Goal: Task Accomplishment & Management: Manage account settings

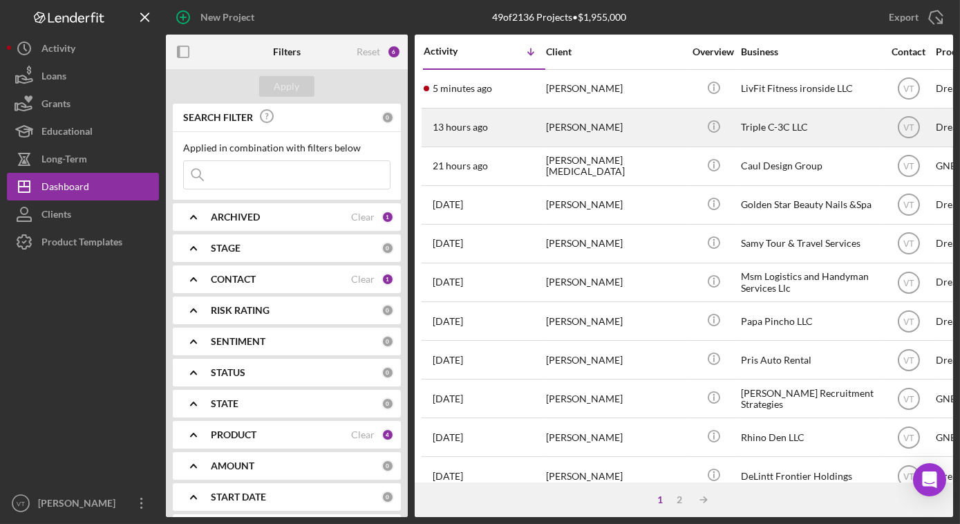
click at [568, 126] on div "[PERSON_NAME] Fish" at bounding box center [615, 127] width 138 height 37
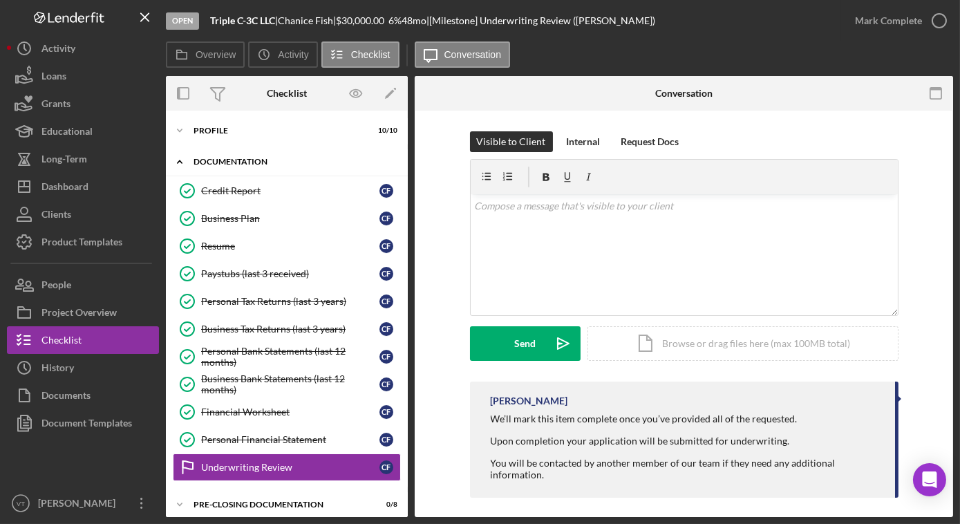
scroll to position [35, 0]
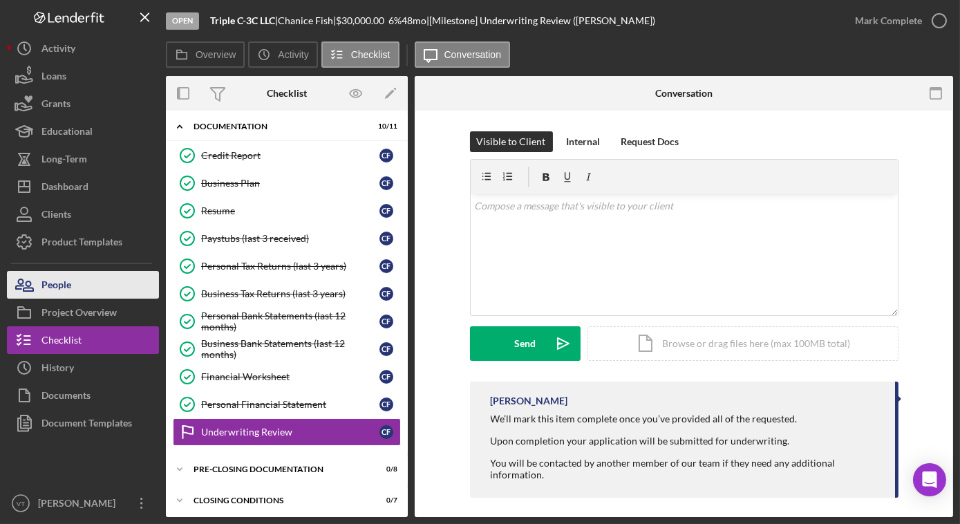
click at [110, 282] on button "People" at bounding box center [83, 285] width 152 height 28
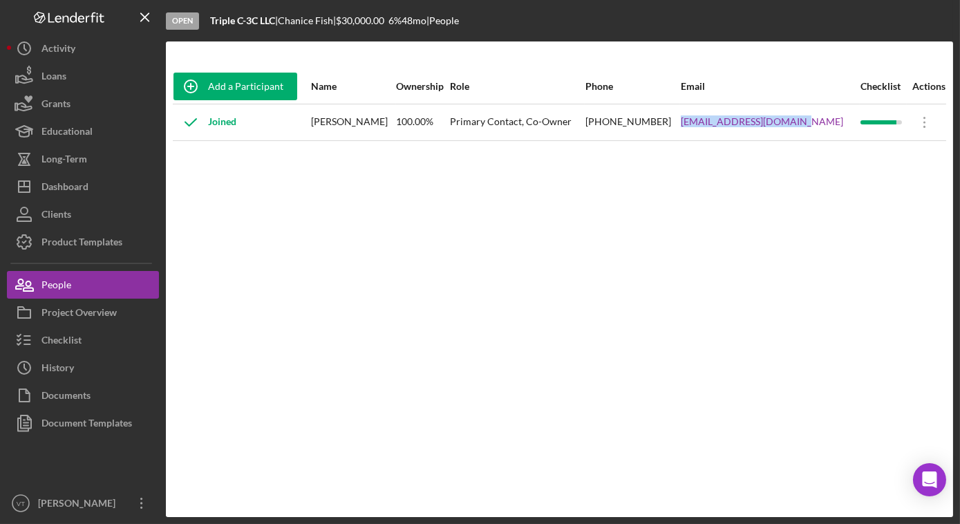
drag, startPoint x: 817, startPoint y: 119, endPoint x: 701, endPoint y: 133, distance: 116.4
click at [701, 133] on tr "Joined Chanice Fish 100.00% Primary Contact, Co-Owner (718) 406-1387 cfish@tocf…" at bounding box center [560, 122] width 774 height 37
copy tr "cfish@tocfoodmarket.com"
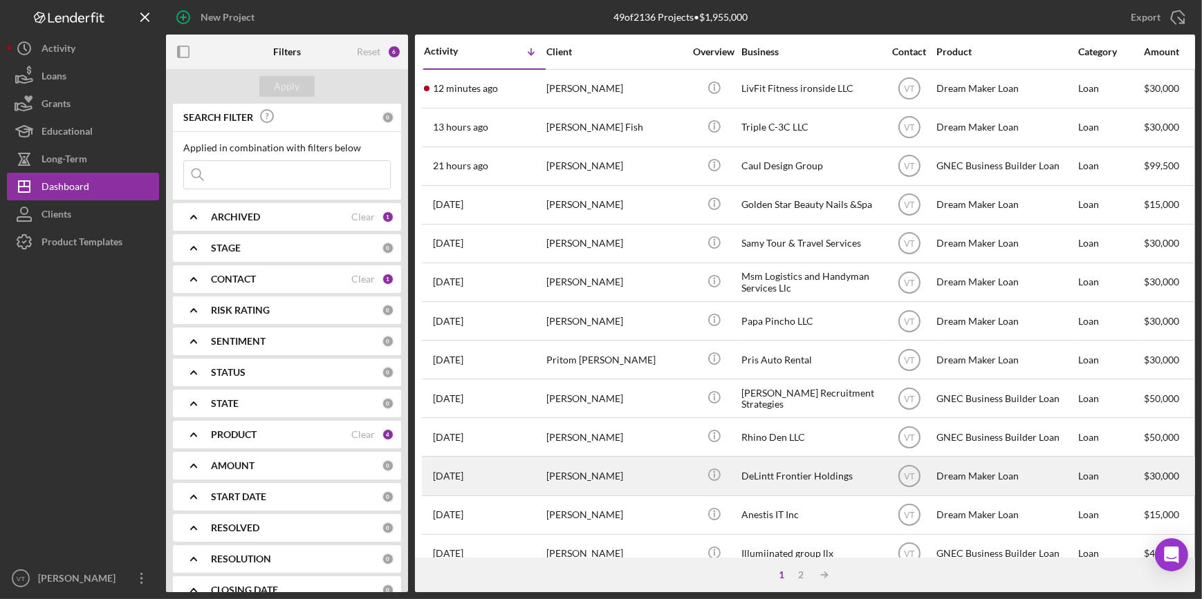
click at [649, 477] on div "[PERSON_NAME]" at bounding box center [615, 476] width 138 height 37
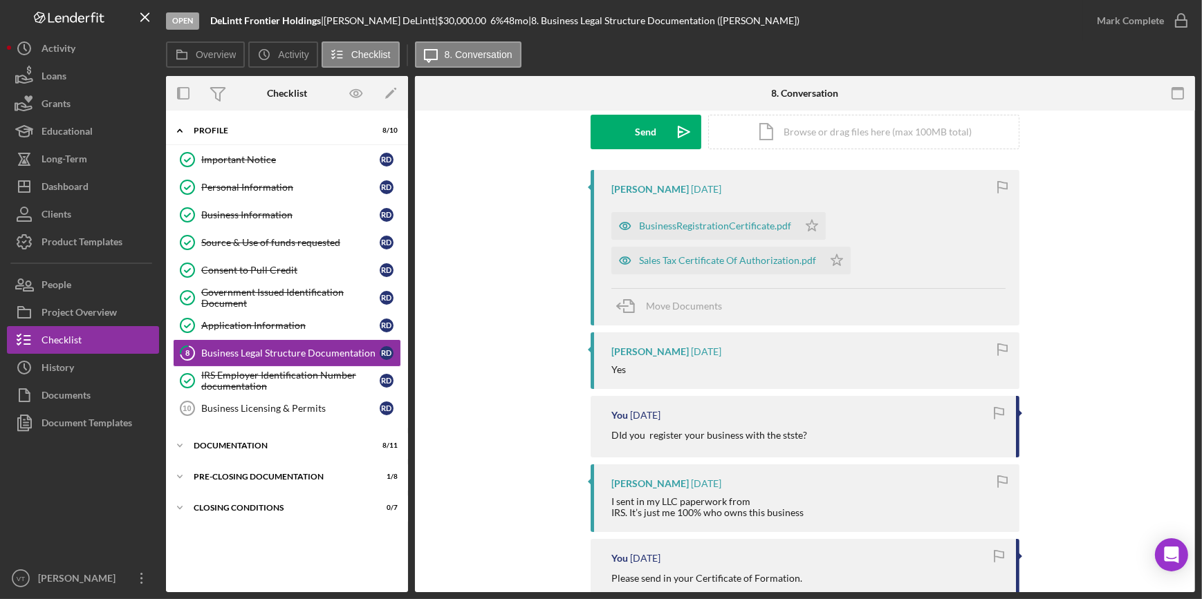
scroll to position [251, 0]
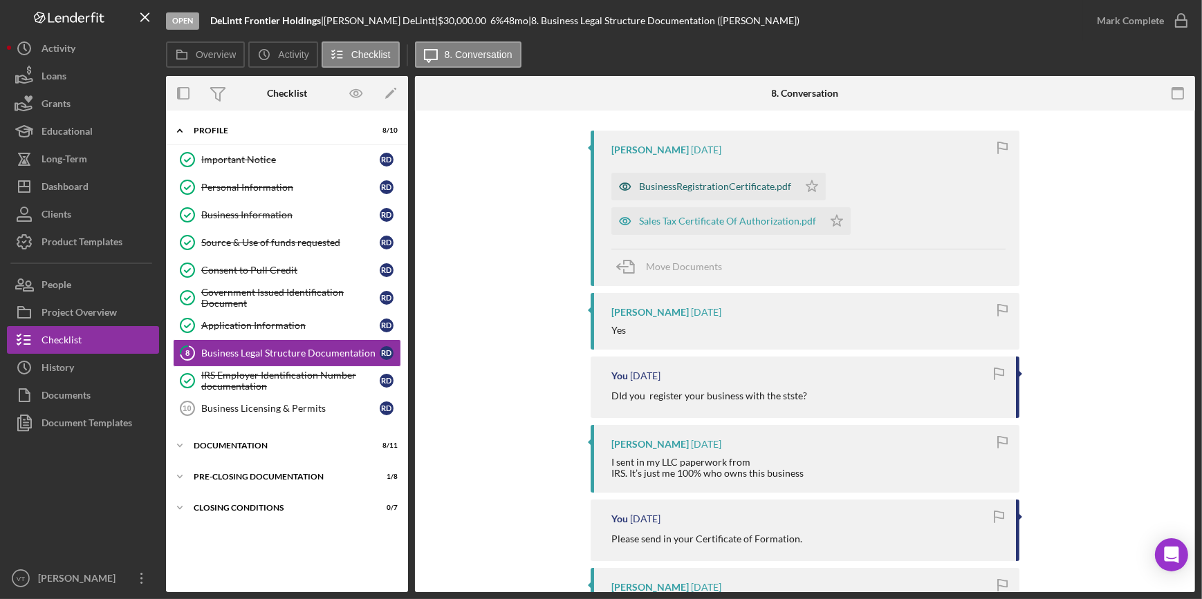
click at [728, 184] on div "BusinessRegistrationCertificate.pdf" at bounding box center [715, 186] width 152 height 11
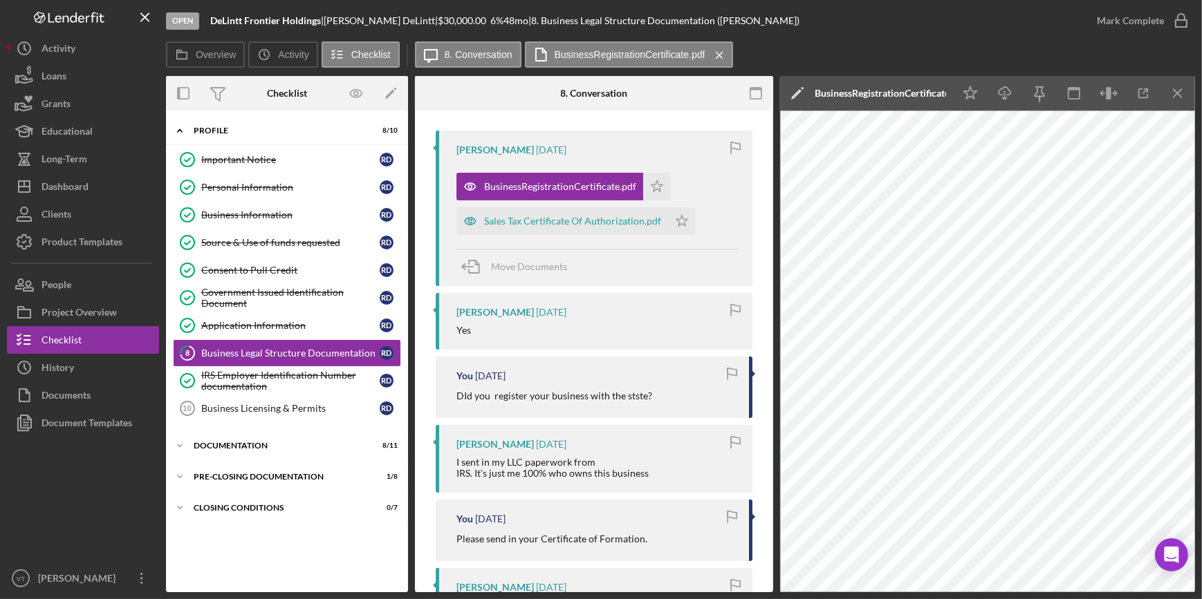
scroll to position [0, 0]
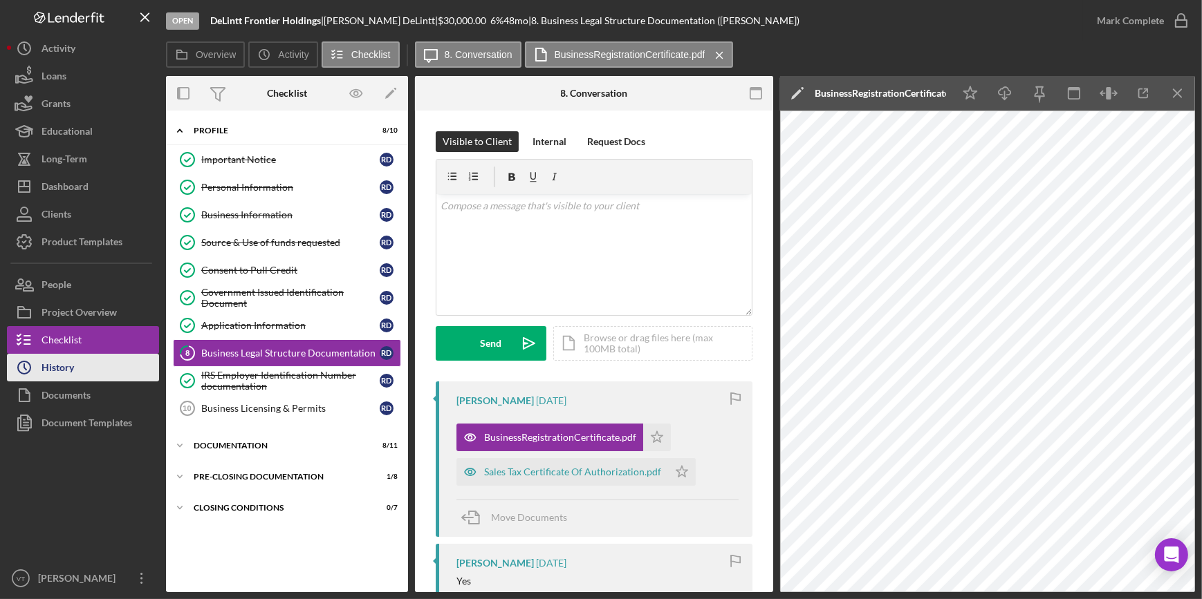
click at [106, 365] on button "Icon/History History" at bounding box center [83, 368] width 152 height 28
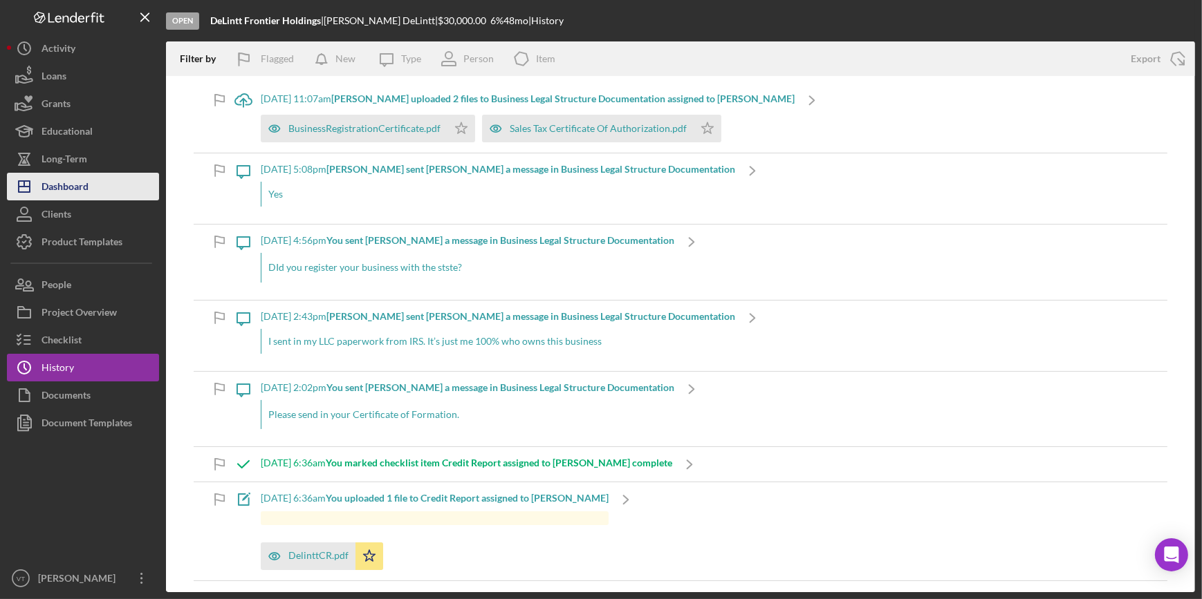
click at [93, 194] on button "Icon/Dashboard Dashboard" at bounding box center [83, 187] width 152 height 28
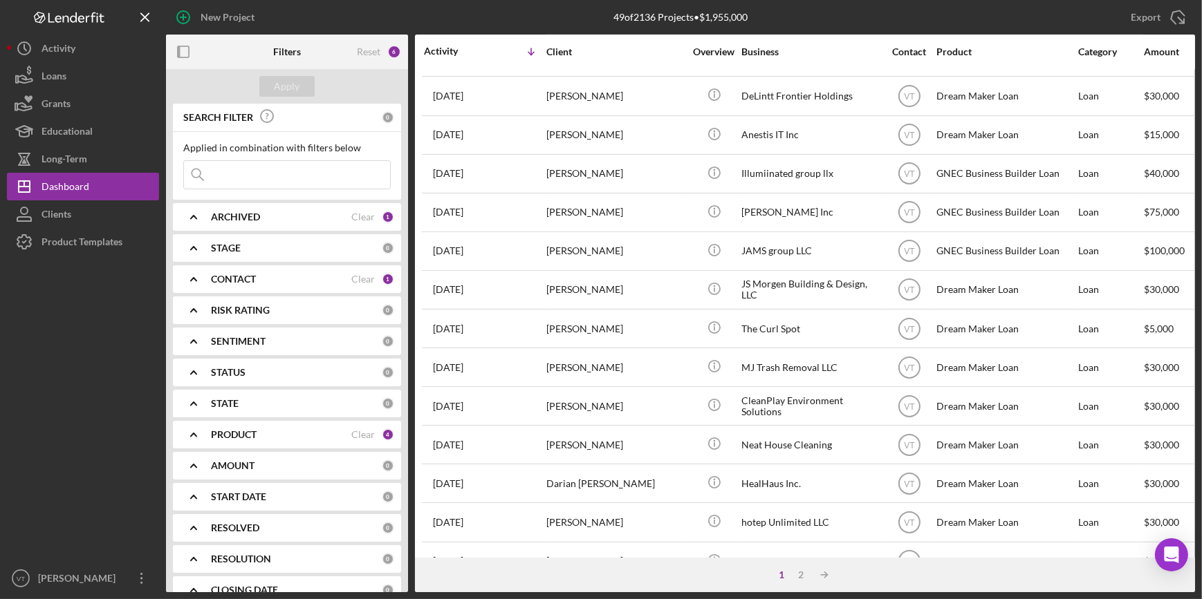
scroll to position [374, 0]
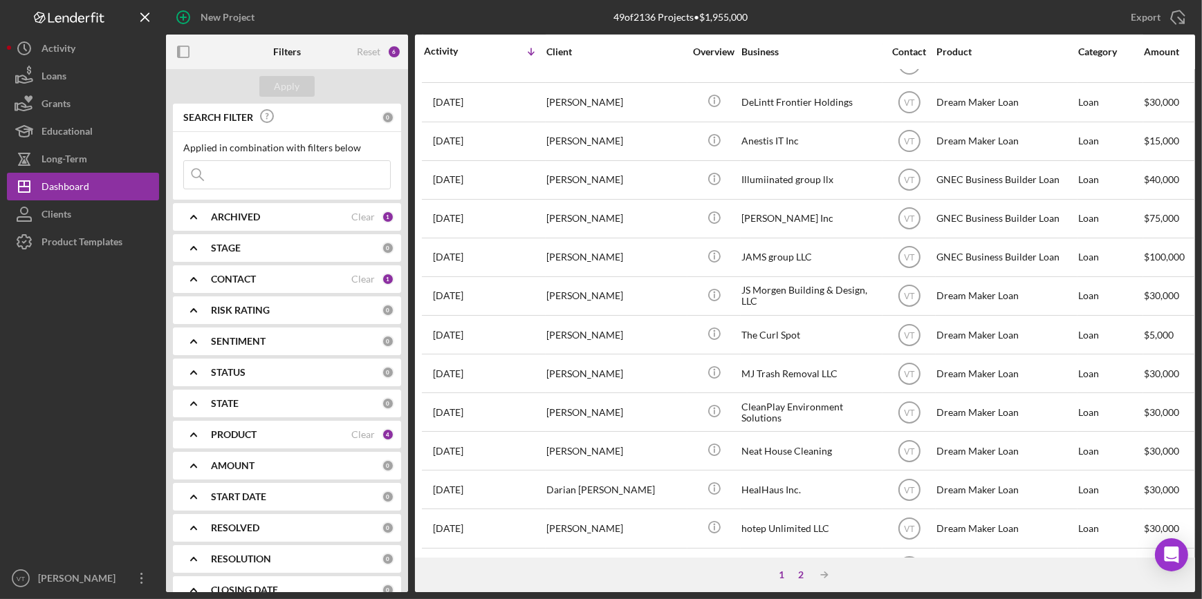
click at [795, 523] on div "2" at bounding box center [800, 575] width 19 height 11
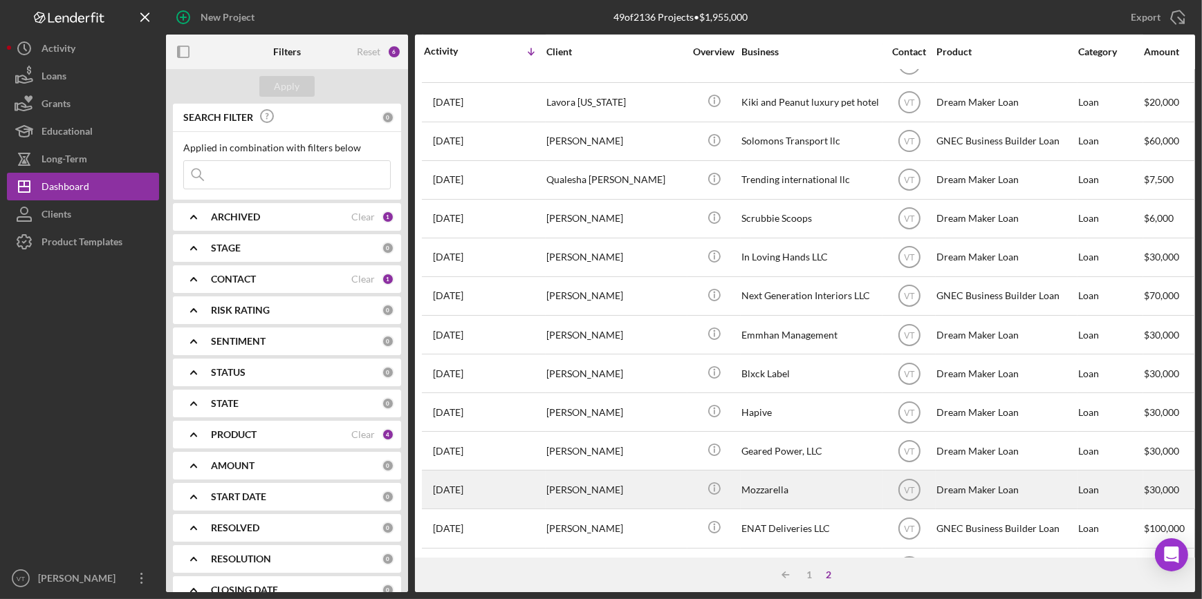
click at [677, 496] on div "Manuel Sabas" at bounding box center [615, 490] width 138 height 37
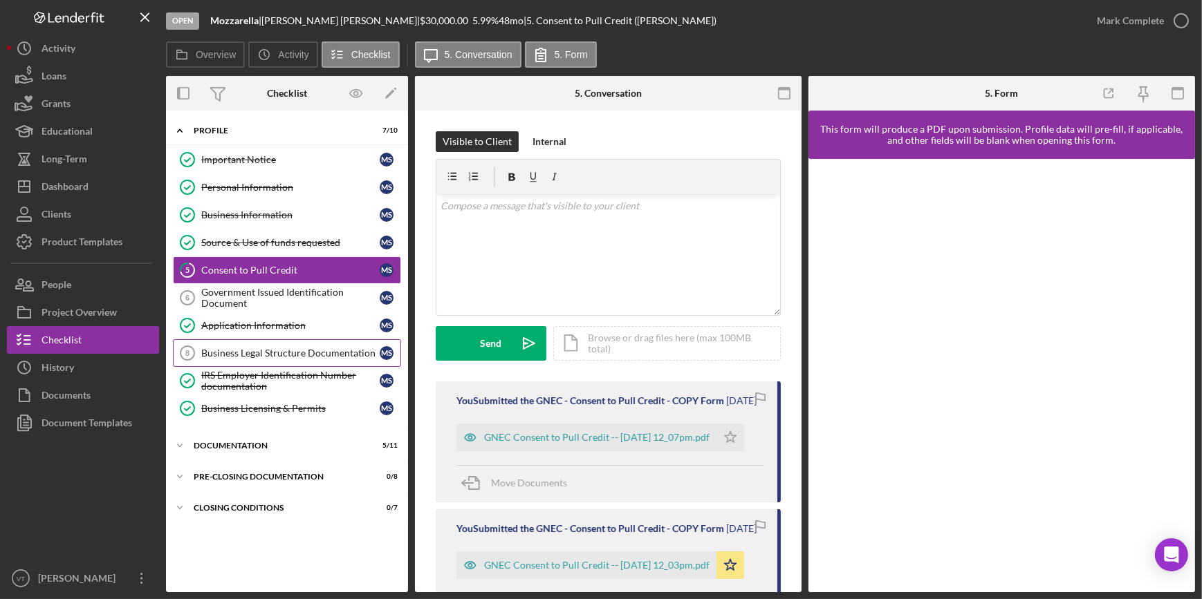
click at [282, 348] on div "Business Legal Structure Documentation" at bounding box center [290, 353] width 178 height 11
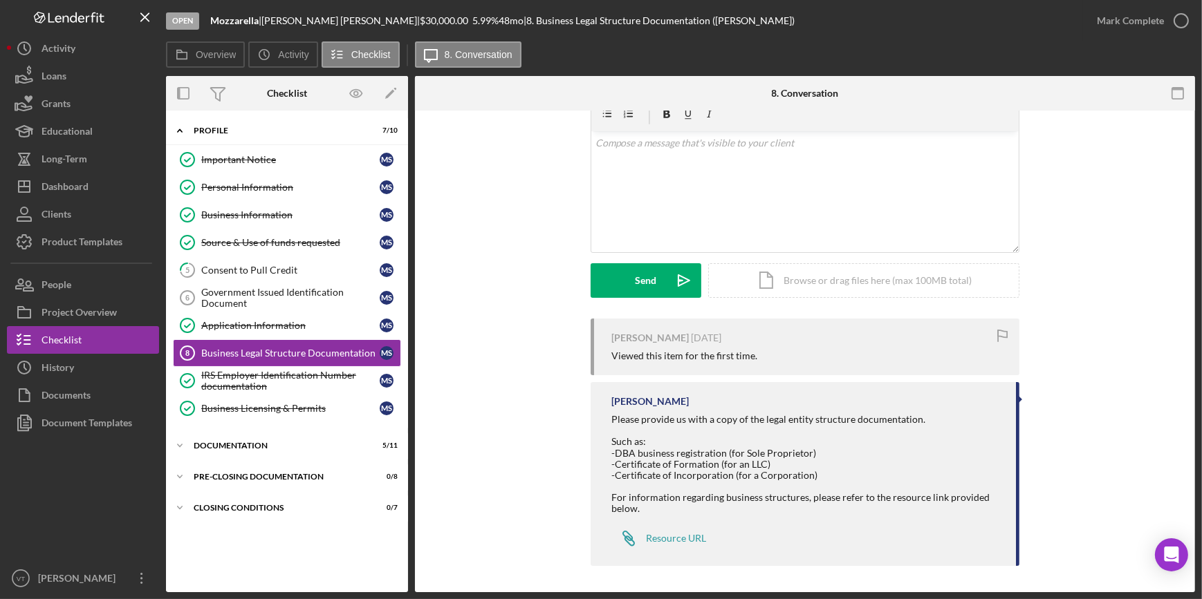
scroll to position [64, 0]
click at [257, 373] on div "IRS Employer Identification Number documentation" at bounding box center [290, 381] width 178 height 22
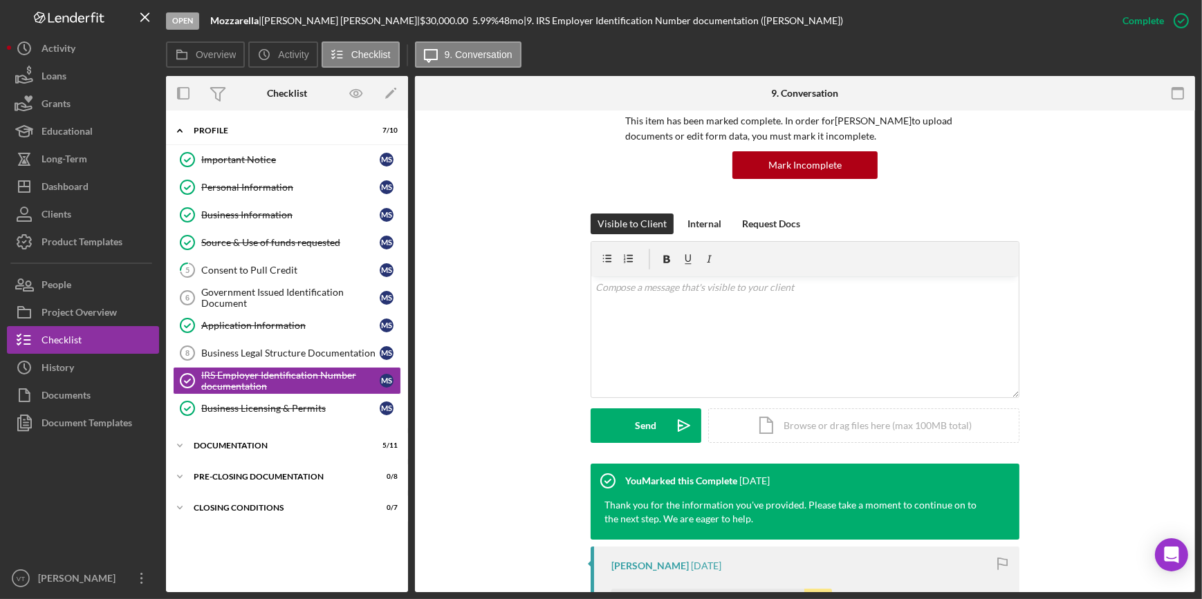
scroll to position [409, 0]
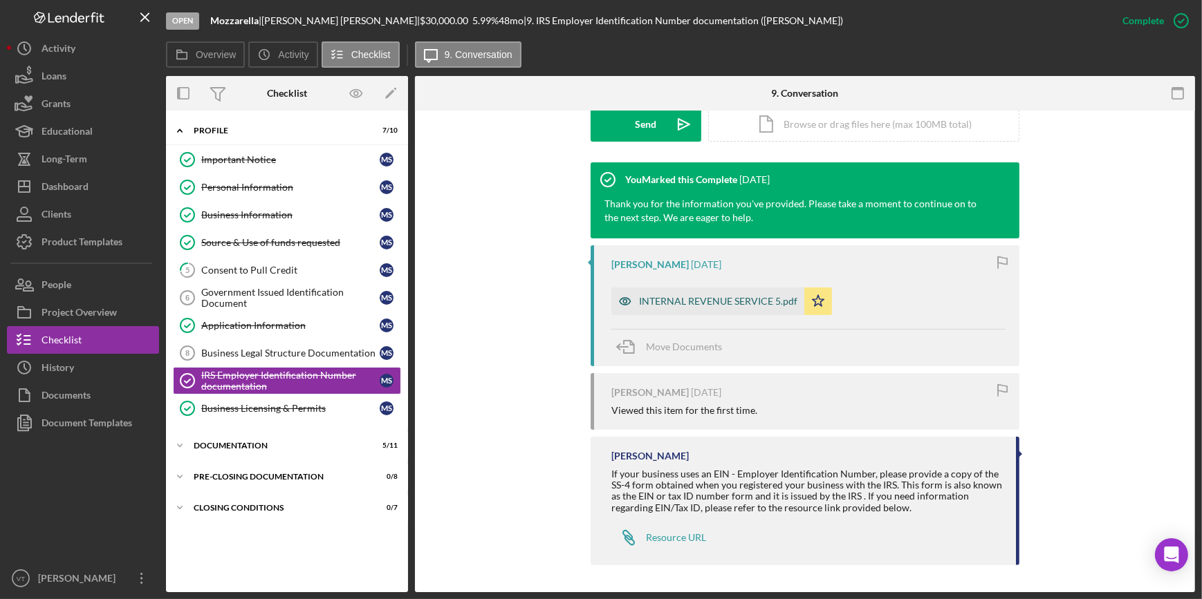
click at [651, 303] on div "INTERNAL REVENUE SERVICE 5.pdf" at bounding box center [718, 301] width 158 height 11
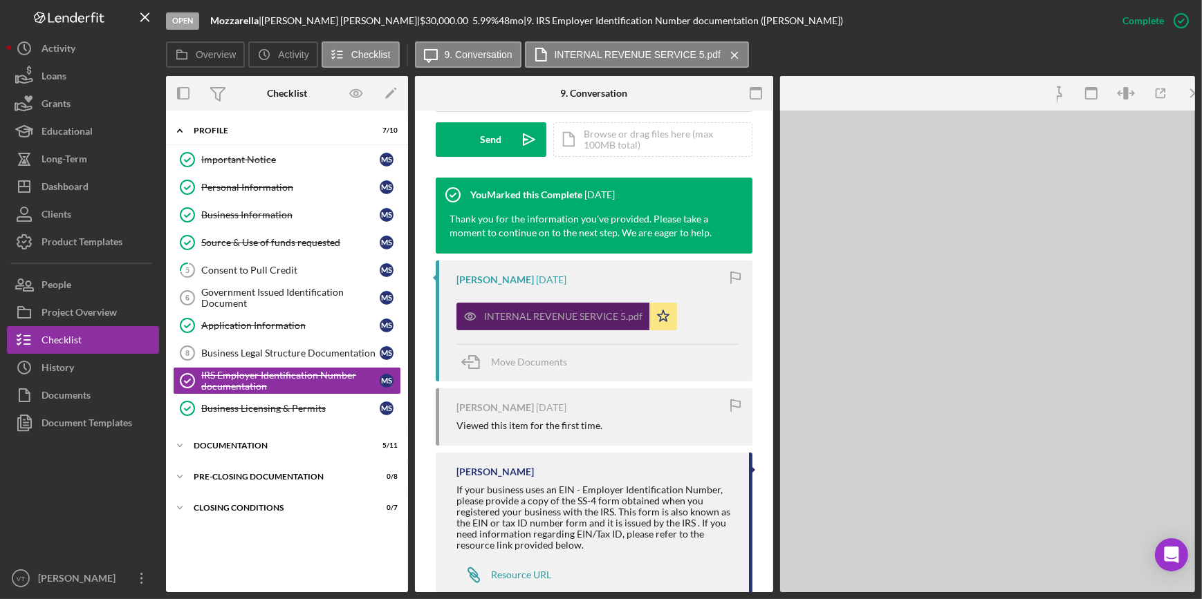
scroll to position [425, 0]
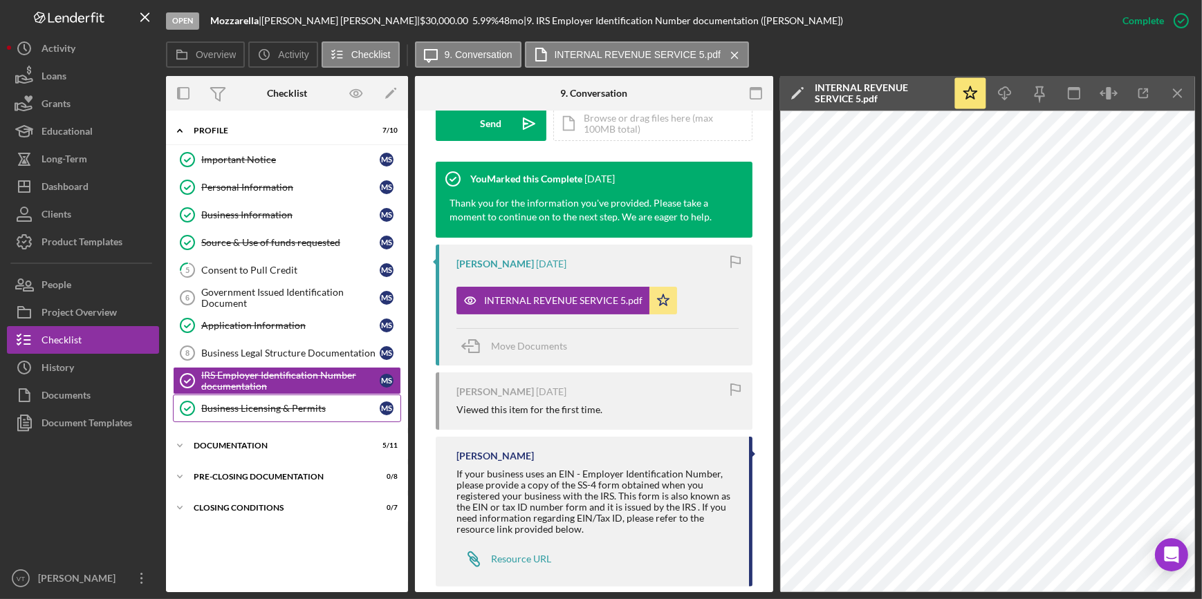
click at [240, 403] on div "Business Licensing & Permits" at bounding box center [290, 408] width 178 height 11
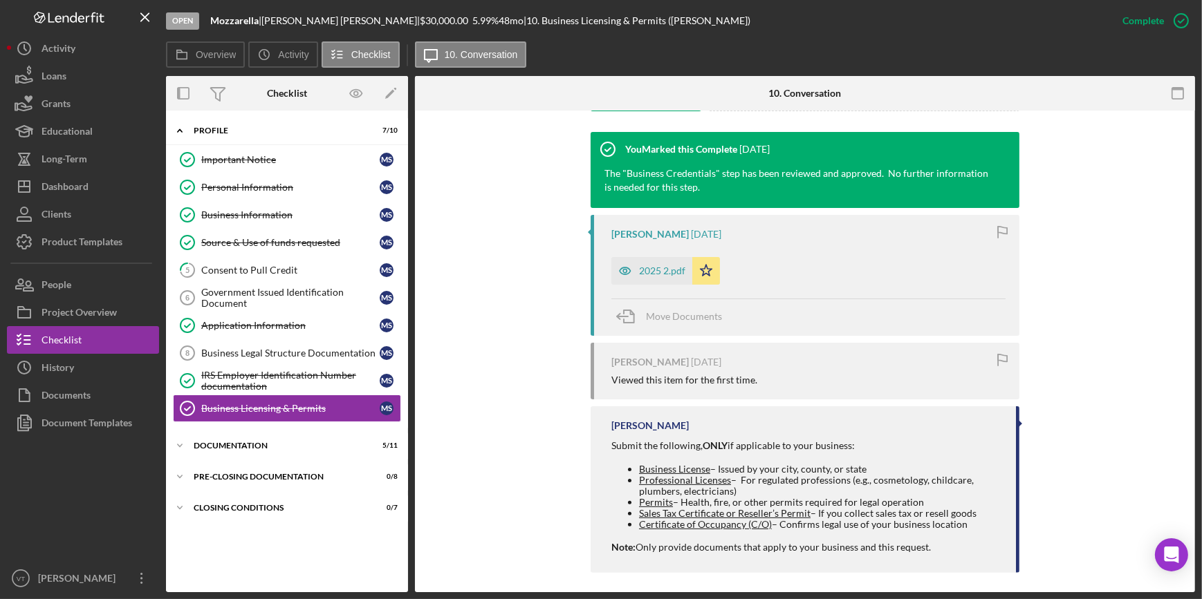
scroll to position [447, 0]
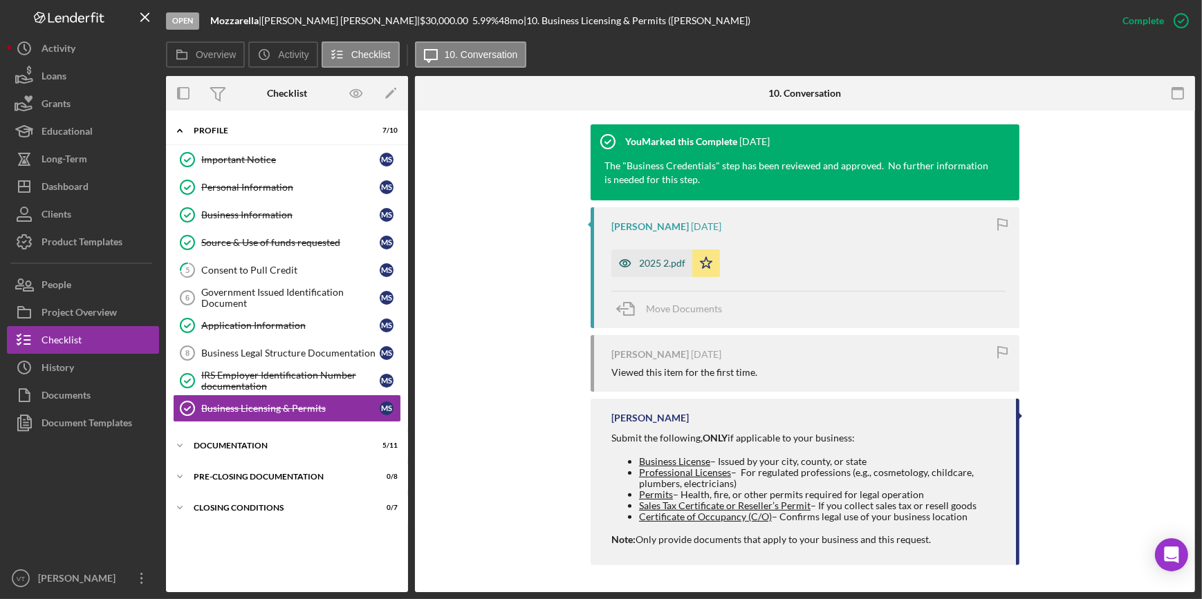
click at [649, 266] on div "2025 2.pdf" at bounding box center [662, 263] width 46 height 11
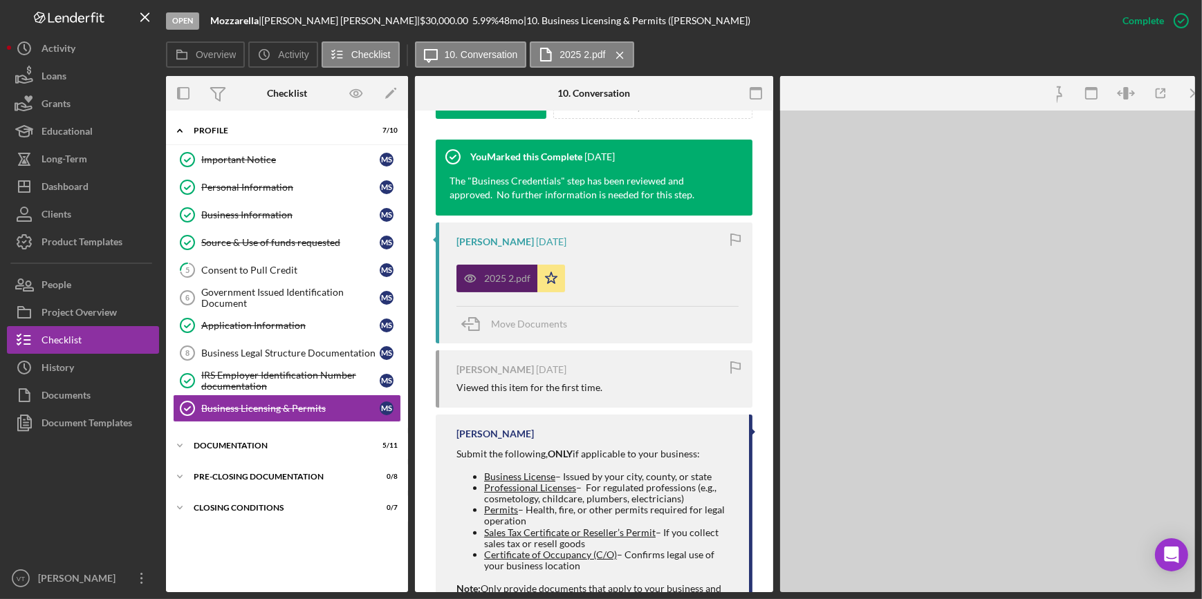
scroll to position [463, 0]
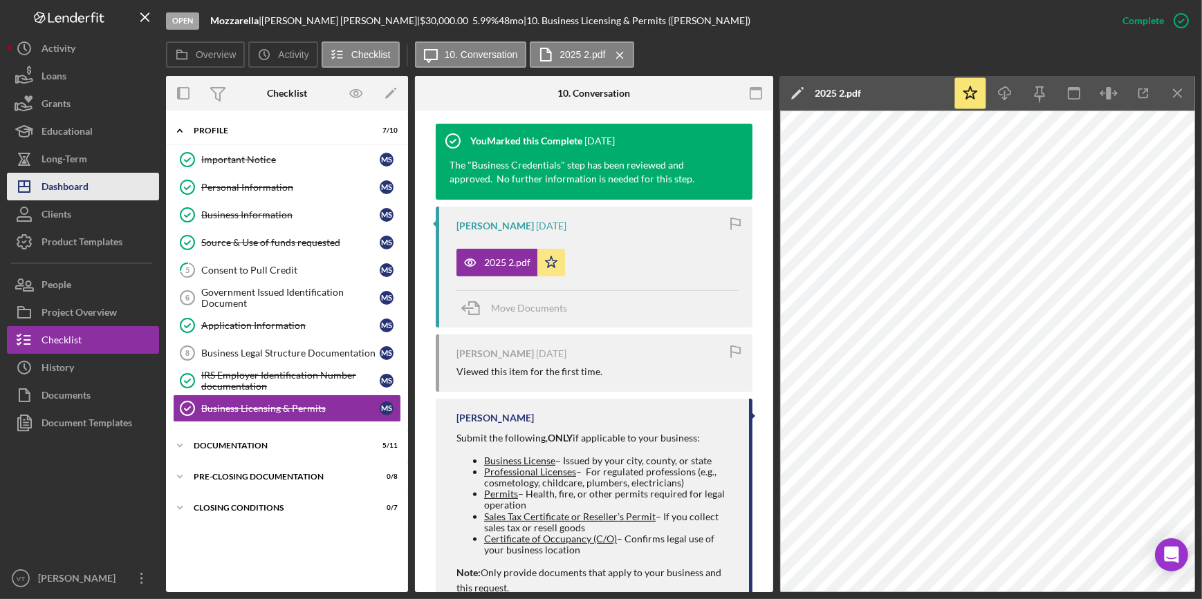
click at [80, 191] on div "Dashboard" at bounding box center [64, 188] width 47 height 31
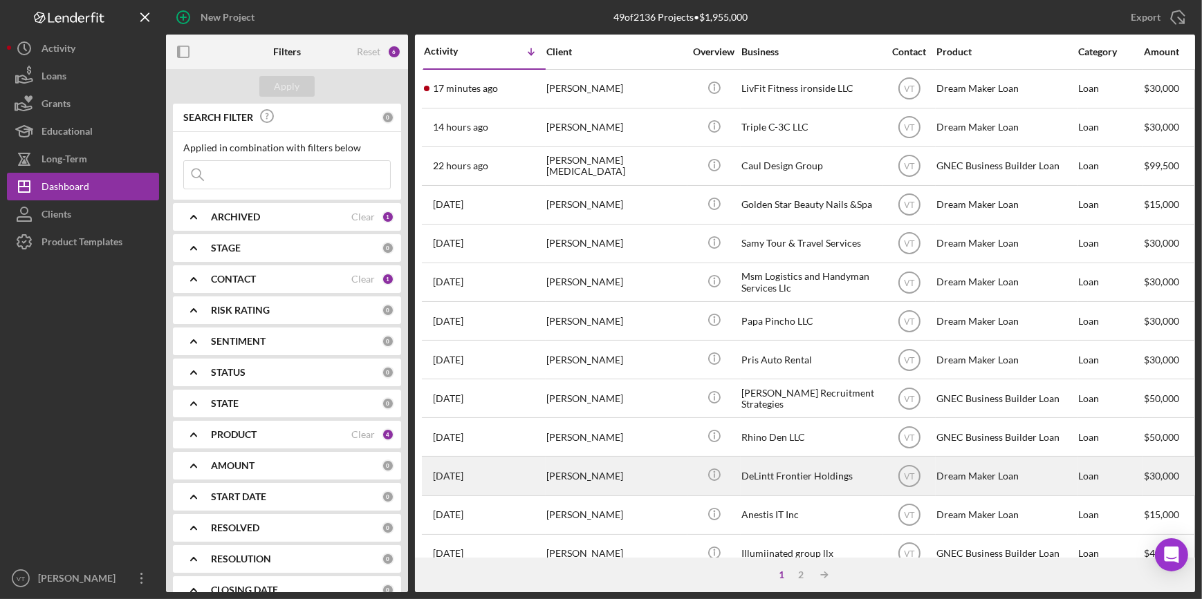
click at [597, 470] on div "[PERSON_NAME]" at bounding box center [615, 476] width 138 height 37
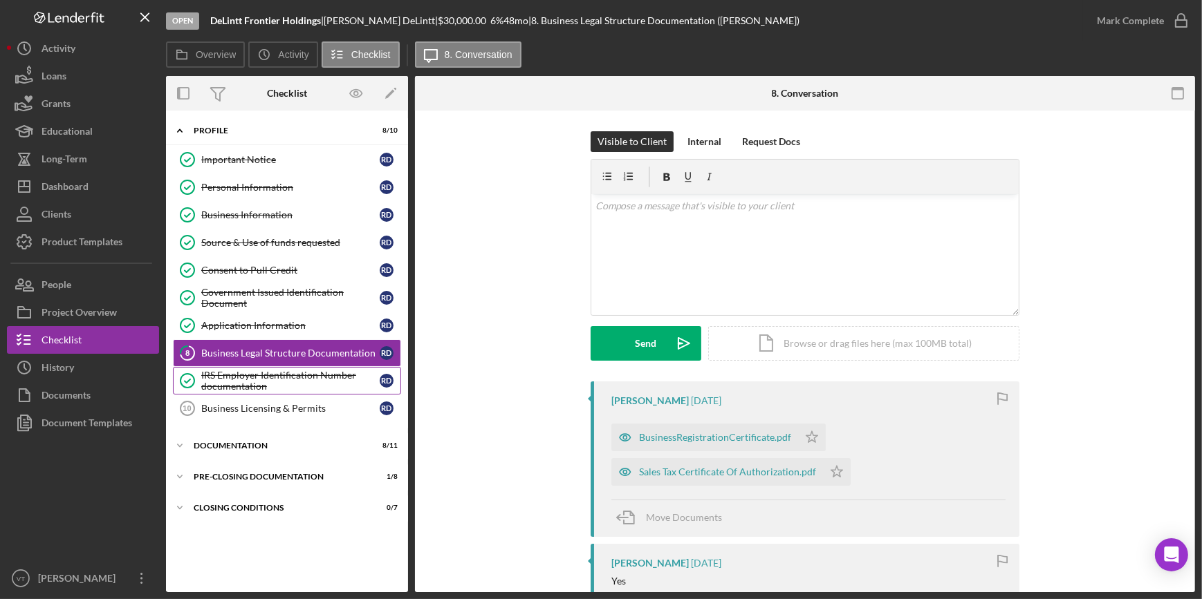
click at [221, 378] on div "IRS Employer Identification Number documentation" at bounding box center [290, 381] width 178 height 22
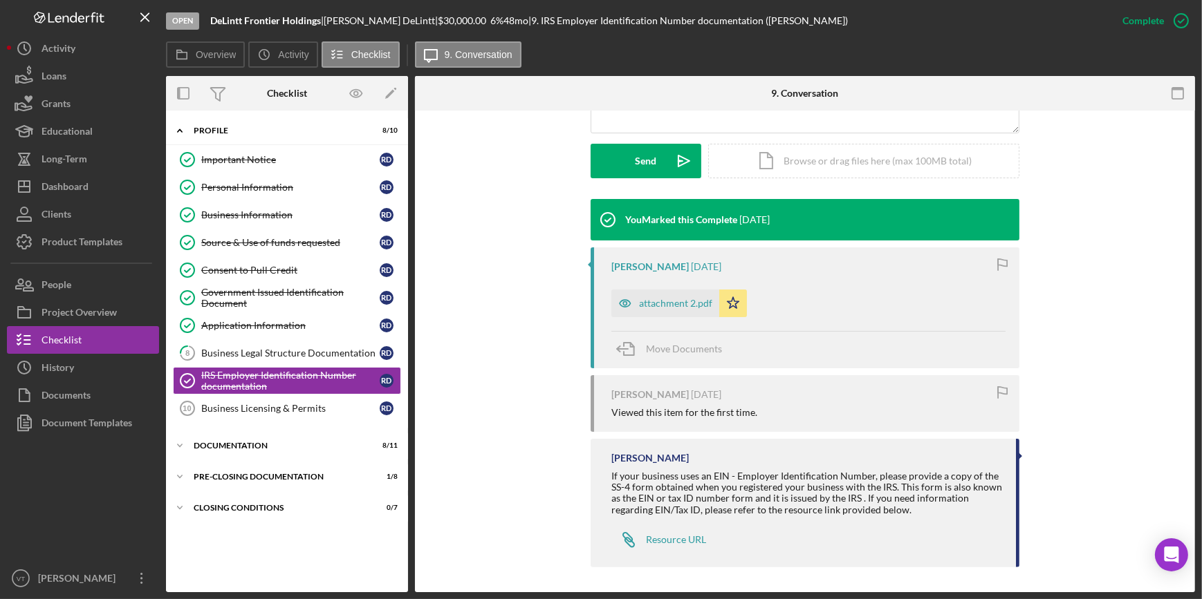
scroll to position [375, 0]
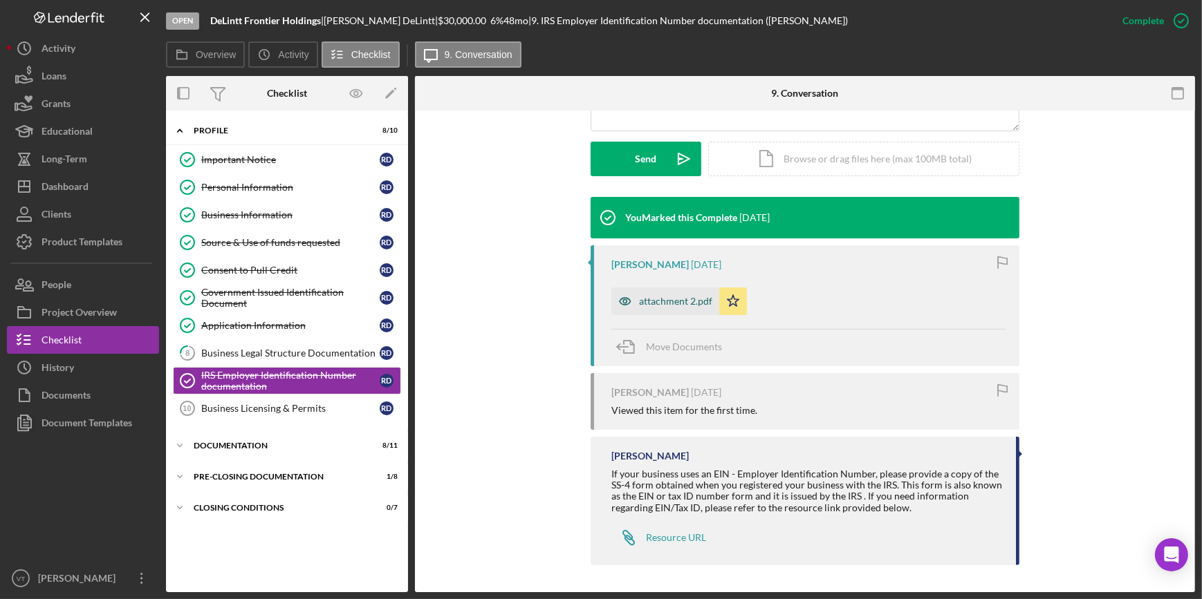
click at [643, 296] on div "attachment 2.pdf" at bounding box center [675, 301] width 73 height 11
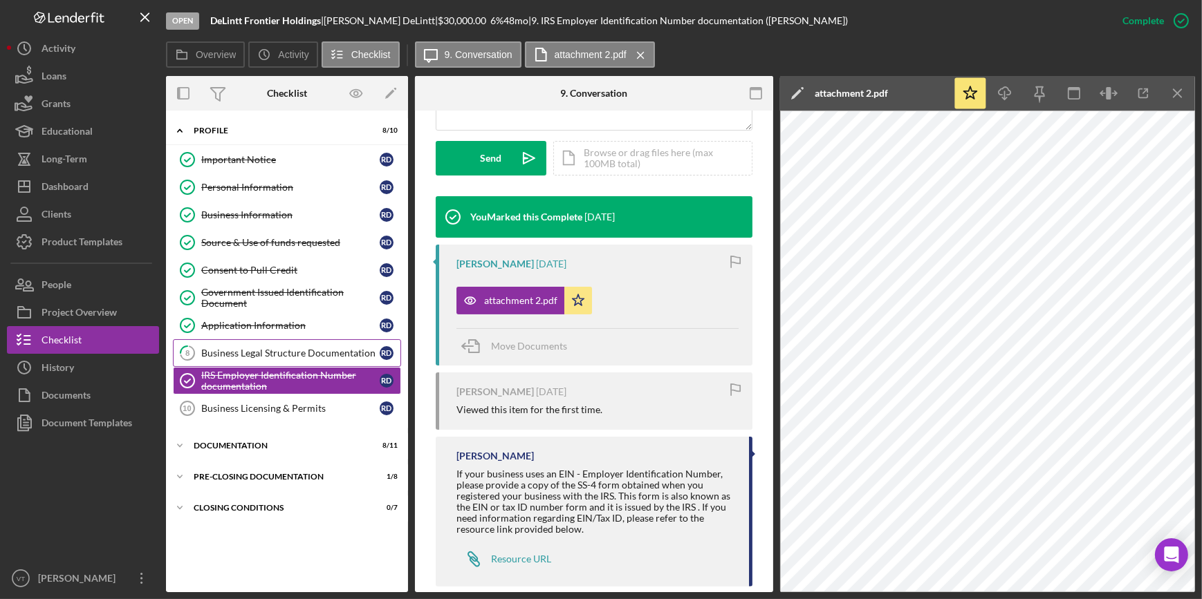
click at [277, 348] on div "Business Legal Structure Documentation" at bounding box center [290, 353] width 178 height 11
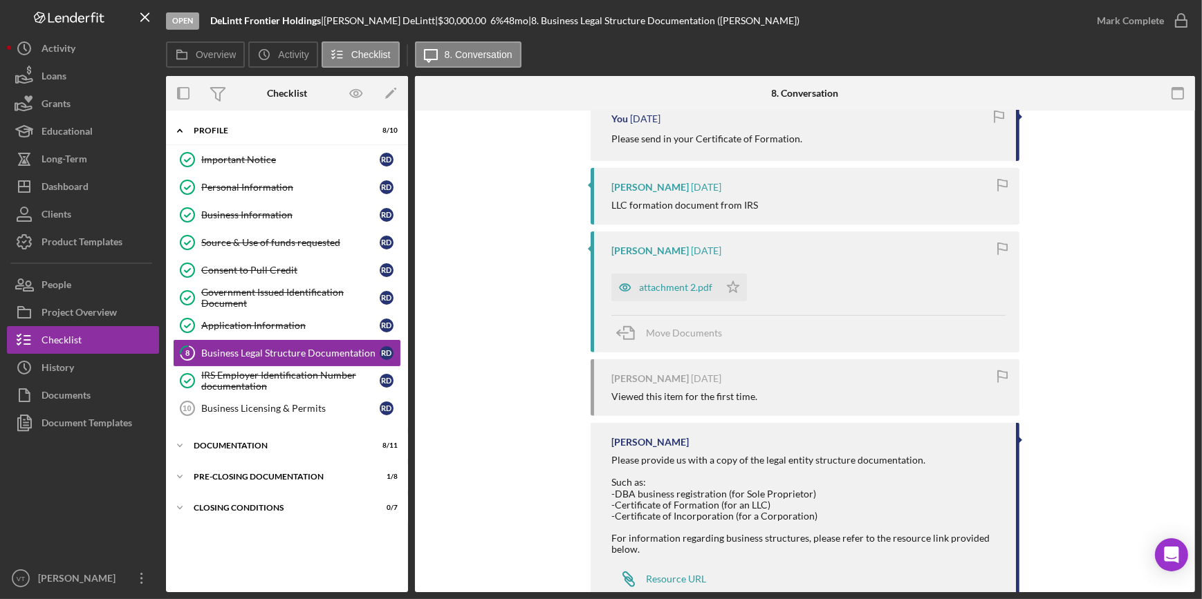
scroll to position [691, 0]
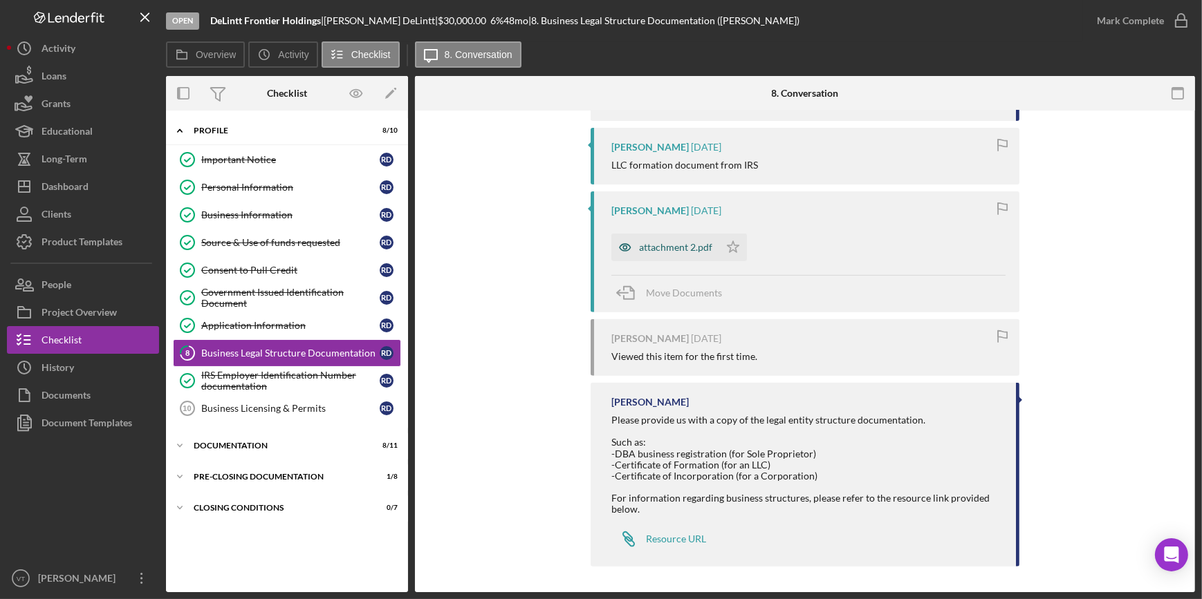
click at [664, 240] on div "attachment 2.pdf" at bounding box center [665, 248] width 108 height 28
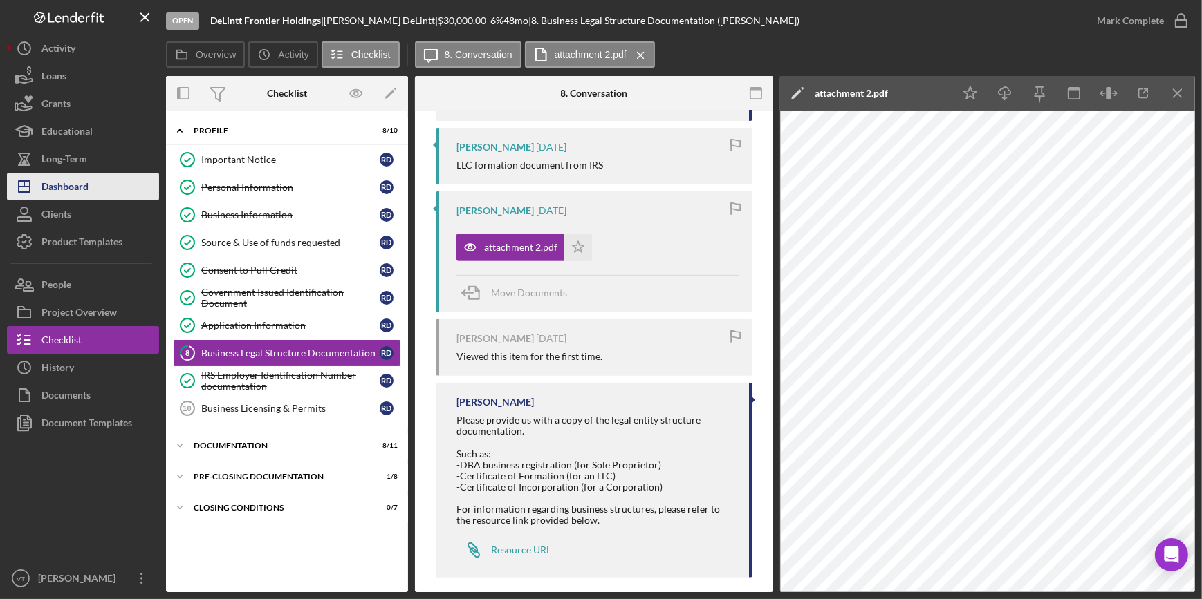
click at [118, 187] on button "Icon/Dashboard Dashboard" at bounding box center [83, 187] width 152 height 28
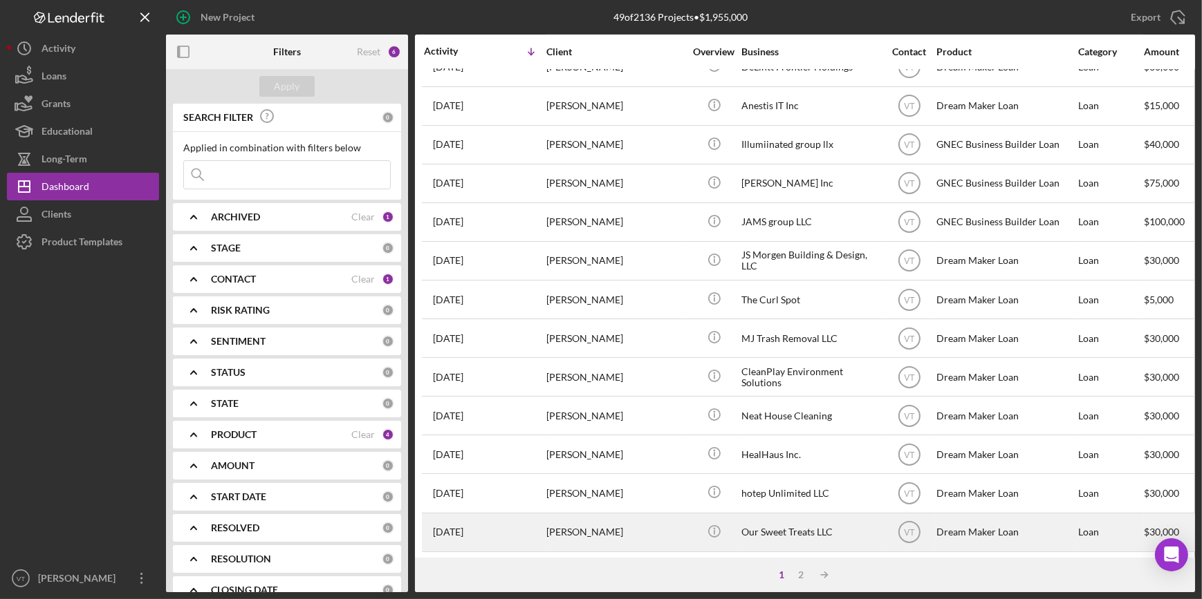
scroll to position [500, 0]
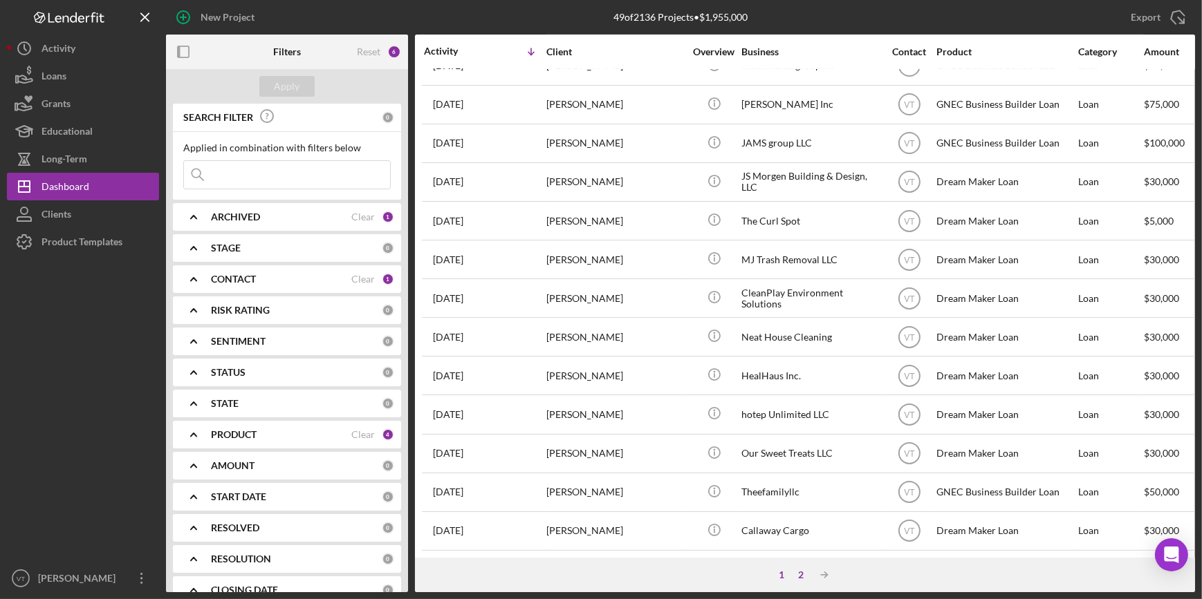
click at [798, 573] on div "2" at bounding box center [800, 575] width 19 height 11
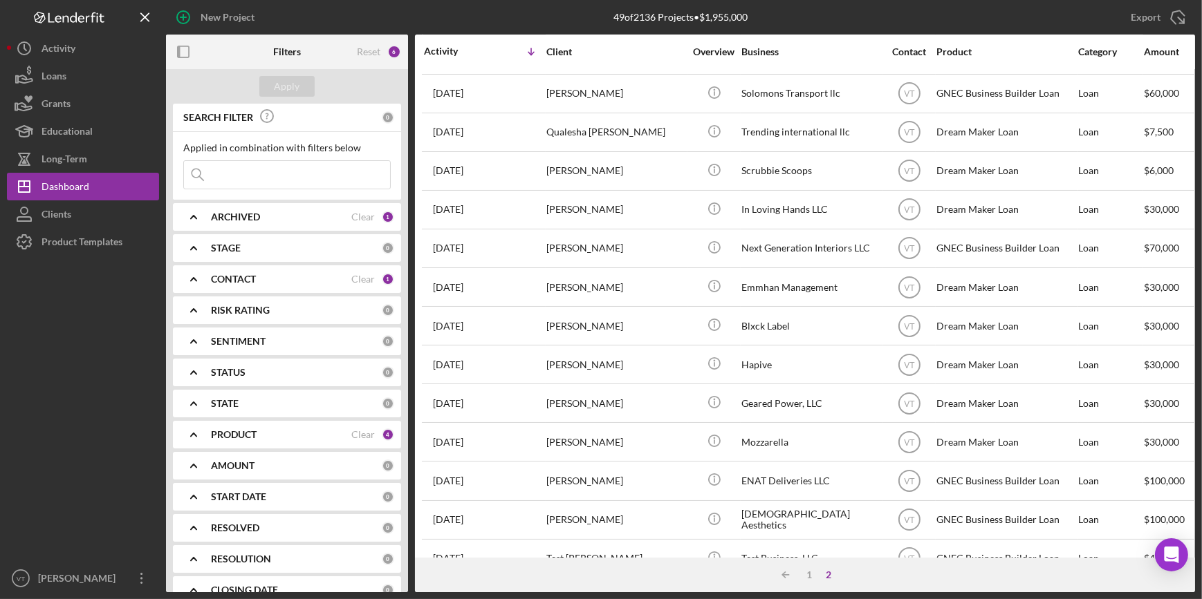
scroll to position [440, 0]
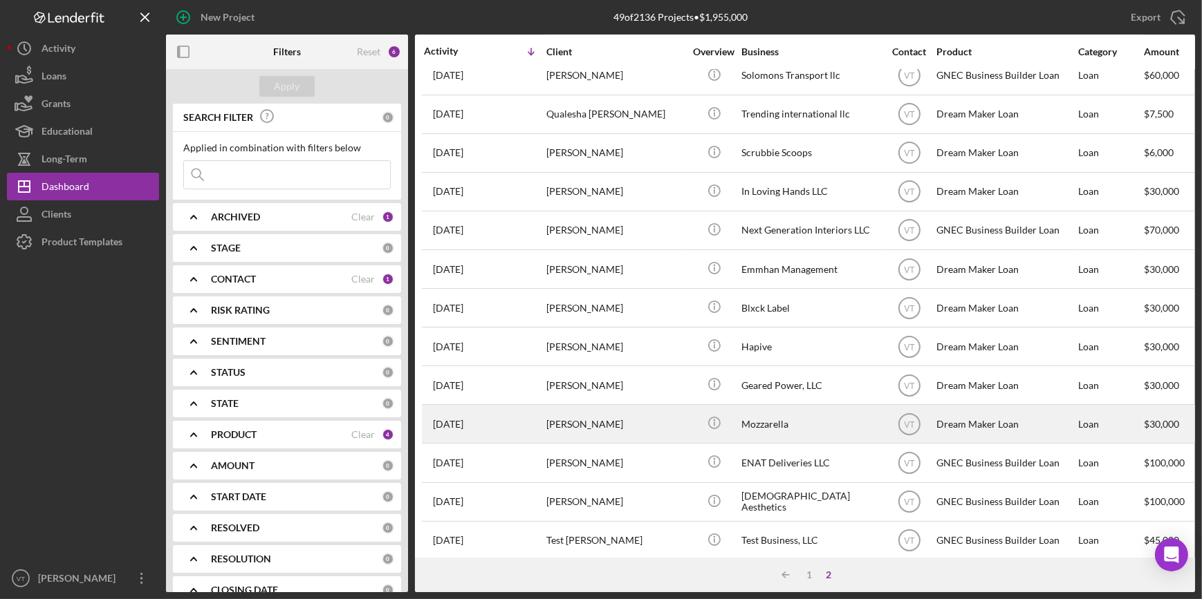
click at [760, 432] on div "Mozzarella" at bounding box center [810, 424] width 138 height 37
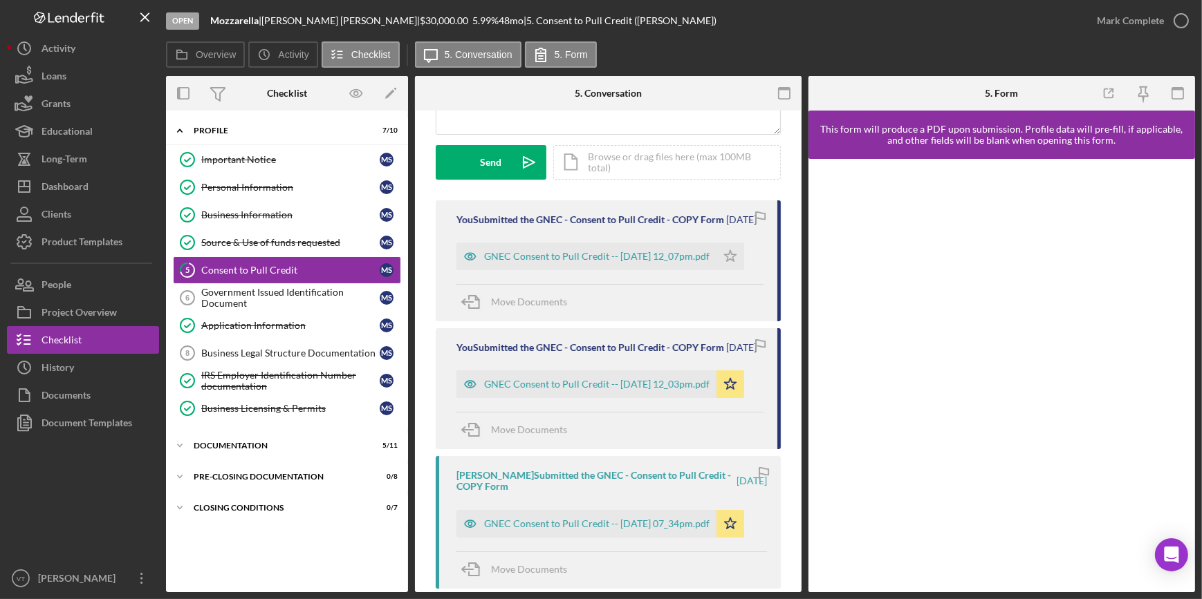
scroll to position [188, 0]
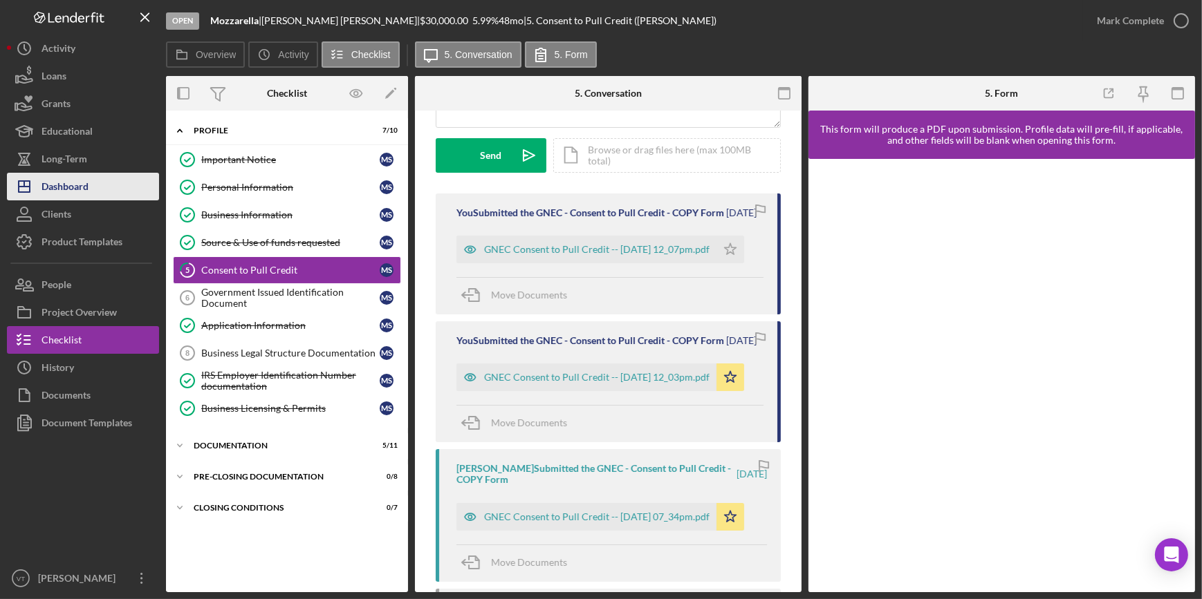
click at [75, 182] on div "Dashboard" at bounding box center [64, 188] width 47 height 31
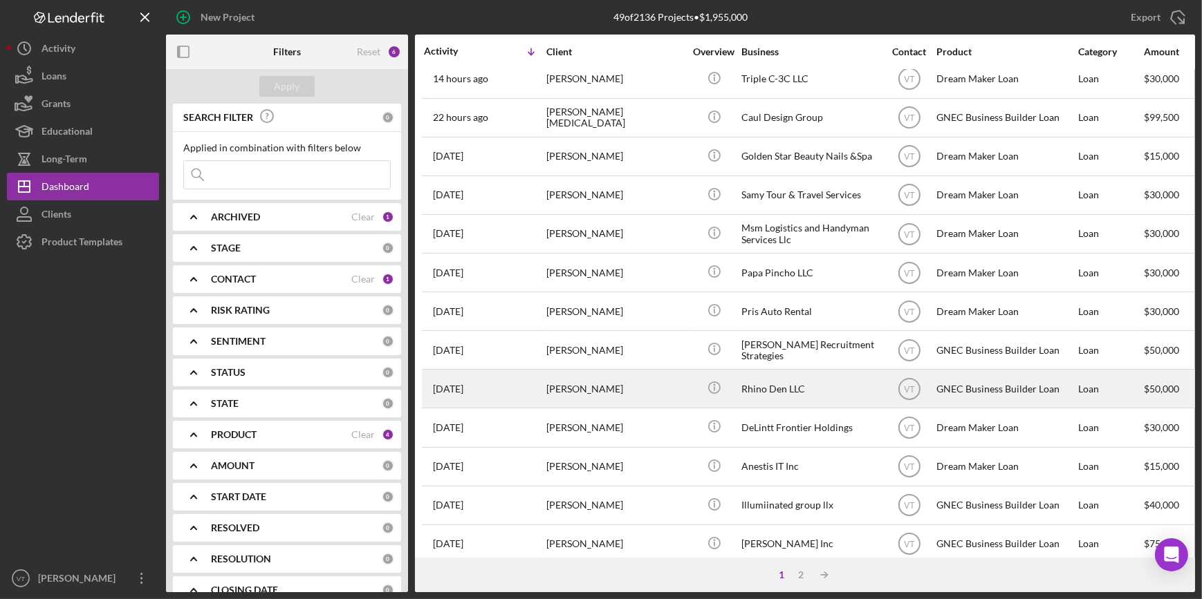
scroll to position [188, 0]
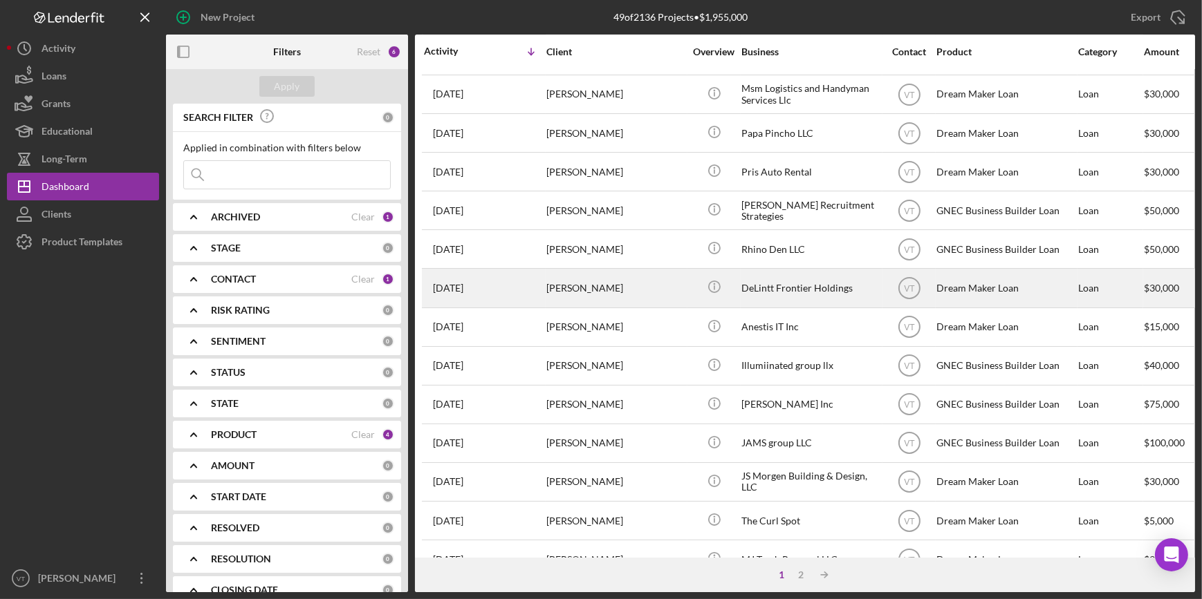
click at [603, 279] on div "[PERSON_NAME]" at bounding box center [615, 288] width 138 height 37
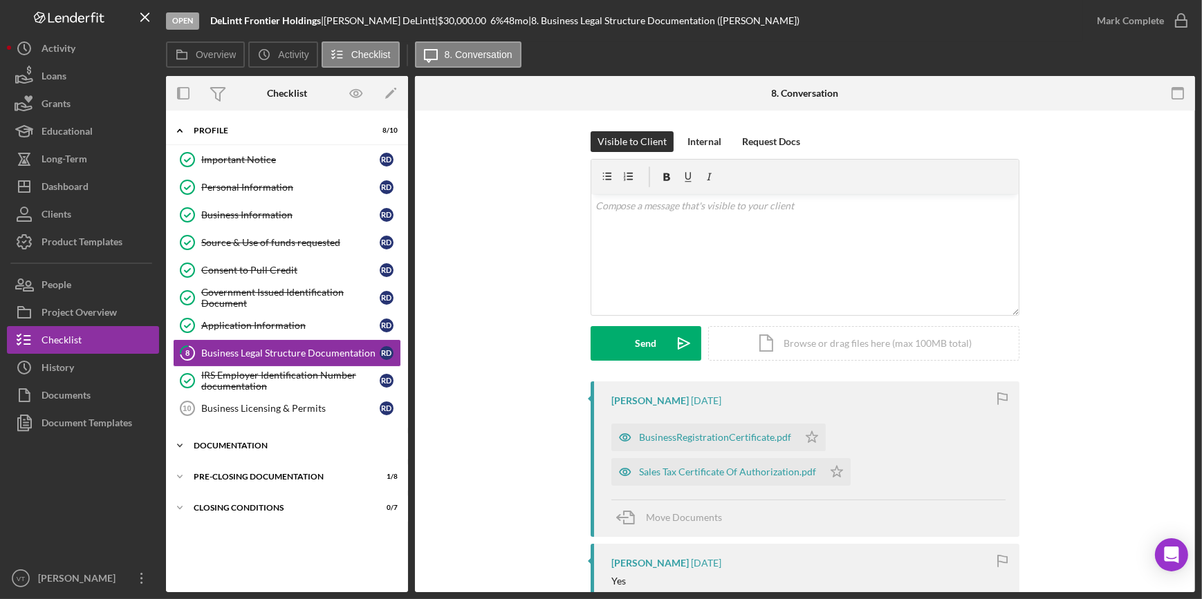
click at [183, 443] on icon "Icon/Expander" at bounding box center [180, 446] width 28 height 28
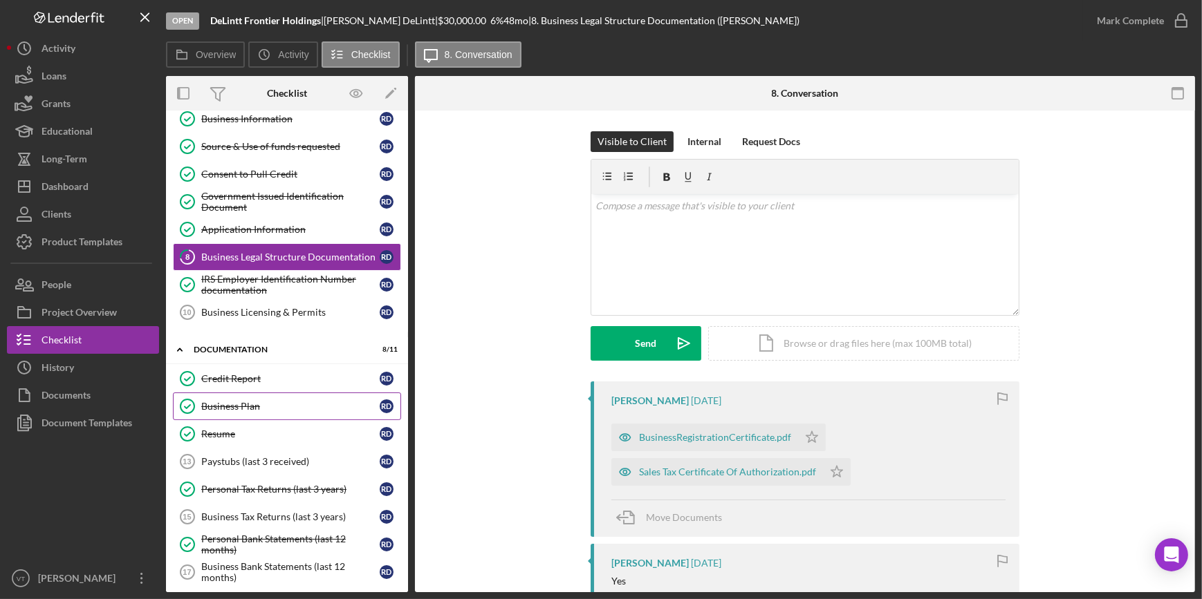
scroll to position [245, 0]
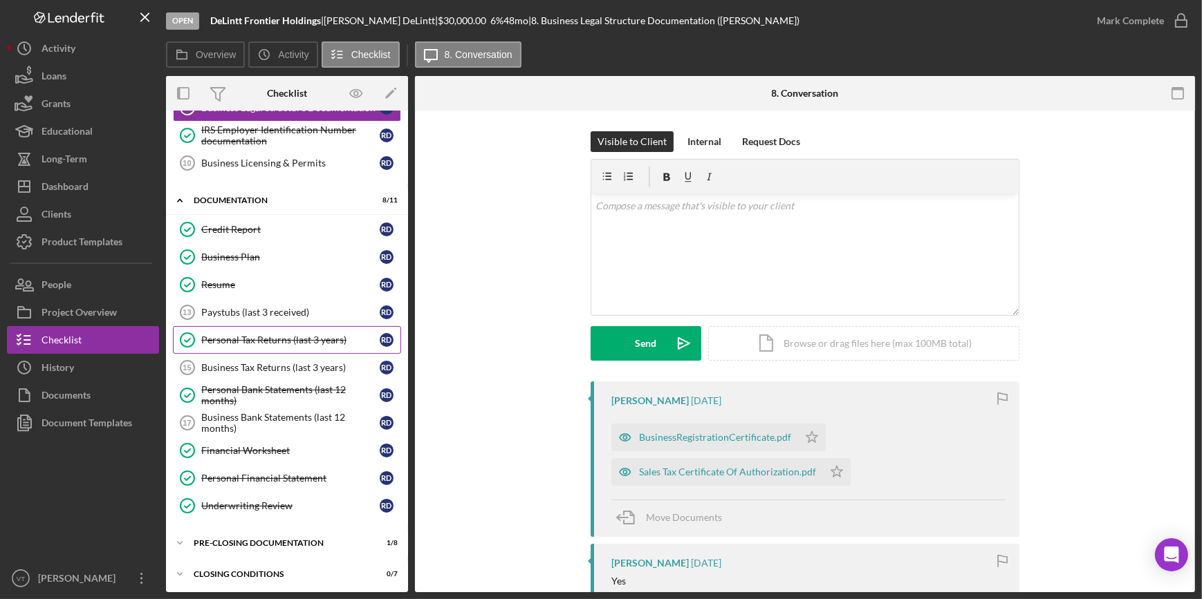
click at [266, 339] on div "Personal Tax Returns (last 3 years)" at bounding box center [290, 340] width 178 height 11
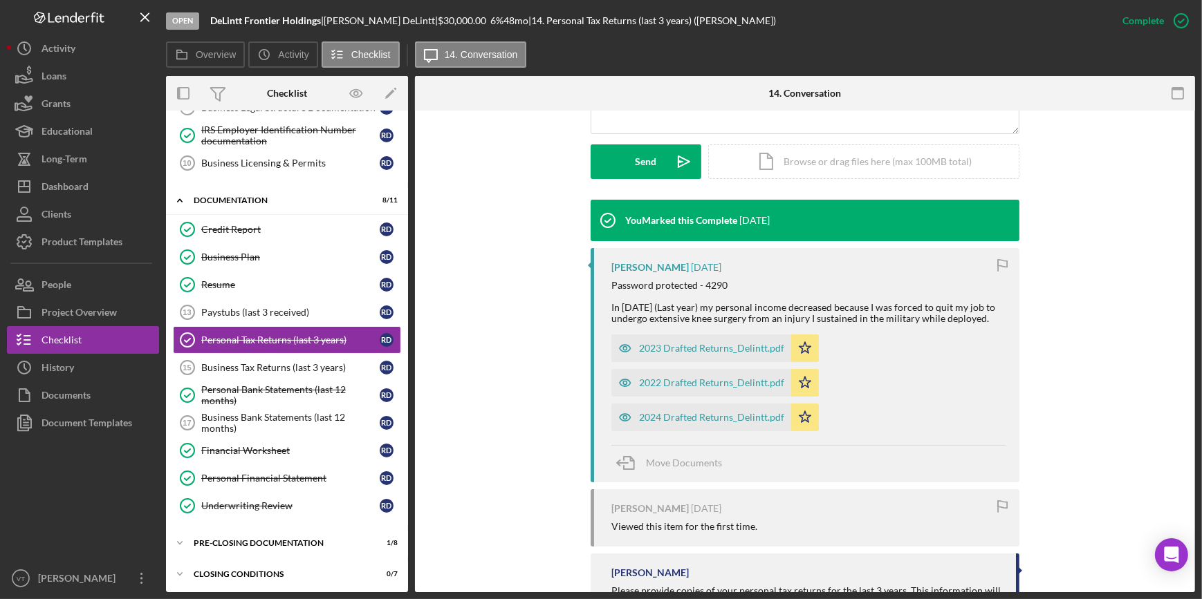
scroll to position [431, 0]
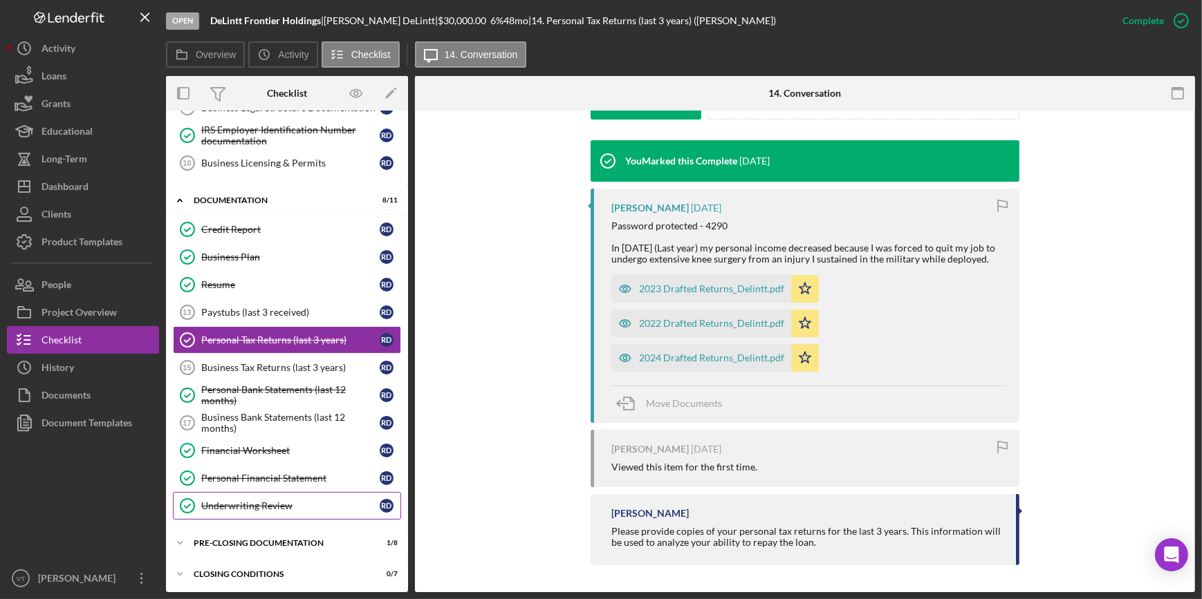
click at [253, 501] on div "Underwriting Review" at bounding box center [290, 506] width 178 height 11
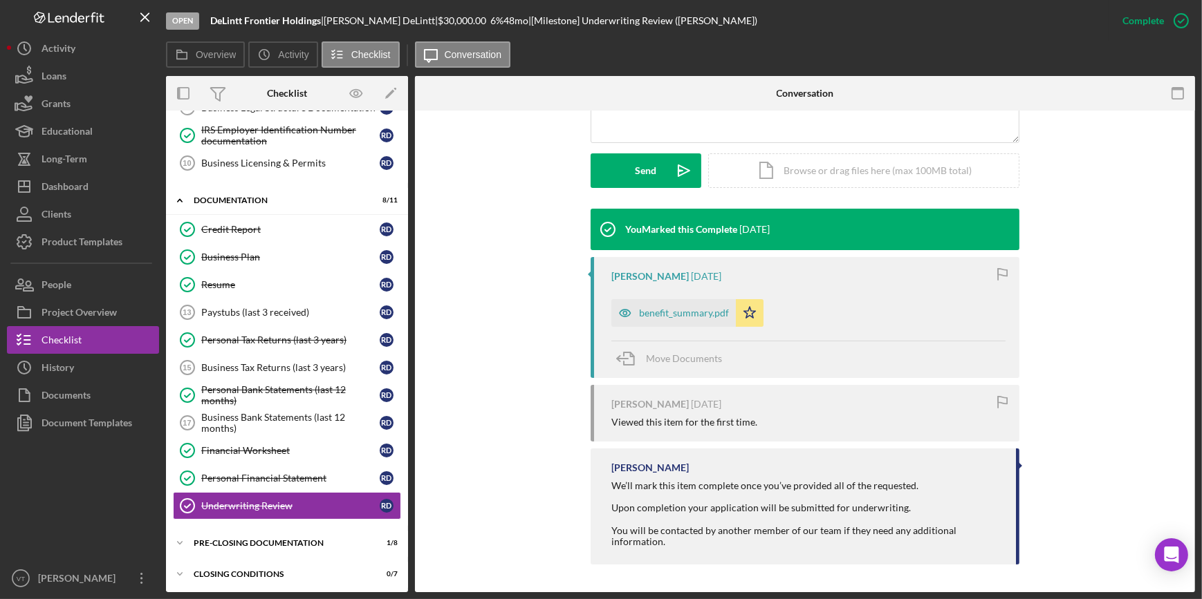
scroll to position [377, 0]
click at [671, 308] on div "benefit_summary.pdf" at bounding box center [684, 313] width 90 height 11
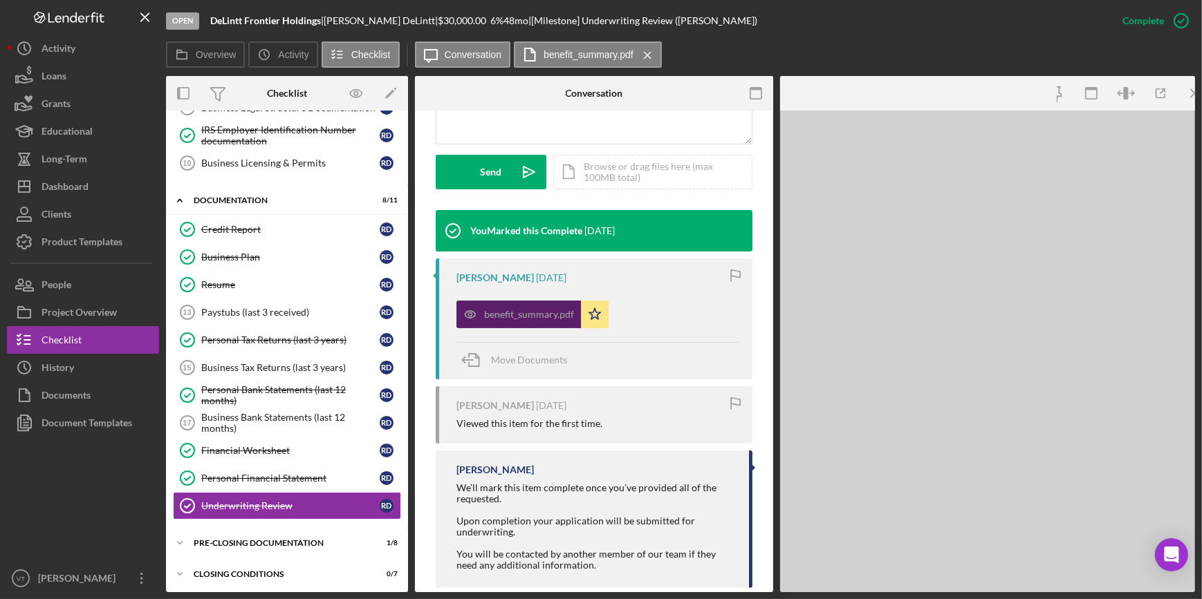
scroll to position [393, 0]
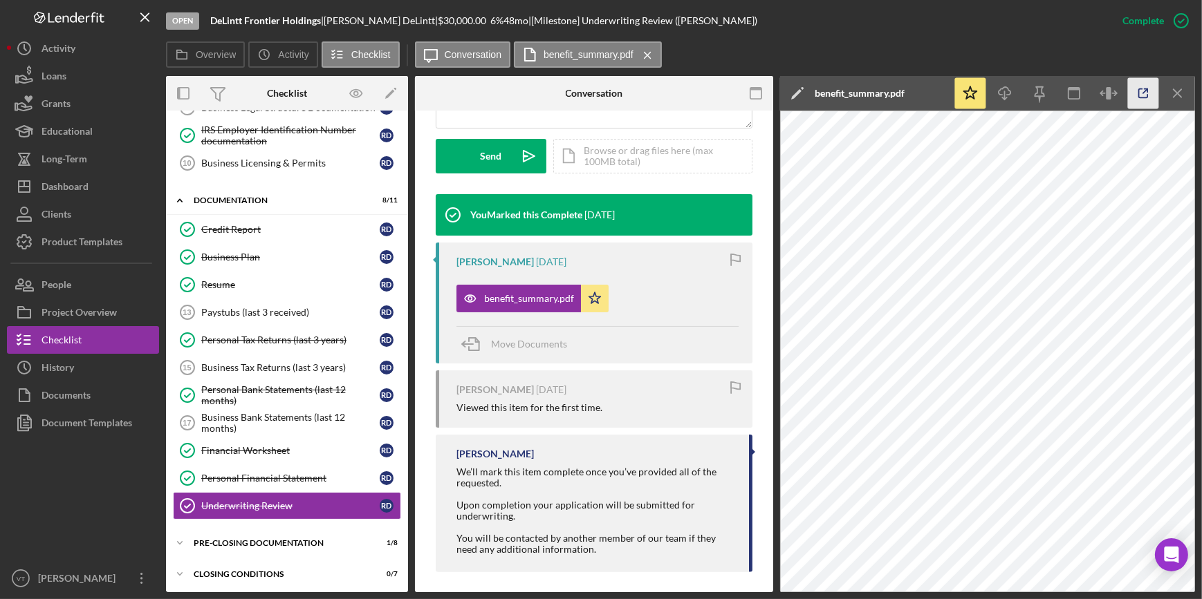
click at [1132, 96] on icon "button" at bounding box center [1143, 93] width 31 height 31
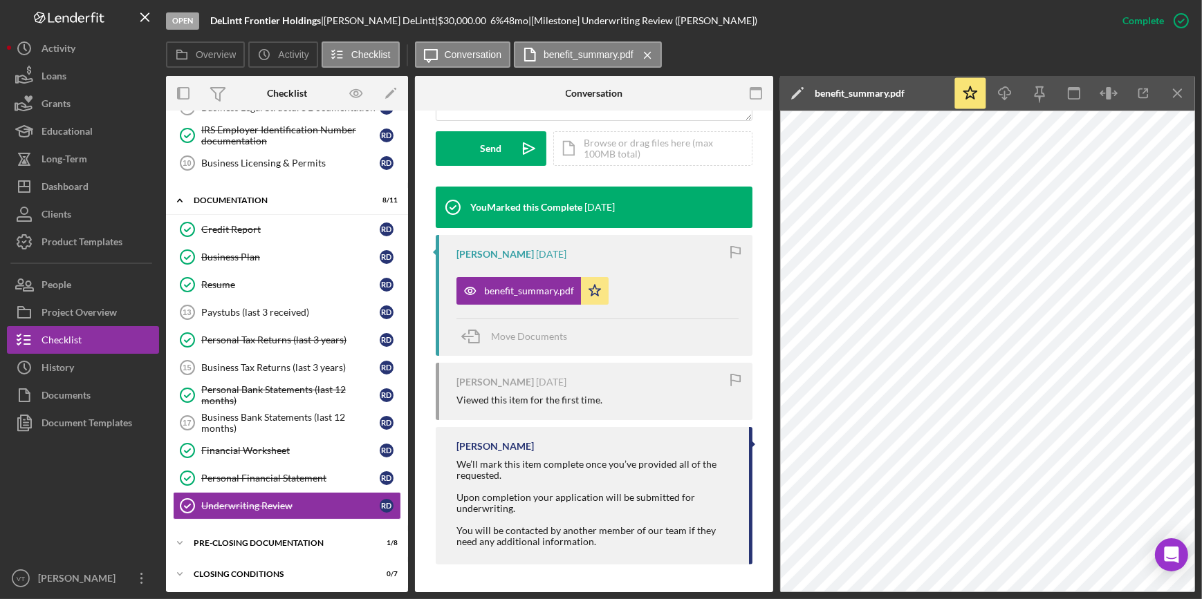
scroll to position [0, 0]
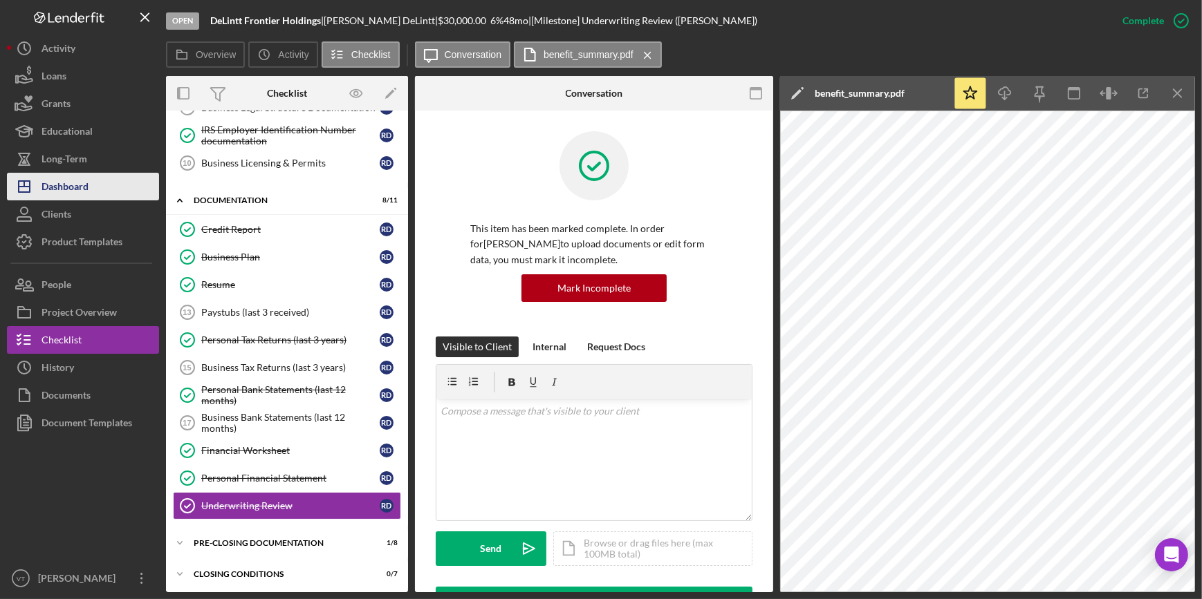
click at [89, 185] on button "Icon/Dashboard Dashboard" at bounding box center [83, 187] width 152 height 28
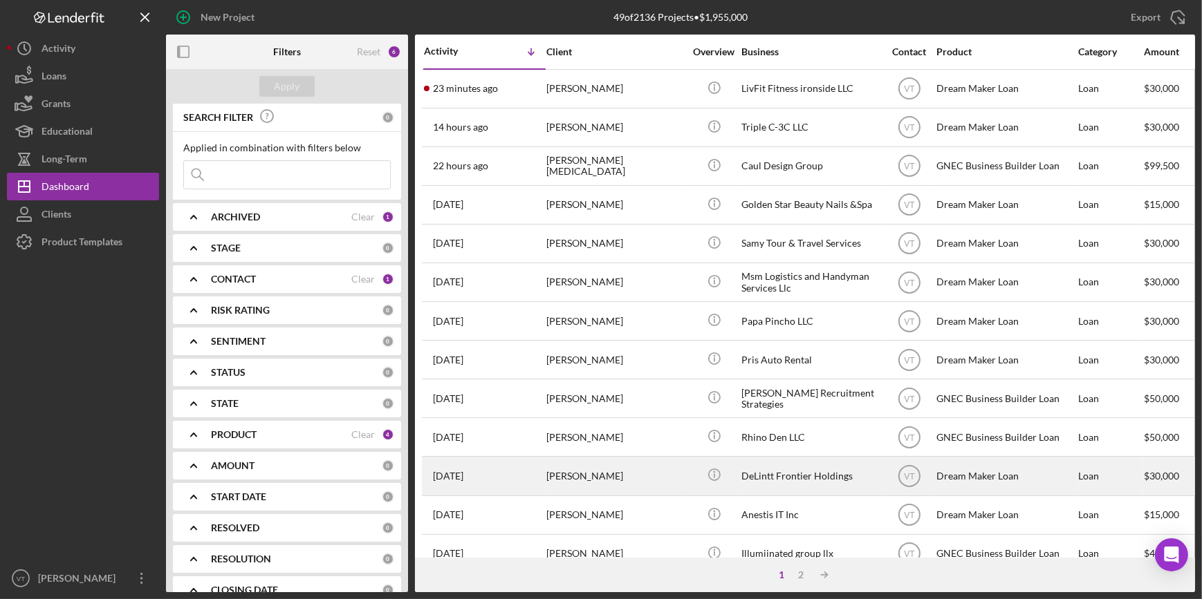
click at [651, 491] on div "[PERSON_NAME]" at bounding box center [615, 476] width 138 height 37
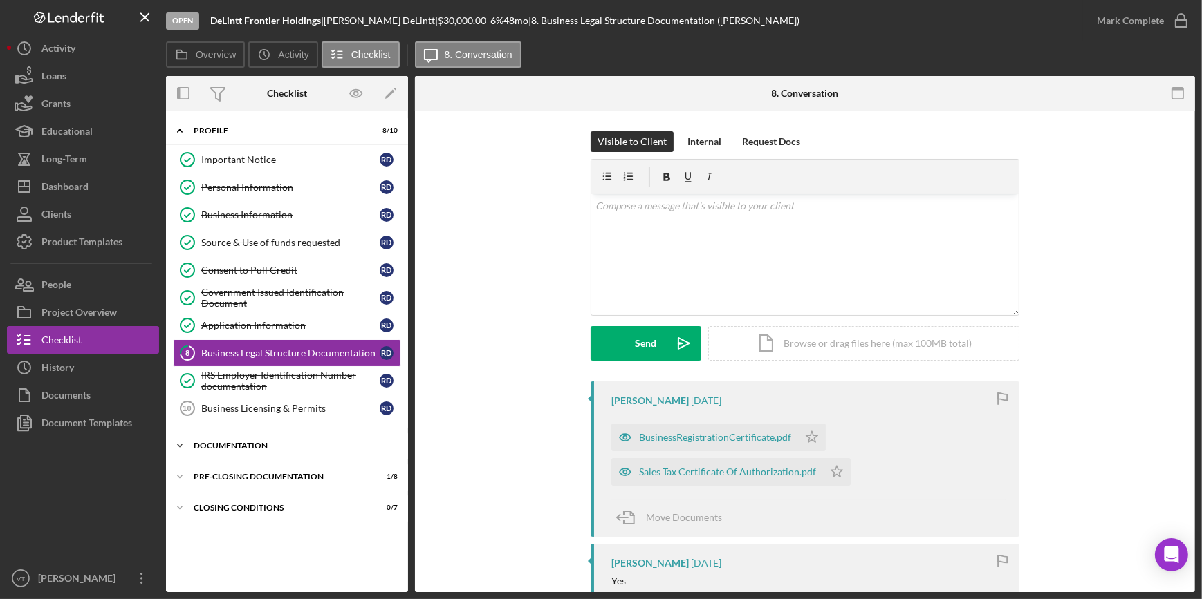
click at [180, 439] on icon "Icon/Expander" at bounding box center [180, 446] width 28 height 28
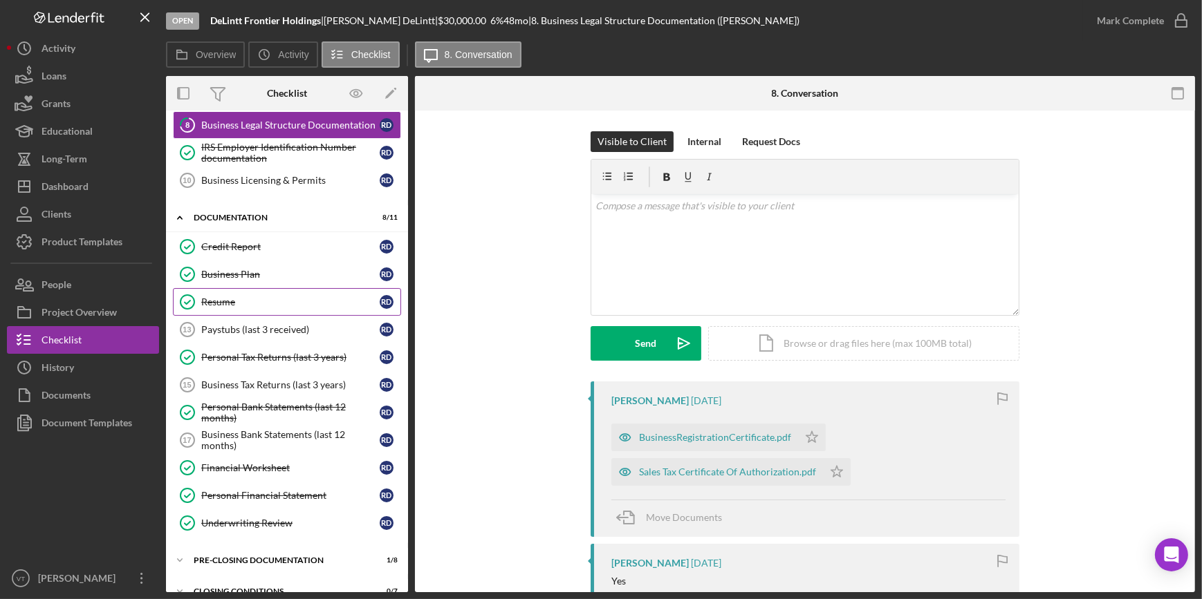
scroll to position [245, 0]
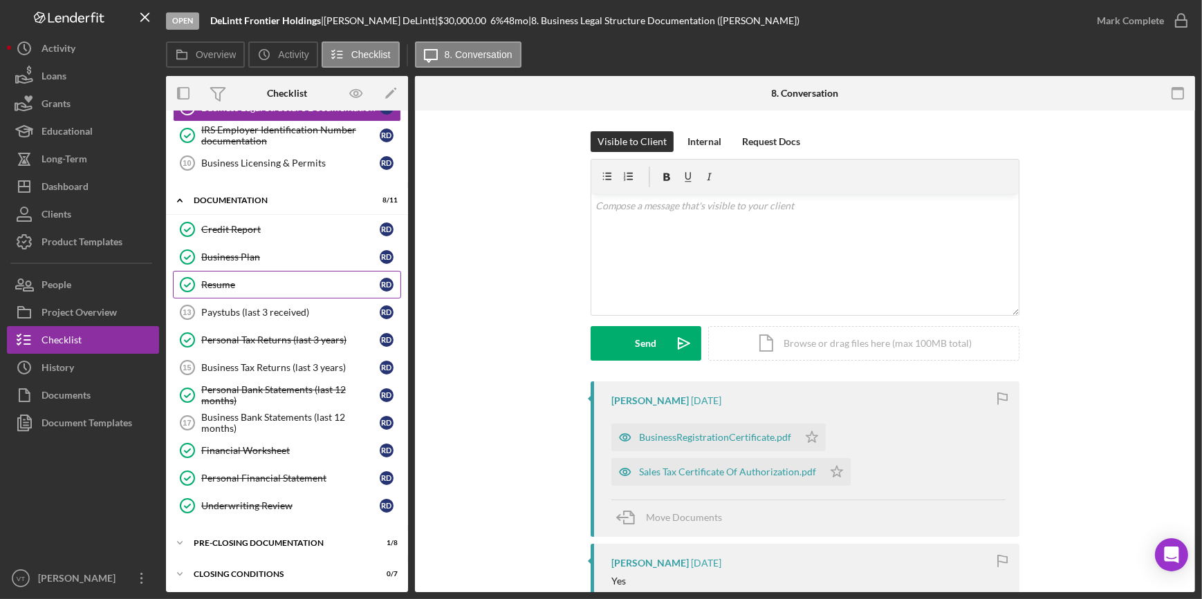
click at [277, 280] on div "Resume" at bounding box center [290, 284] width 178 height 11
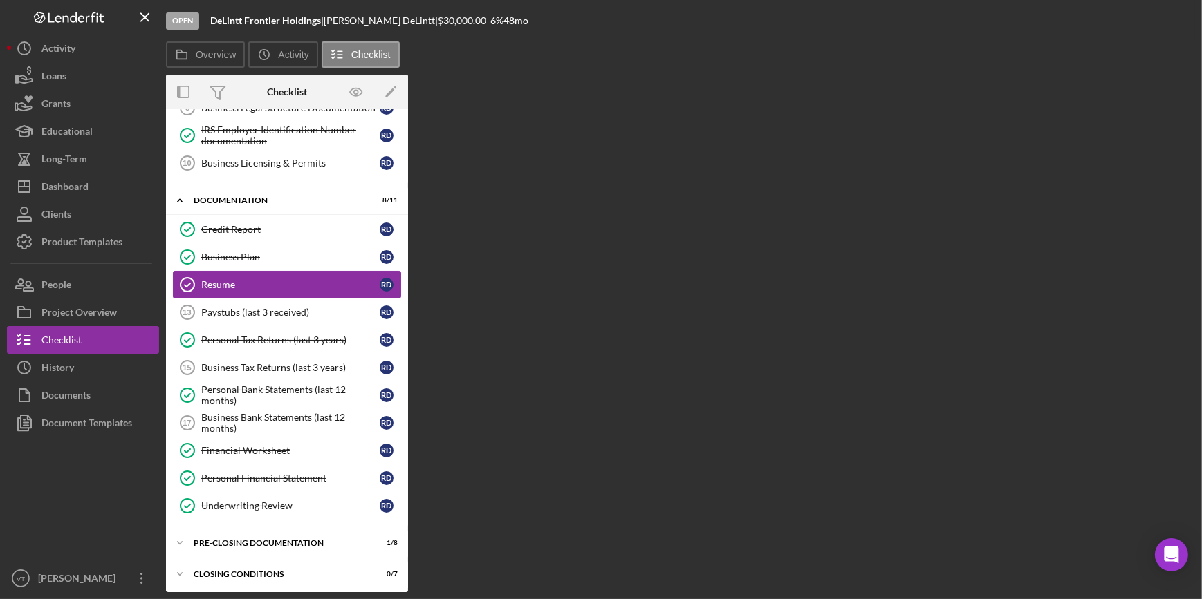
scroll to position [245, 0]
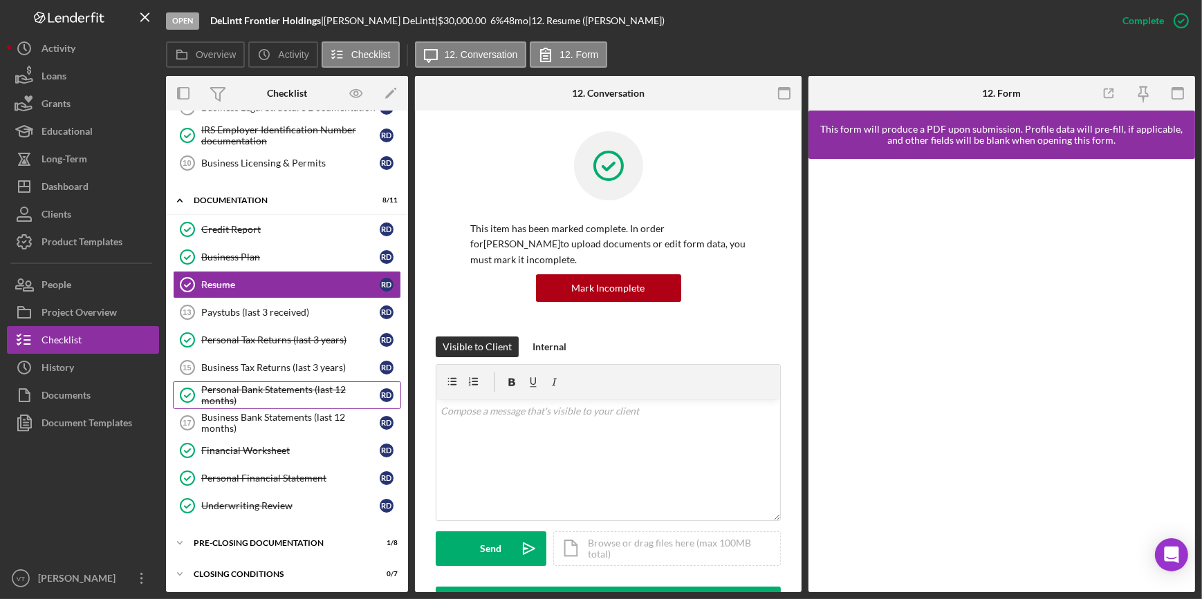
click at [250, 388] on div "Personal Bank Statements (last 12 months)" at bounding box center [290, 395] width 178 height 22
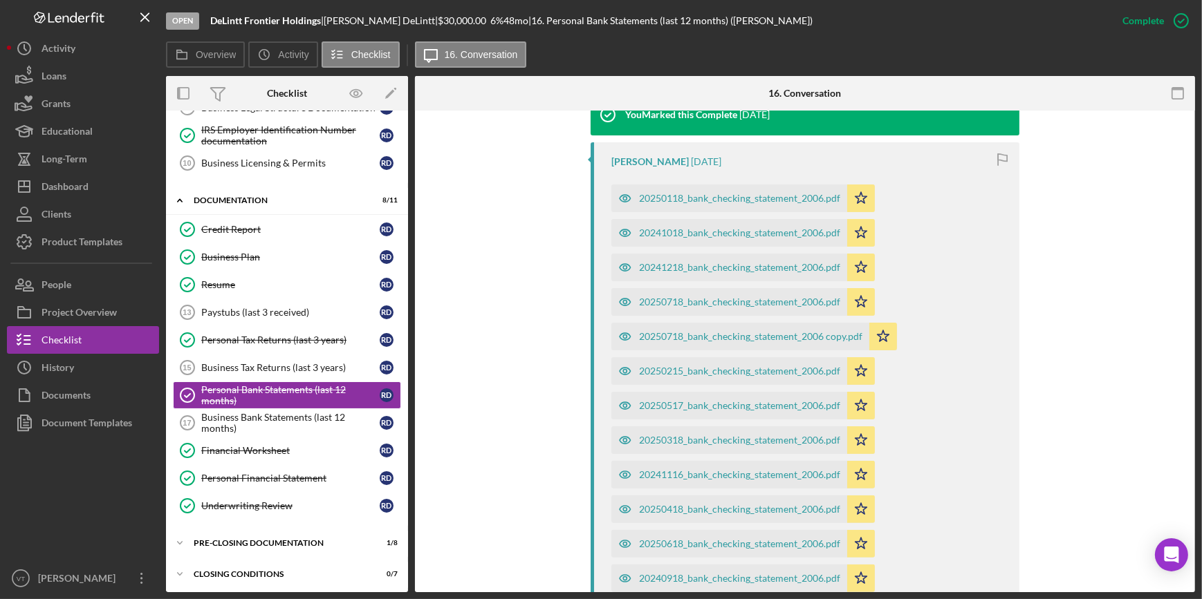
scroll to position [503, 0]
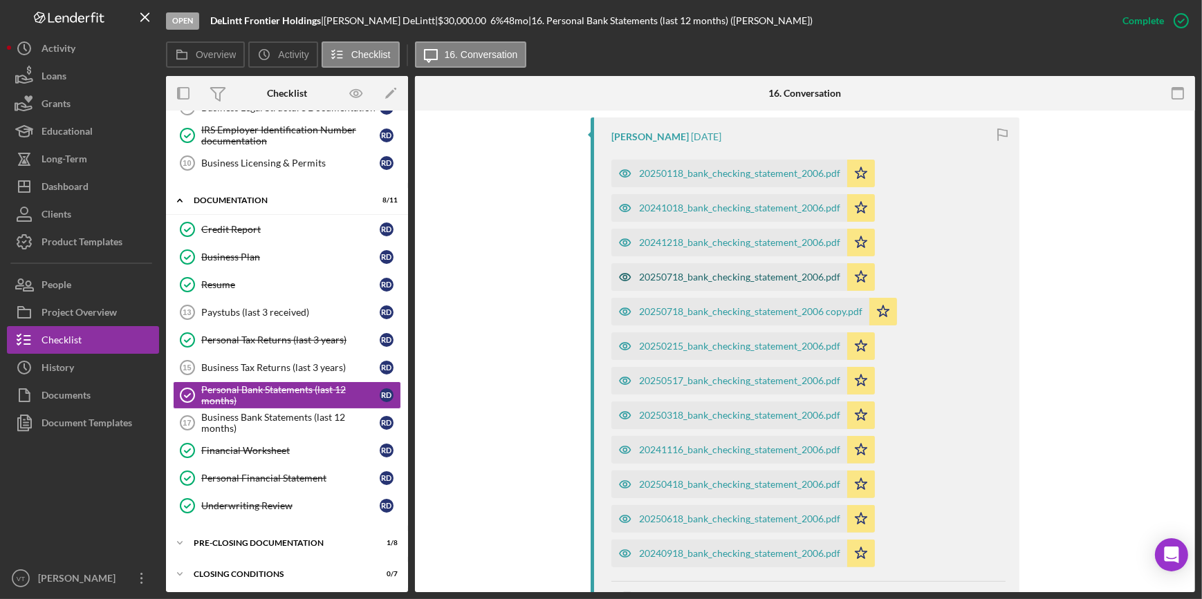
click at [681, 279] on div "20250718_bank_checking_statement_2006.pdf" at bounding box center [739, 277] width 201 height 11
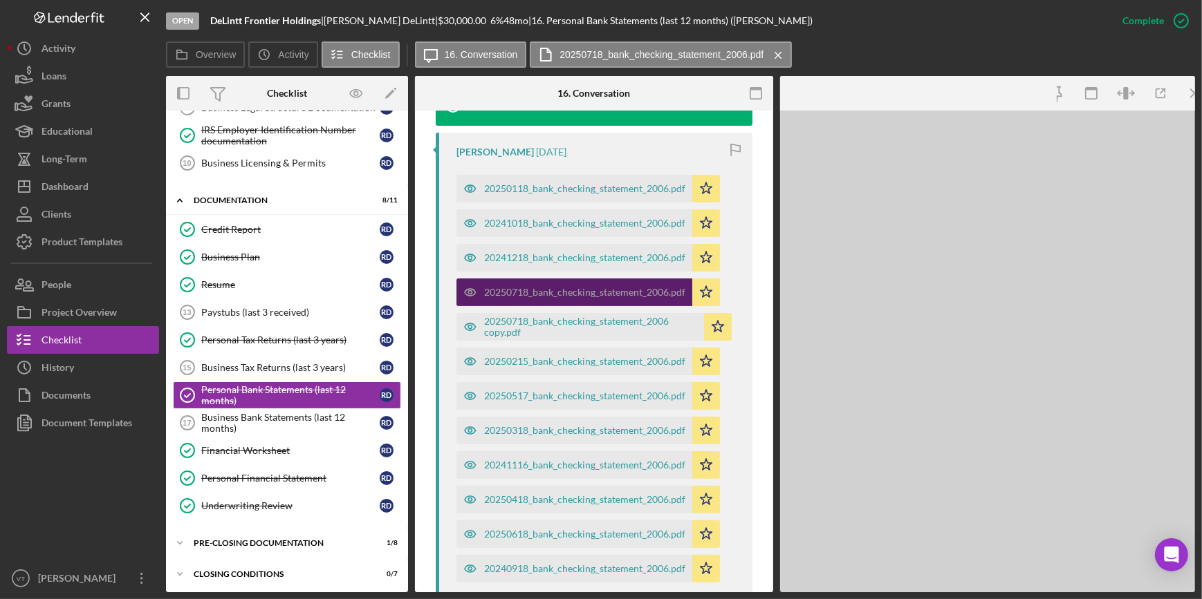
scroll to position [519, 0]
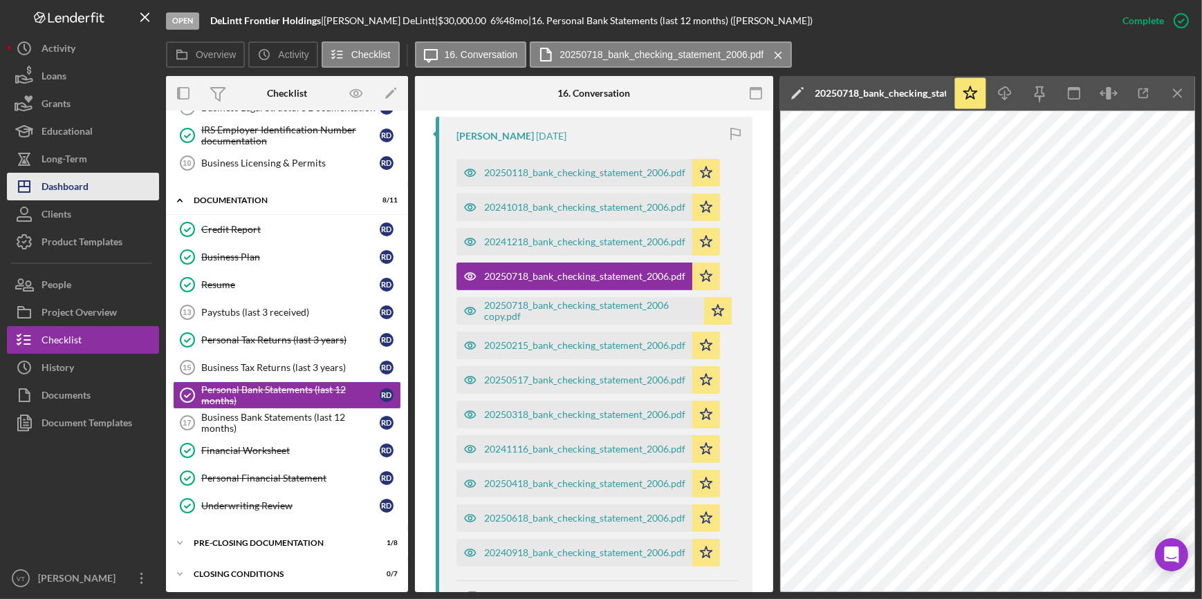
click at [105, 180] on button "Icon/Dashboard Dashboard" at bounding box center [83, 187] width 152 height 28
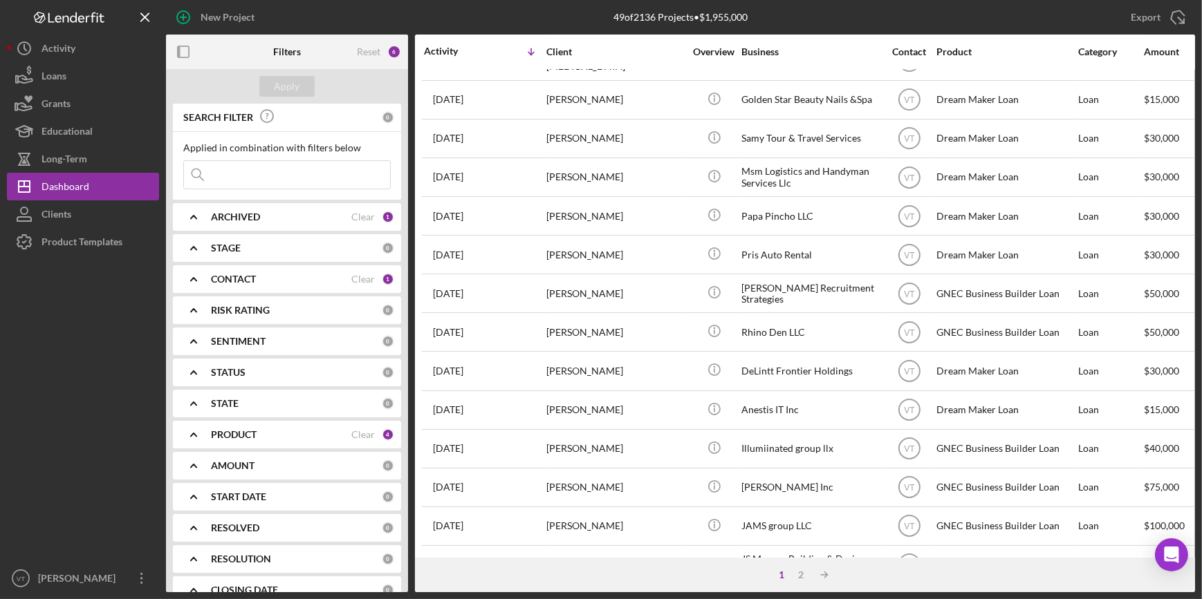
scroll to position [500, 0]
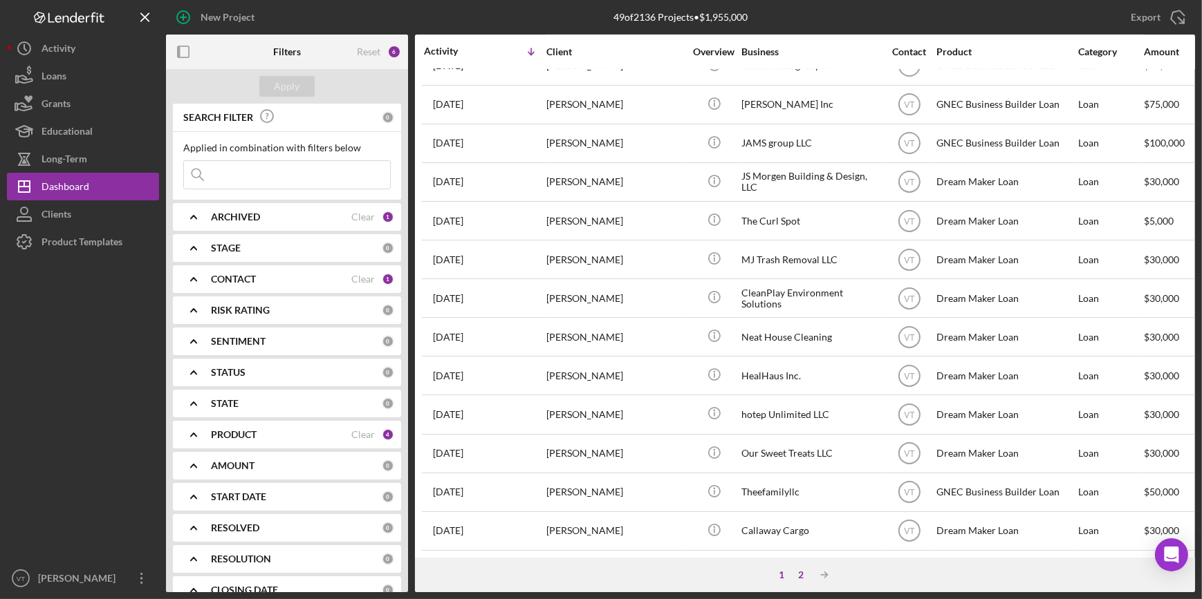
click at [792, 574] on div "2" at bounding box center [800, 575] width 19 height 11
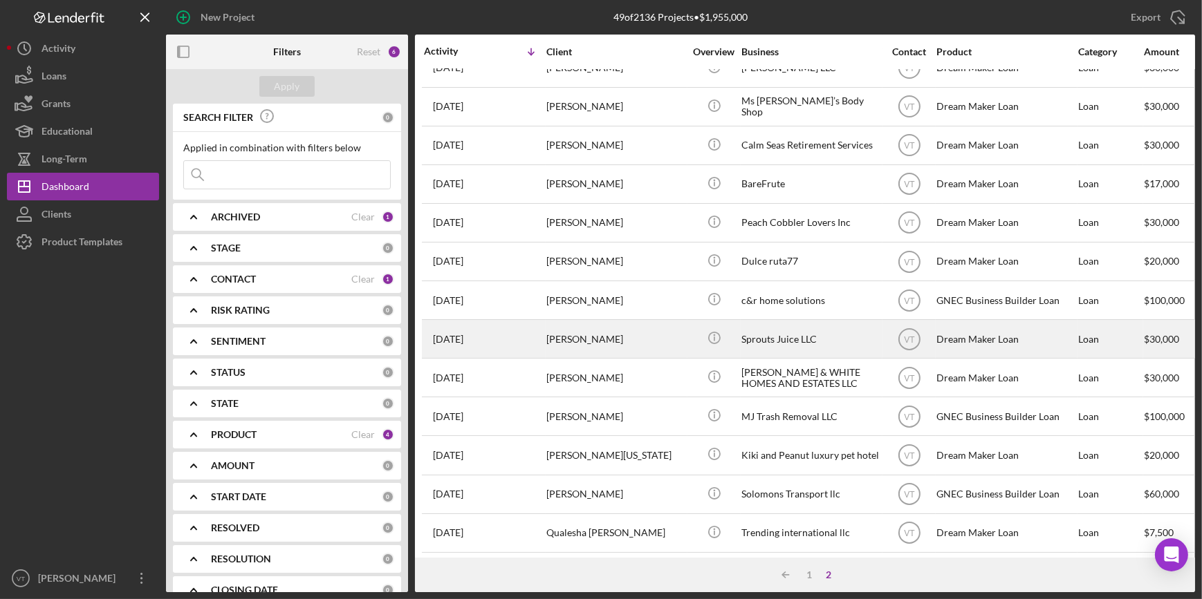
scroll to position [0, 0]
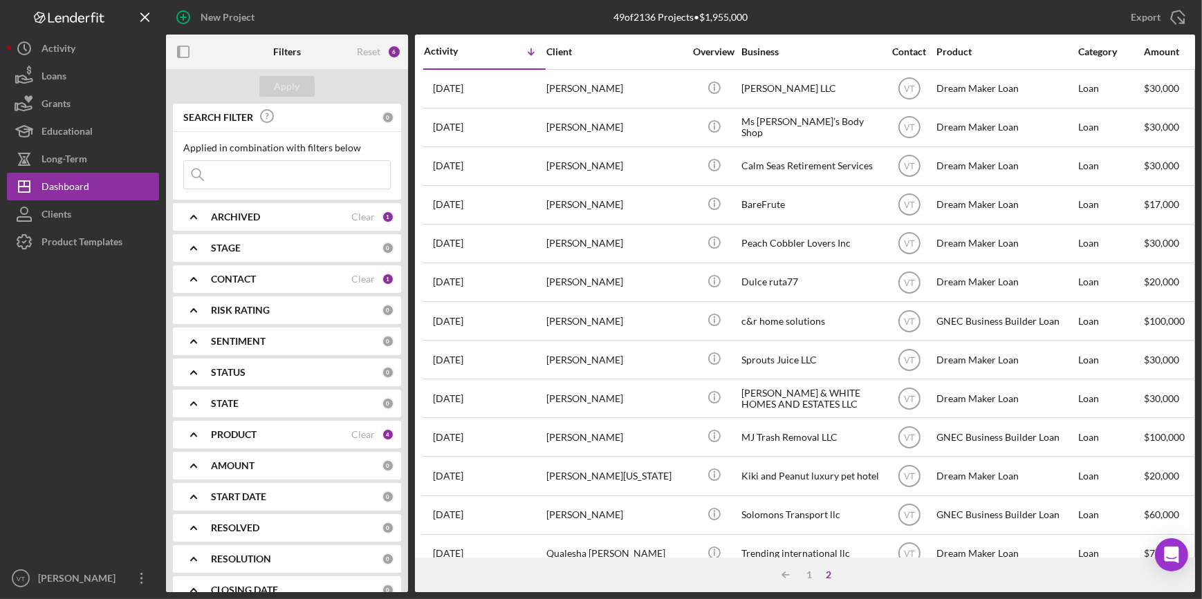
click at [234, 172] on input at bounding box center [287, 175] width 206 height 28
click at [271, 90] on button "Apply" at bounding box center [286, 86] width 55 height 21
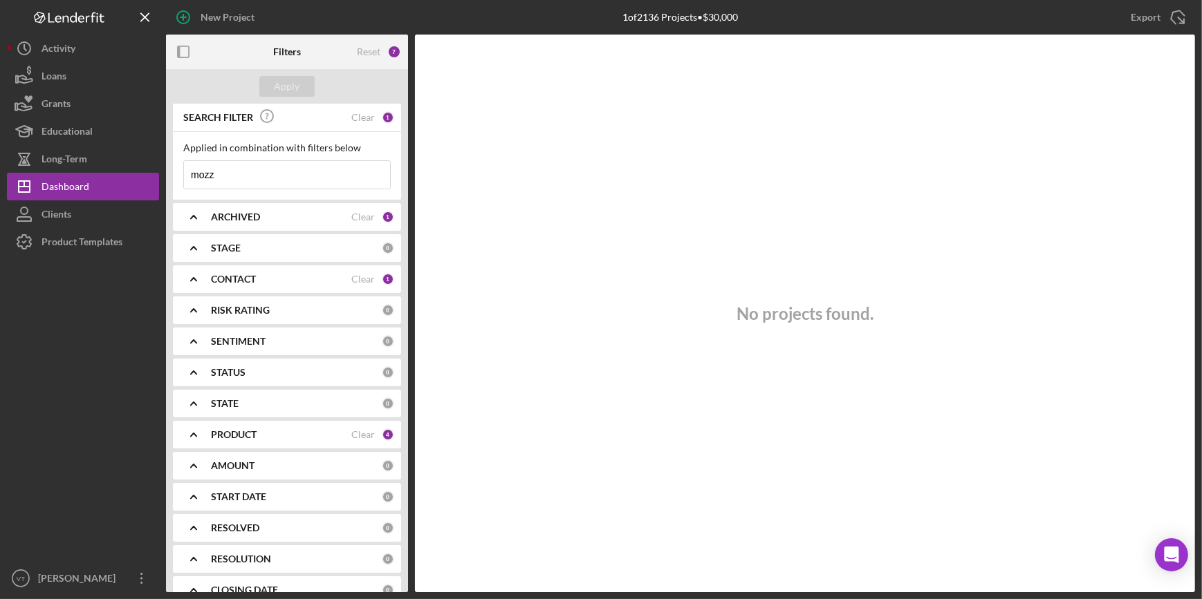
click at [276, 183] on input "mozz" at bounding box center [287, 175] width 206 height 28
type input "m"
click at [288, 85] on div "Apply" at bounding box center [287, 86] width 26 height 21
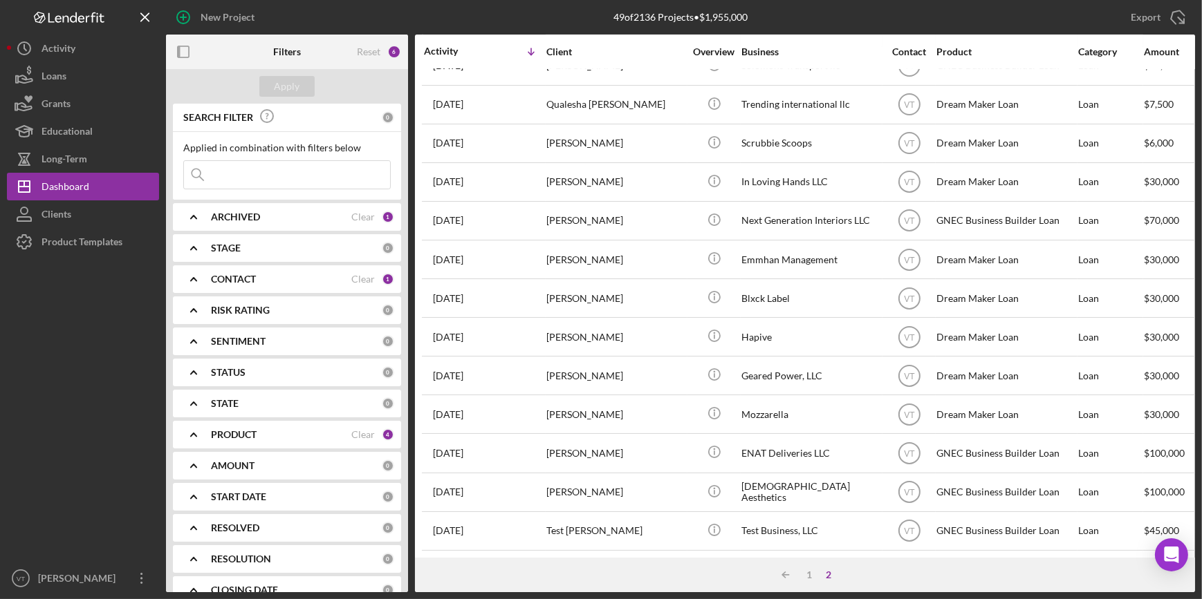
scroll to position [461, 0]
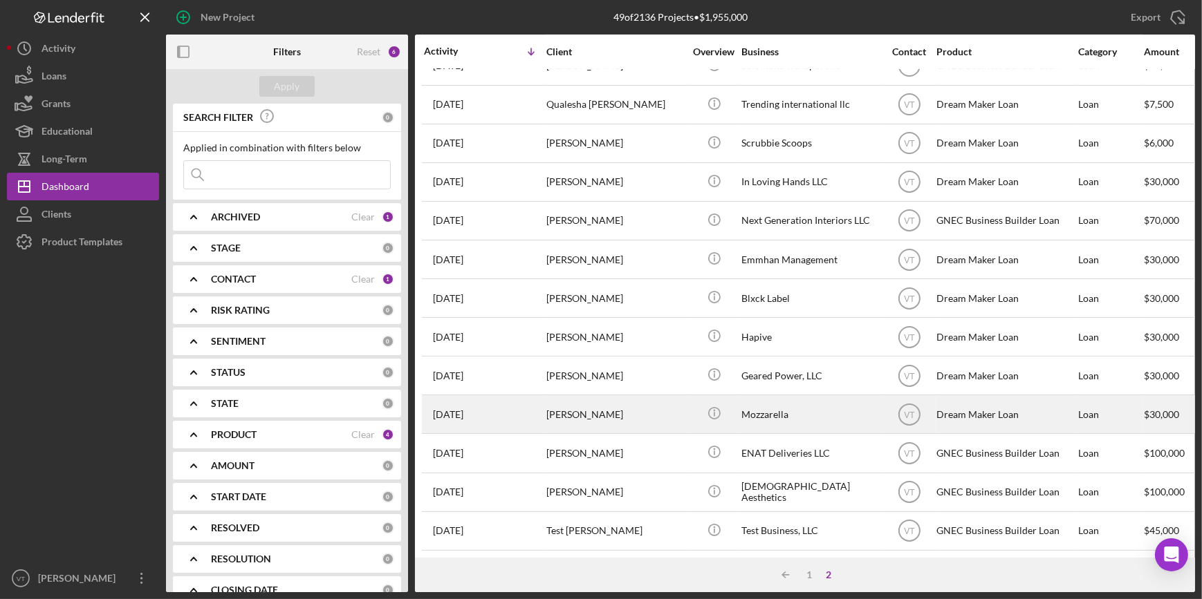
click at [778, 398] on div "Mozzarella" at bounding box center [810, 414] width 138 height 37
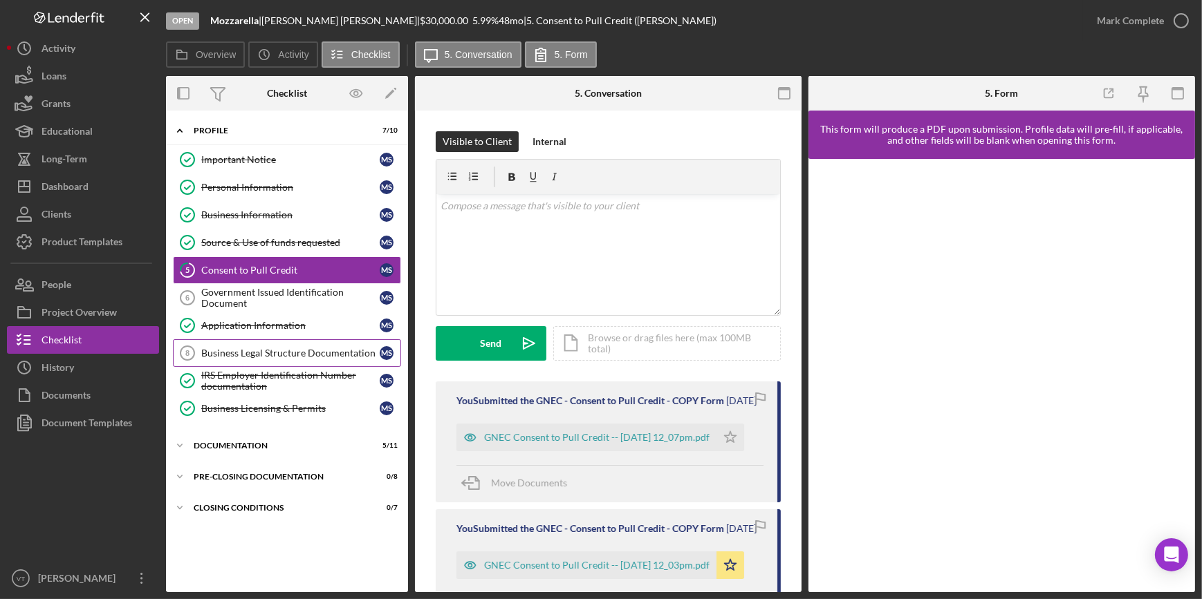
click at [240, 351] on div "Business Legal Structure Documentation" at bounding box center [290, 353] width 178 height 11
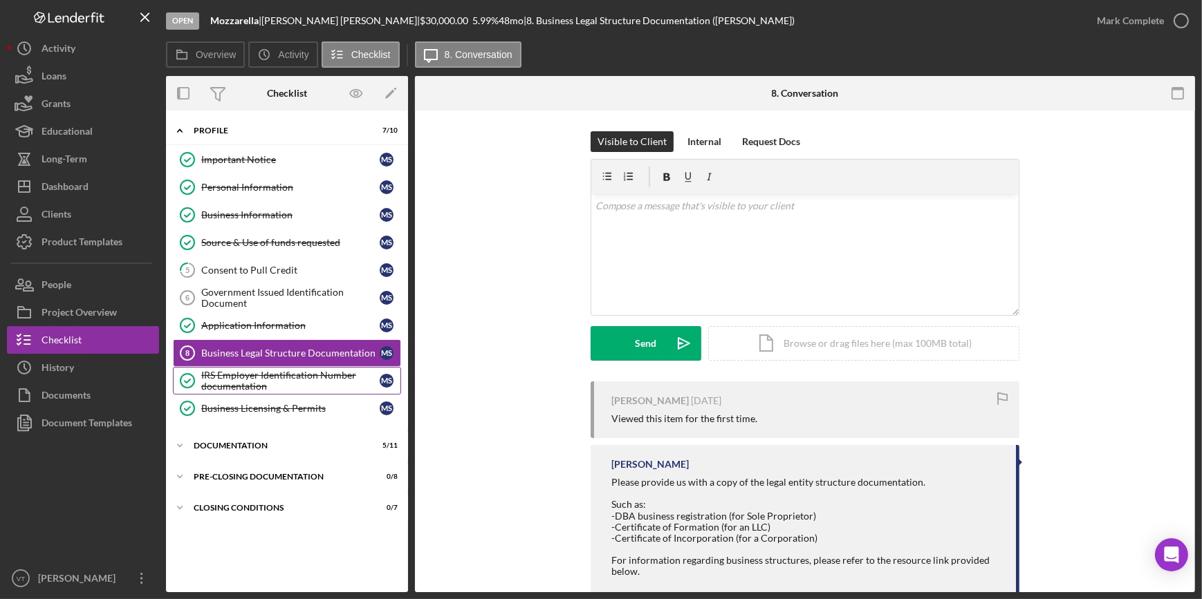
click at [241, 373] on div "IRS Employer Identification Number documentation" at bounding box center [290, 381] width 178 height 22
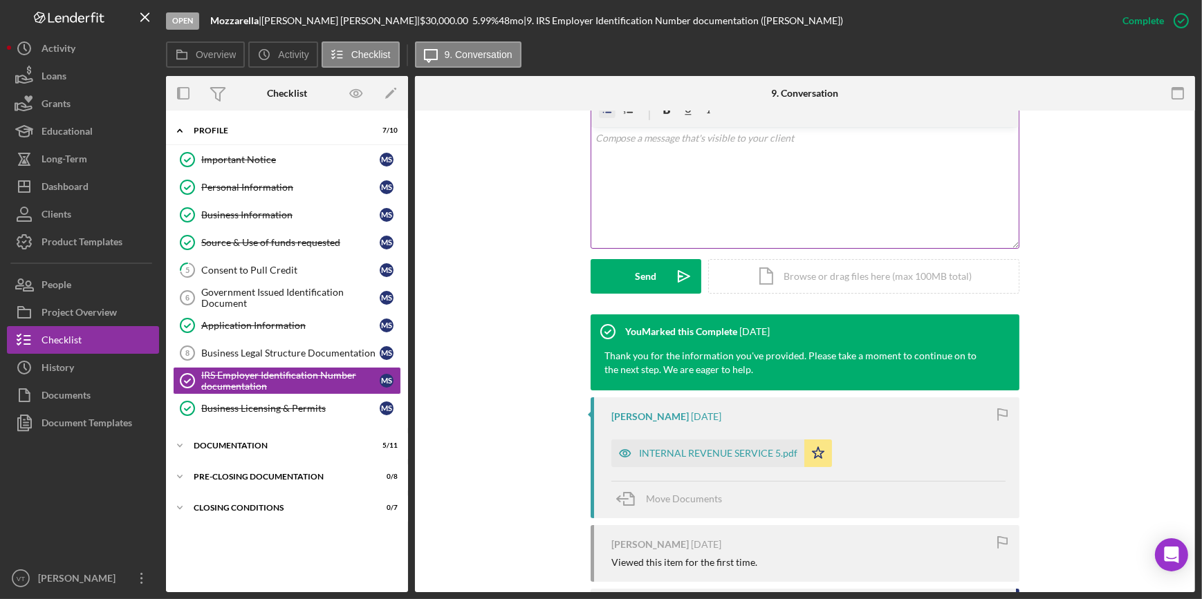
scroll to position [314, 0]
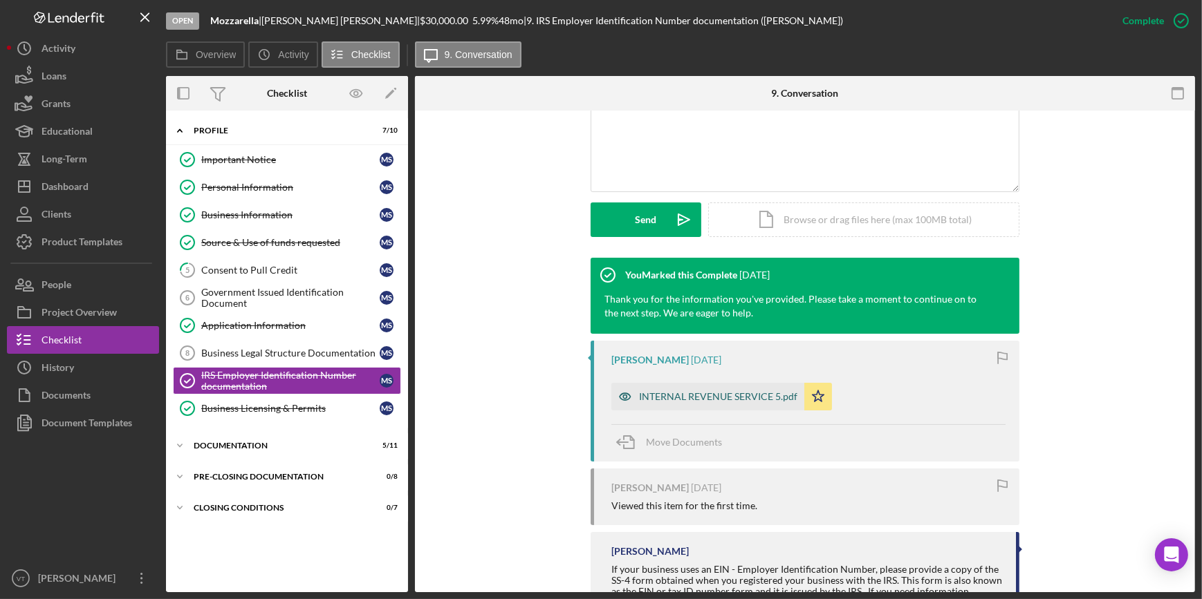
click at [722, 401] on div "INTERNAL REVENUE SERVICE 5.pdf" at bounding box center [718, 396] width 158 height 11
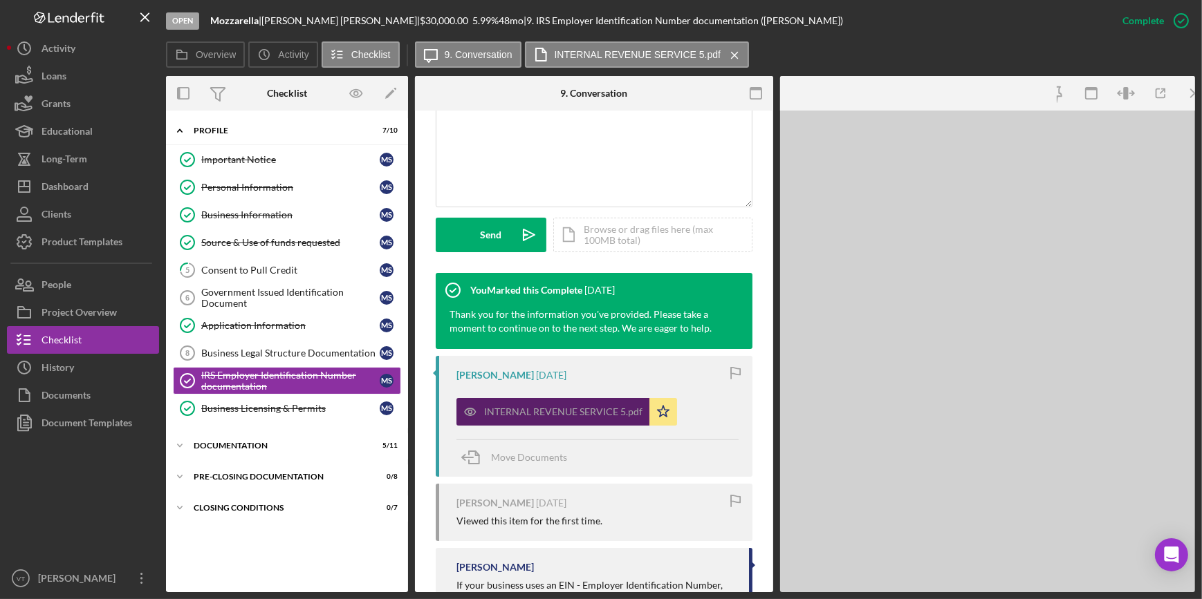
scroll to position [330, 0]
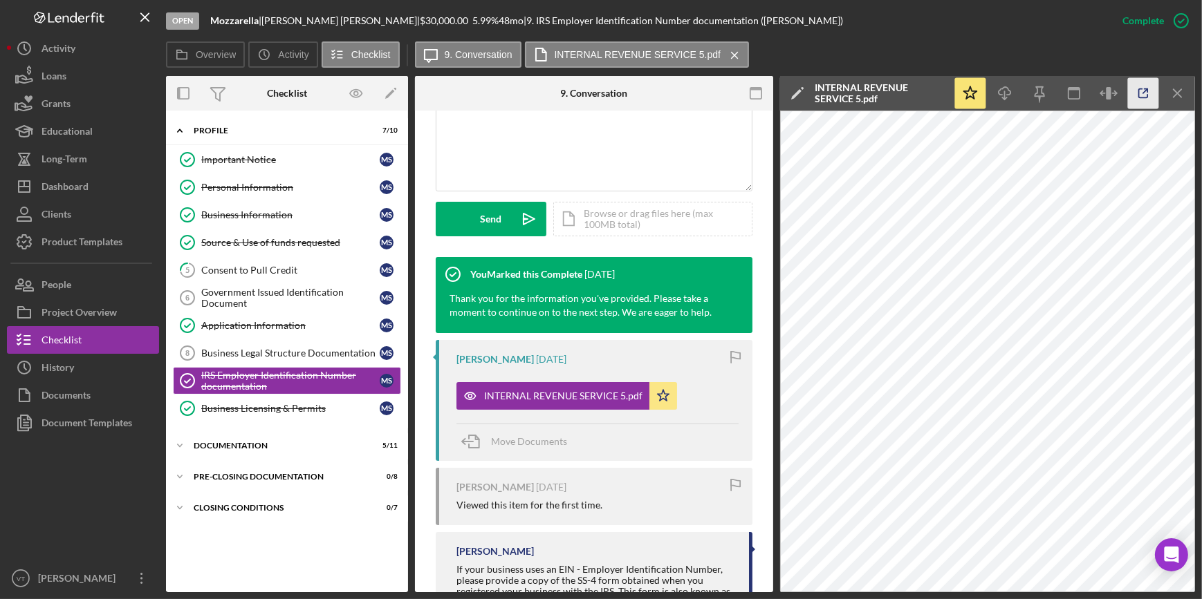
click at [1152, 95] on icon "button" at bounding box center [1143, 93] width 31 height 31
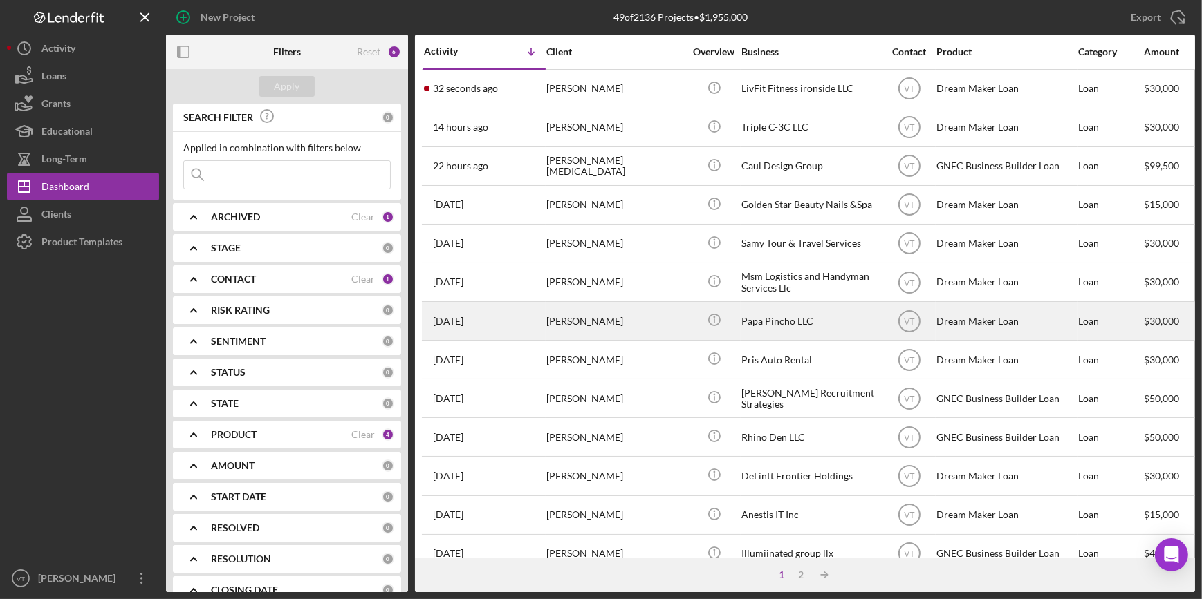
click at [611, 315] on div "[PERSON_NAME]" at bounding box center [615, 321] width 138 height 37
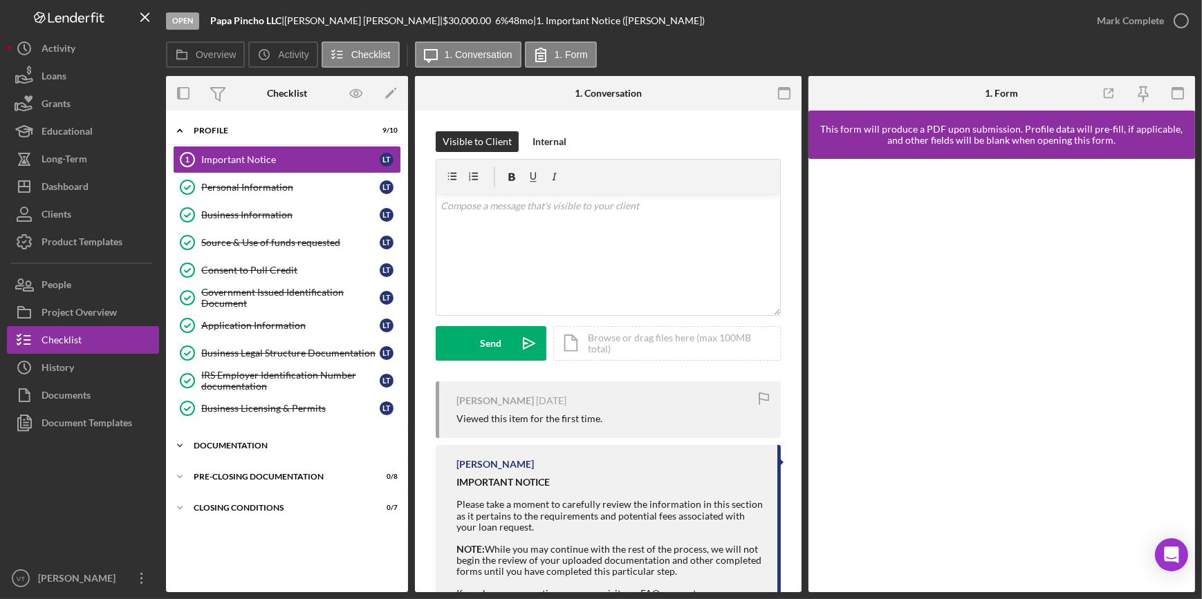
click at [188, 445] on icon "Icon/Expander" at bounding box center [180, 446] width 28 height 28
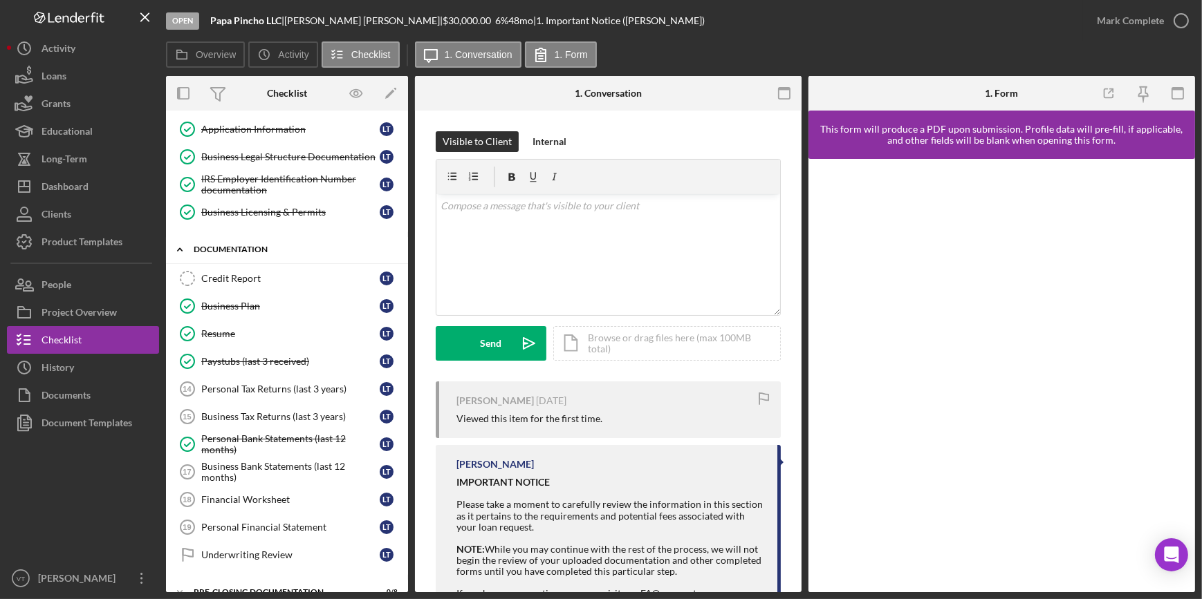
scroll to position [245, 0]
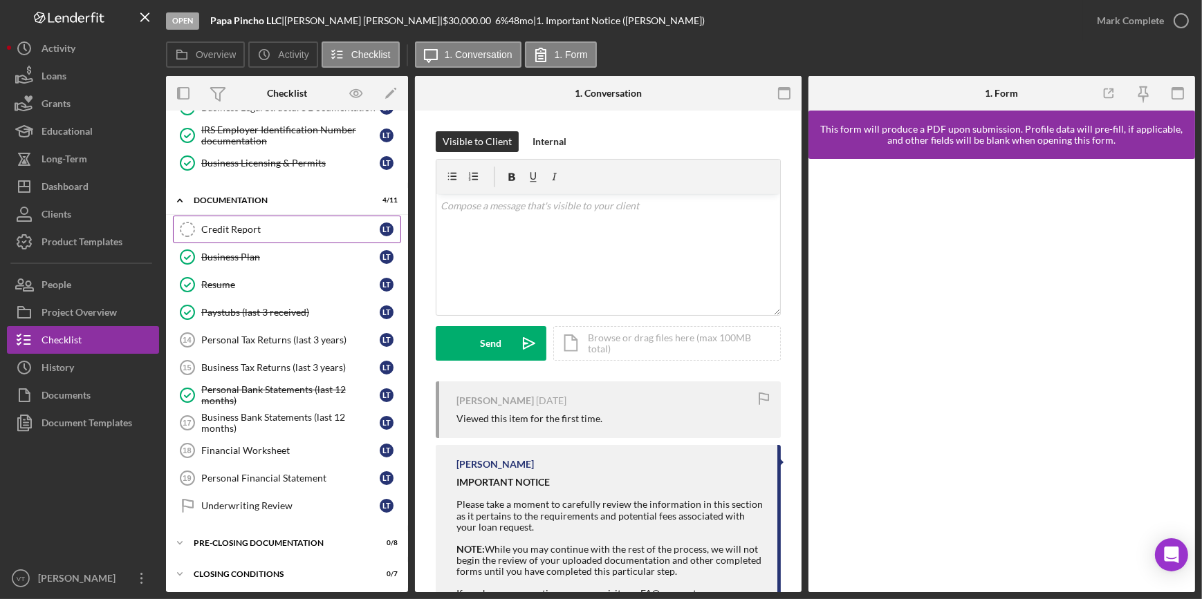
click at [242, 229] on div "Credit Report" at bounding box center [290, 229] width 178 height 11
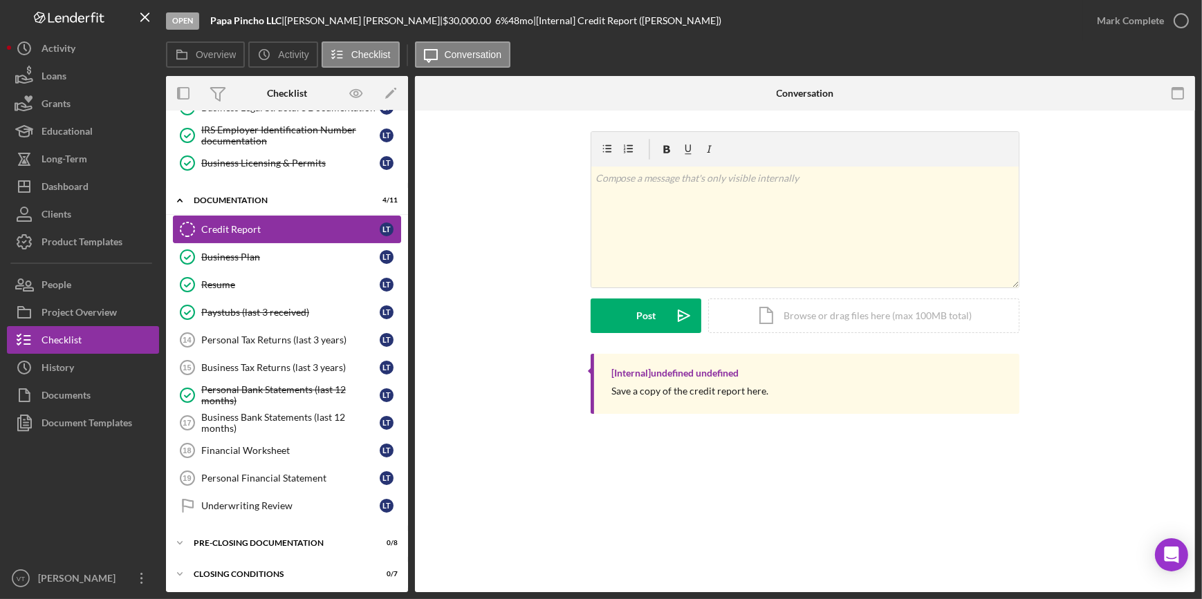
scroll to position [245, 0]
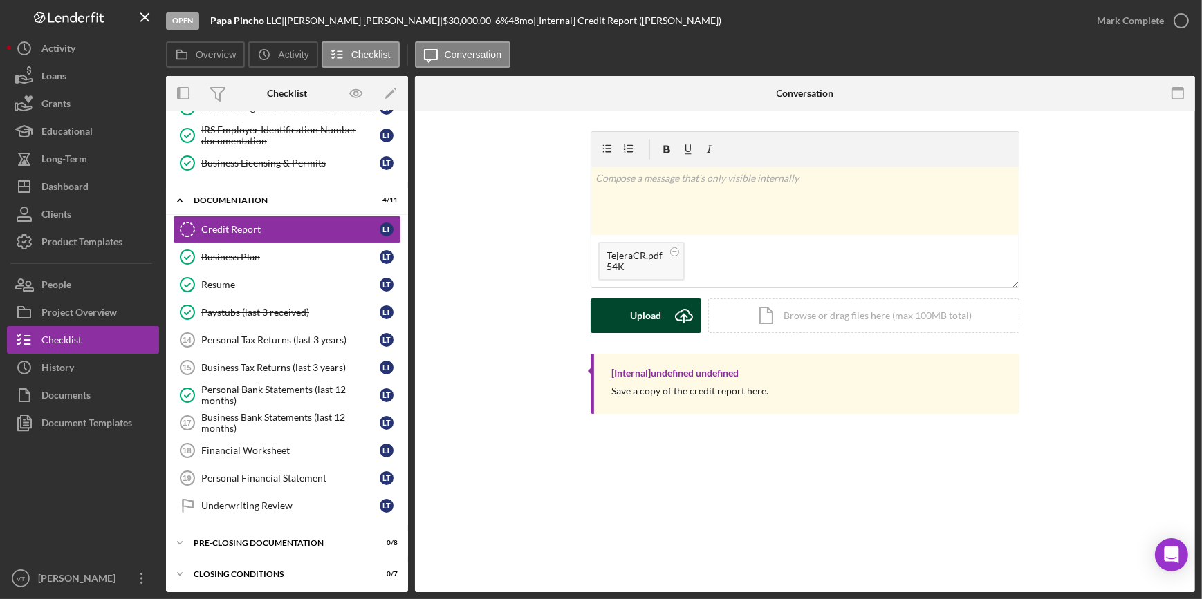
click at [631, 322] on div "Upload" at bounding box center [646, 316] width 31 height 35
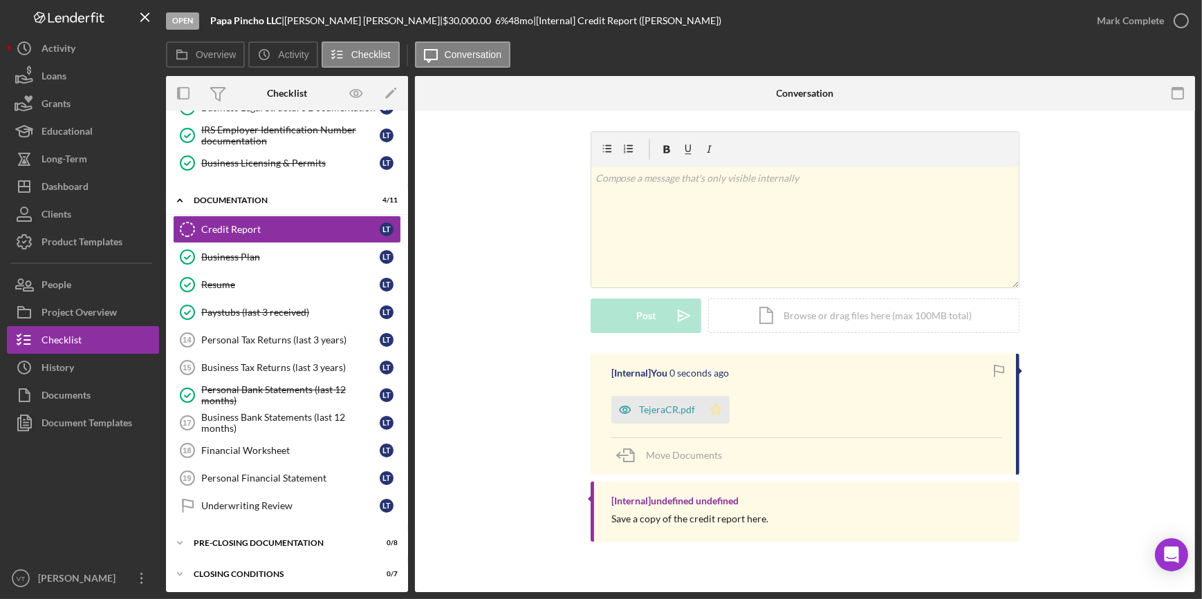
click at [717, 408] on icon "Icon/Star" at bounding box center [716, 410] width 28 height 28
click at [1150, 20] on div "Mark Complete" at bounding box center [1130, 21] width 67 height 28
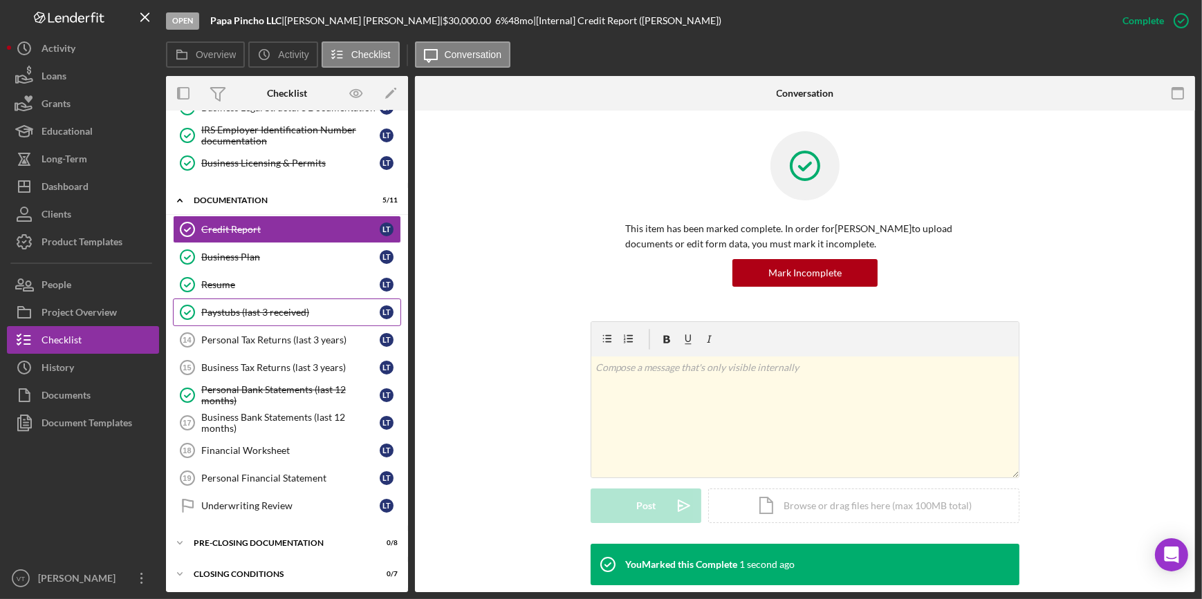
click at [277, 307] on div "Paystubs (last 3 received)" at bounding box center [290, 312] width 178 height 11
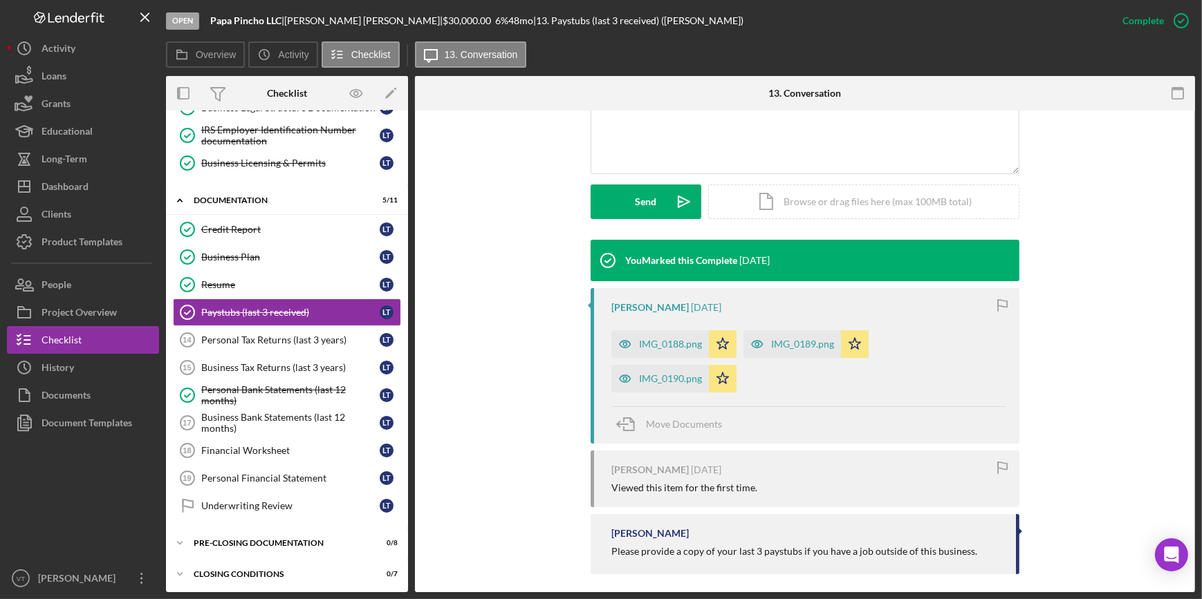
scroll to position [342, 0]
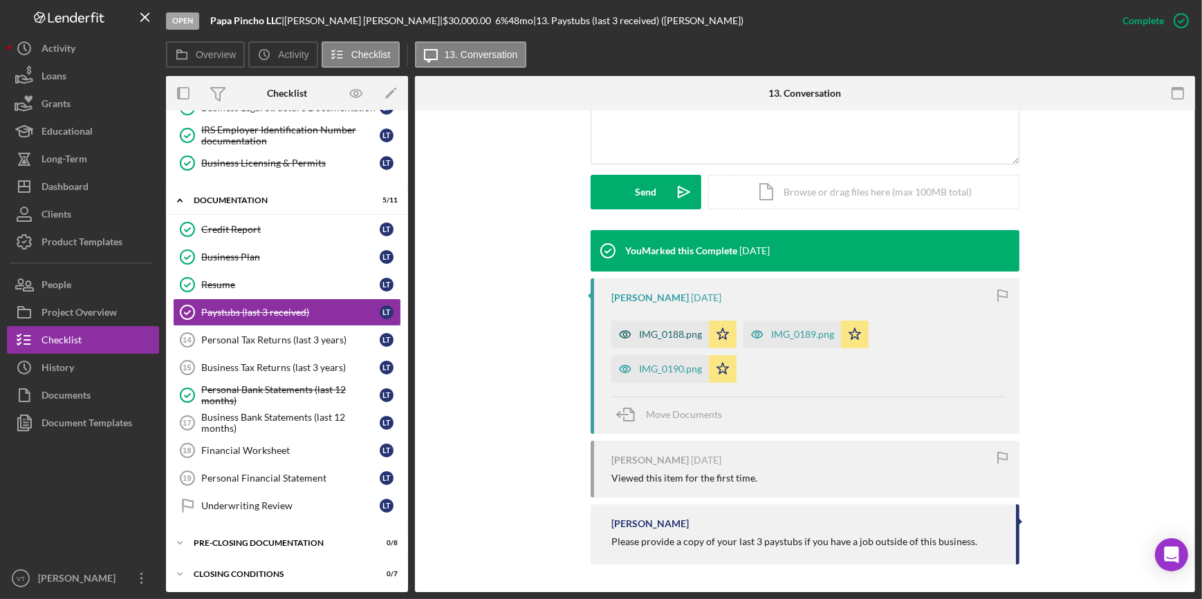
click at [685, 333] on div "IMG_0188.png" at bounding box center [670, 334] width 63 height 11
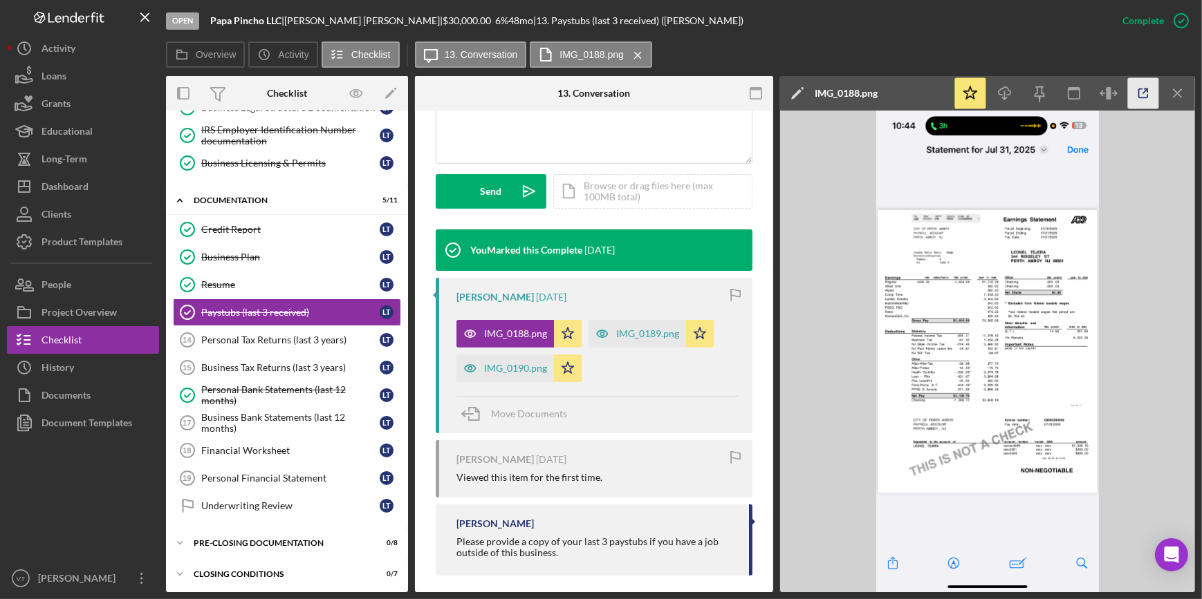
click at [1134, 95] on icon "button" at bounding box center [1143, 93] width 31 height 31
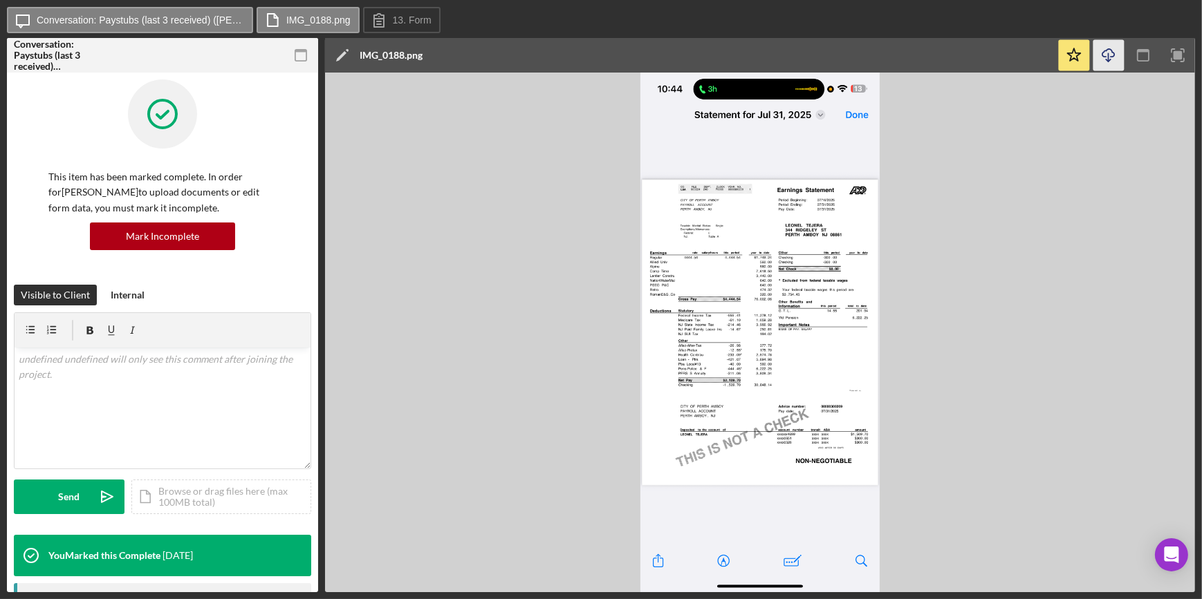
click at [1106, 50] on icon "button" at bounding box center [1108, 53] width 12 height 8
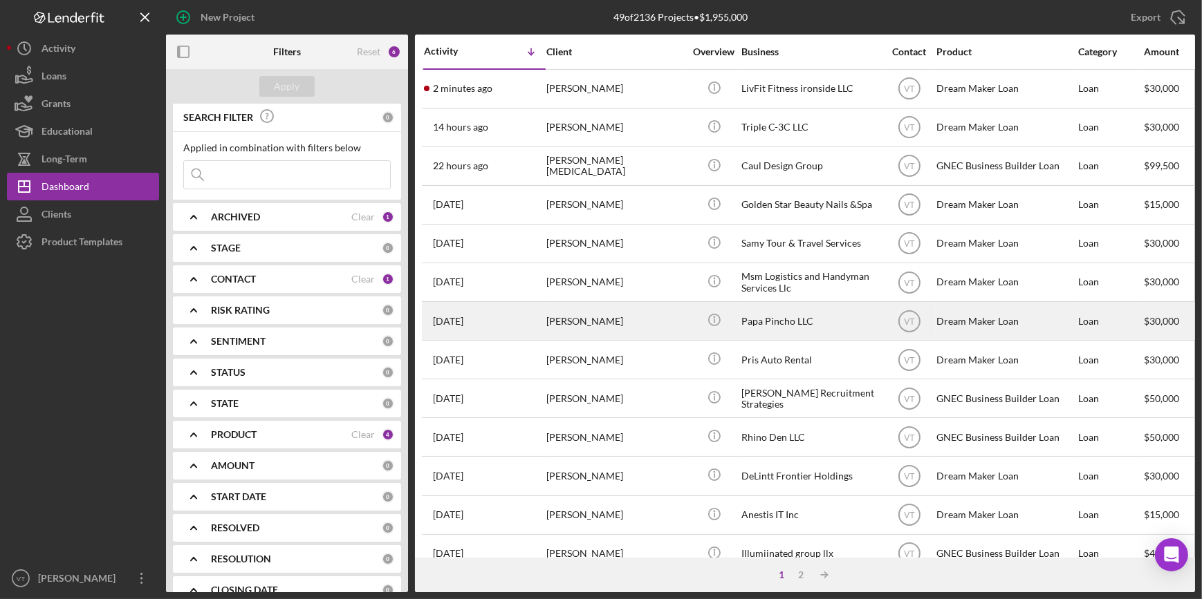
click at [611, 331] on div "[PERSON_NAME]" at bounding box center [615, 321] width 138 height 37
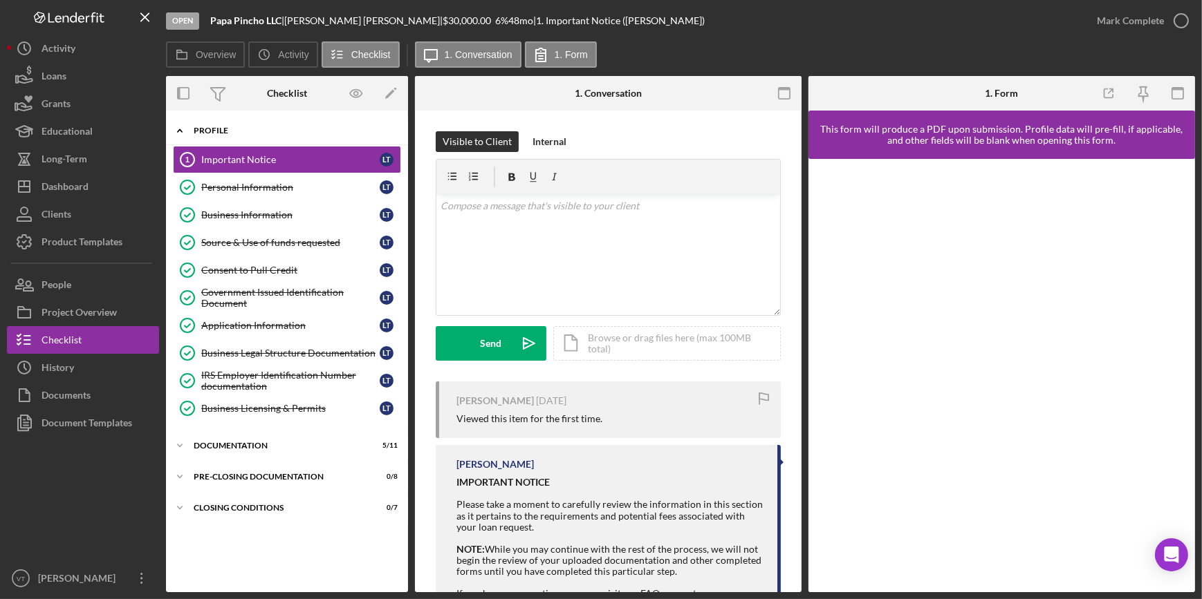
click at [185, 124] on icon "Icon/Expander" at bounding box center [180, 131] width 28 height 28
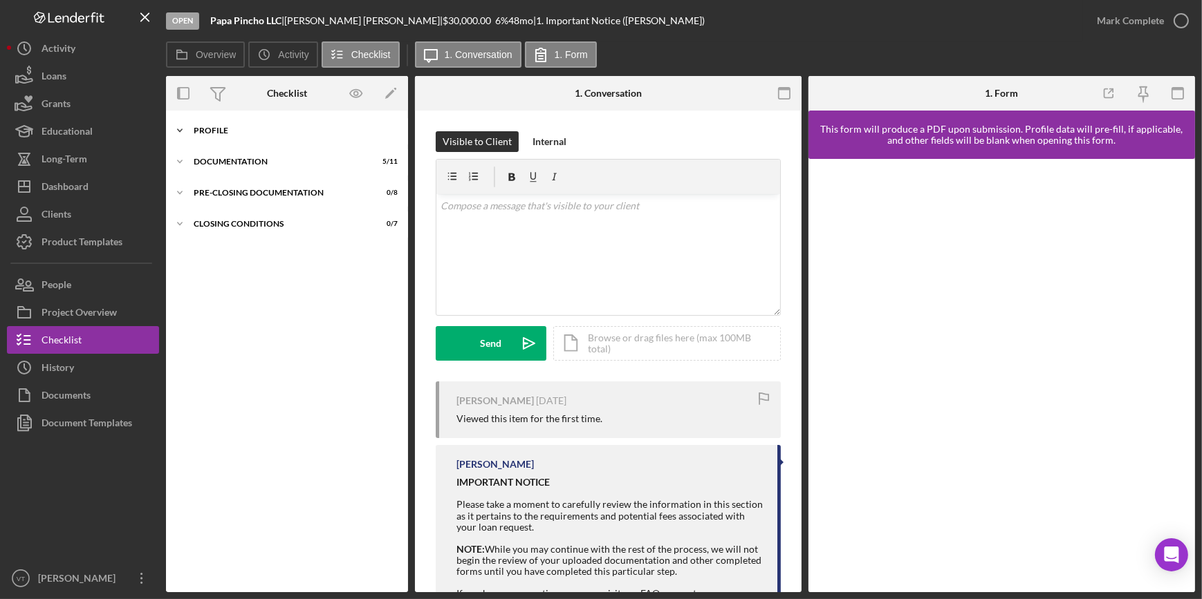
click at [185, 132] on icon "Icon/Expander" at bounding box center [180, 131] width 28 height 28
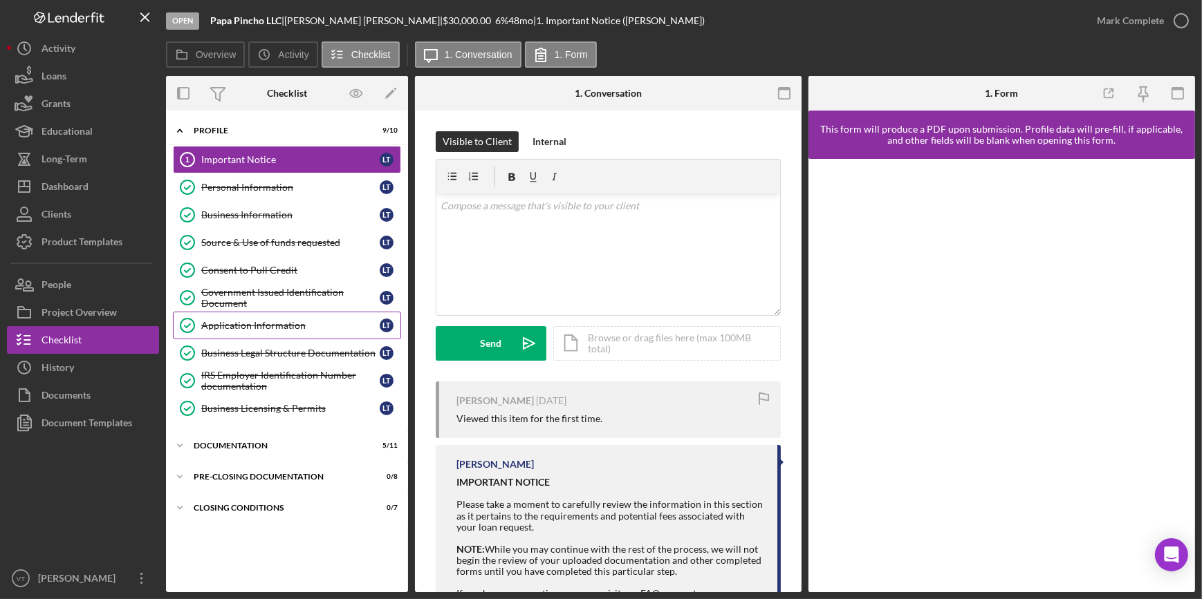
click at [283, 323] on div "Application Information" at bounding box center [290, 325] width 178 height 11
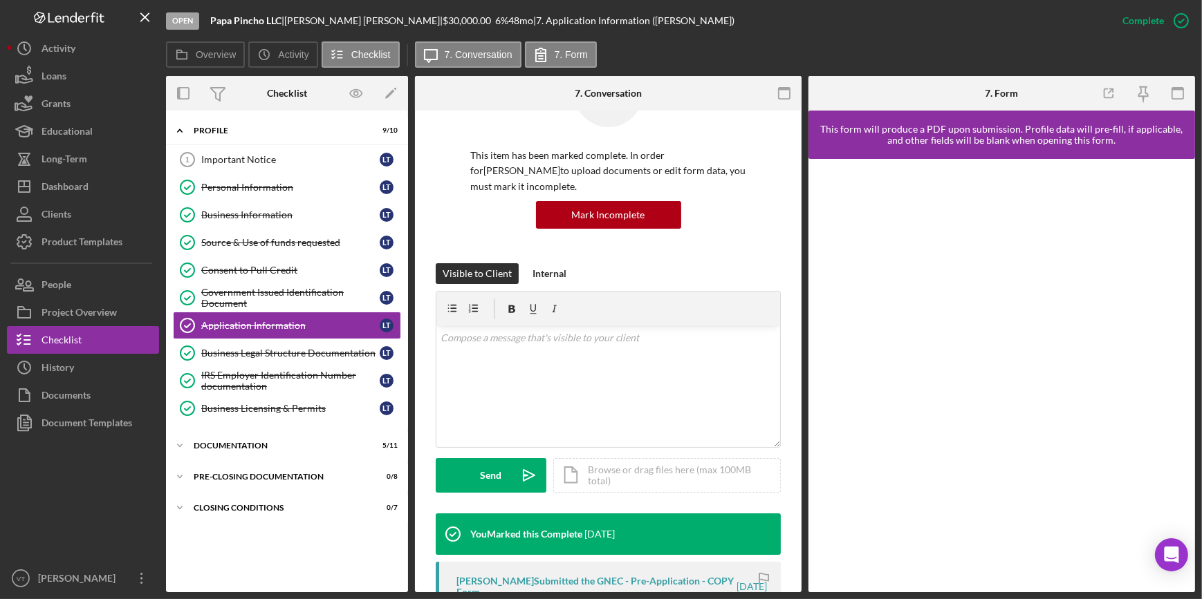
scroll to position [415, 0]
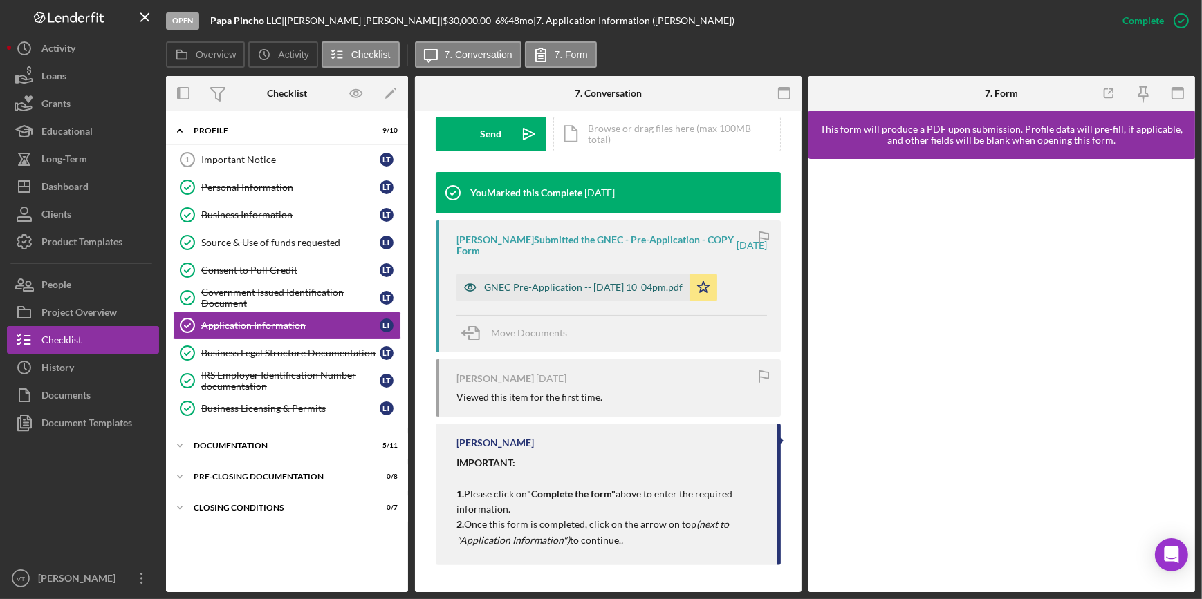
click at [581, 288] on div "GNEC Pre-Application -- 2025-08-10 10_04pm.pdf" at bounding box center [583, 287] width 198 height 11
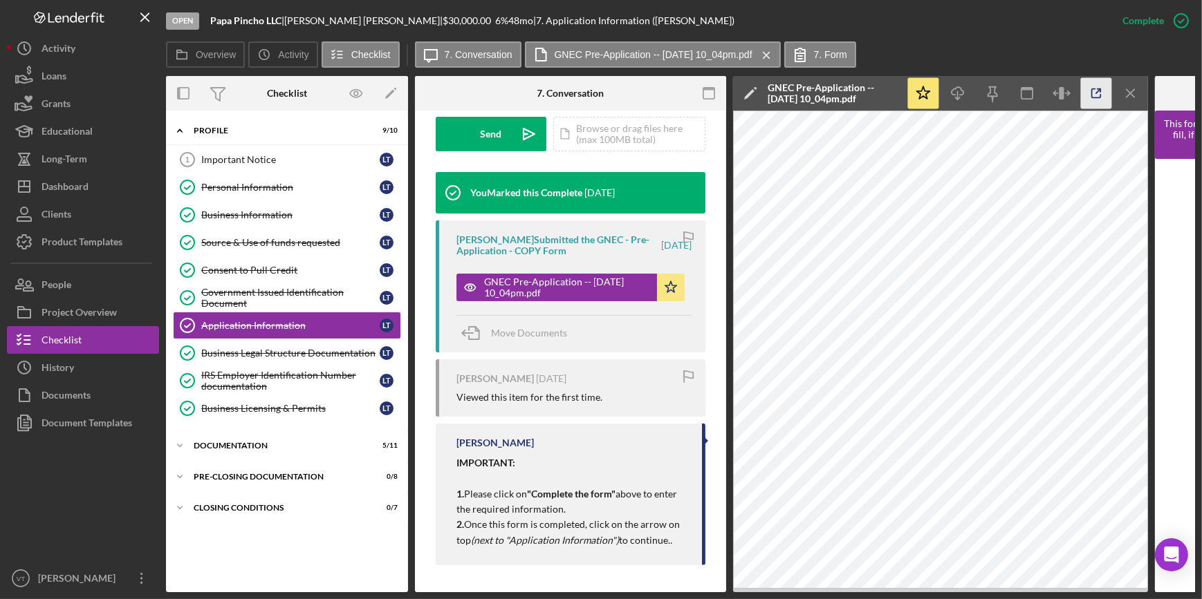
click at [1090, 93] on icon "button" at bounding box center [1096, 93] width 31 height 31
click at [242, 243] on div "Source & Use of funds requested" at bounding box center [290, 242] width 178 height 11
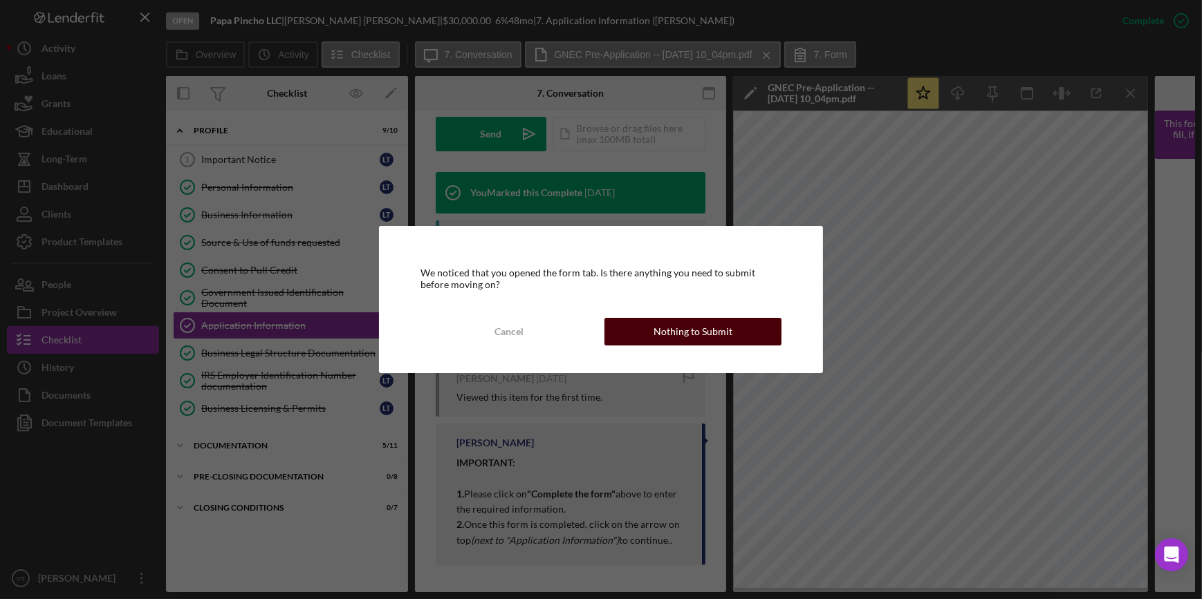
click at [684, 333] on div "Nothing to Submit" at bounding box center [692, 332] width 79 height 28
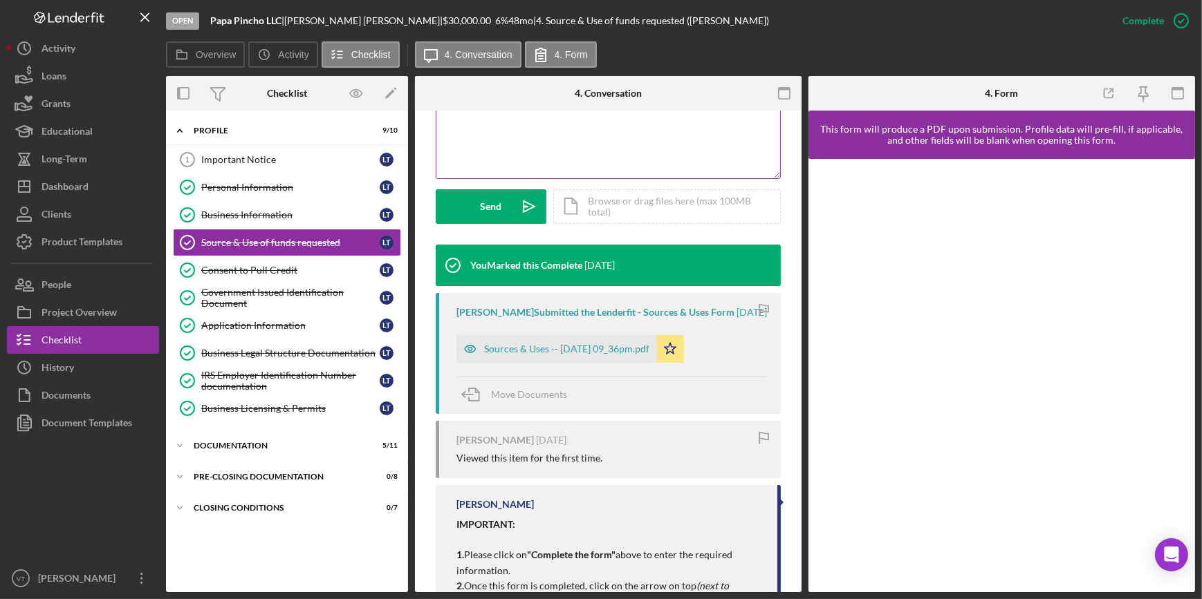
scroll to position [404, 0]
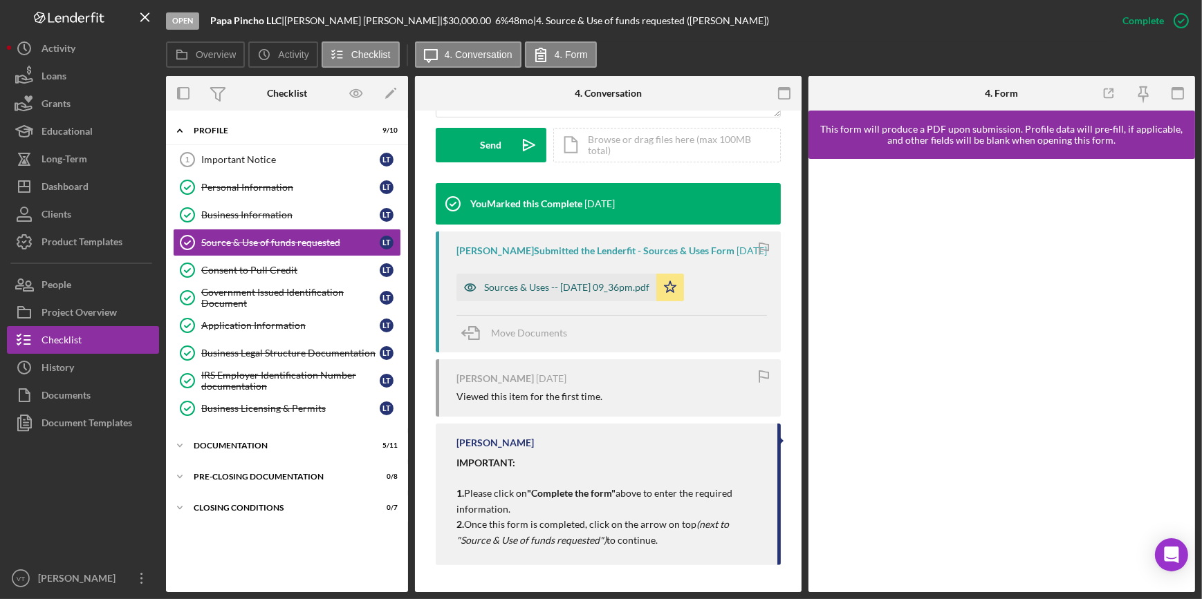
click at [553, 281] on div "Sources & Uses -- 2025-08-10 09_36pm.pdf" at bounding box center [556, 288] width 200 height 28
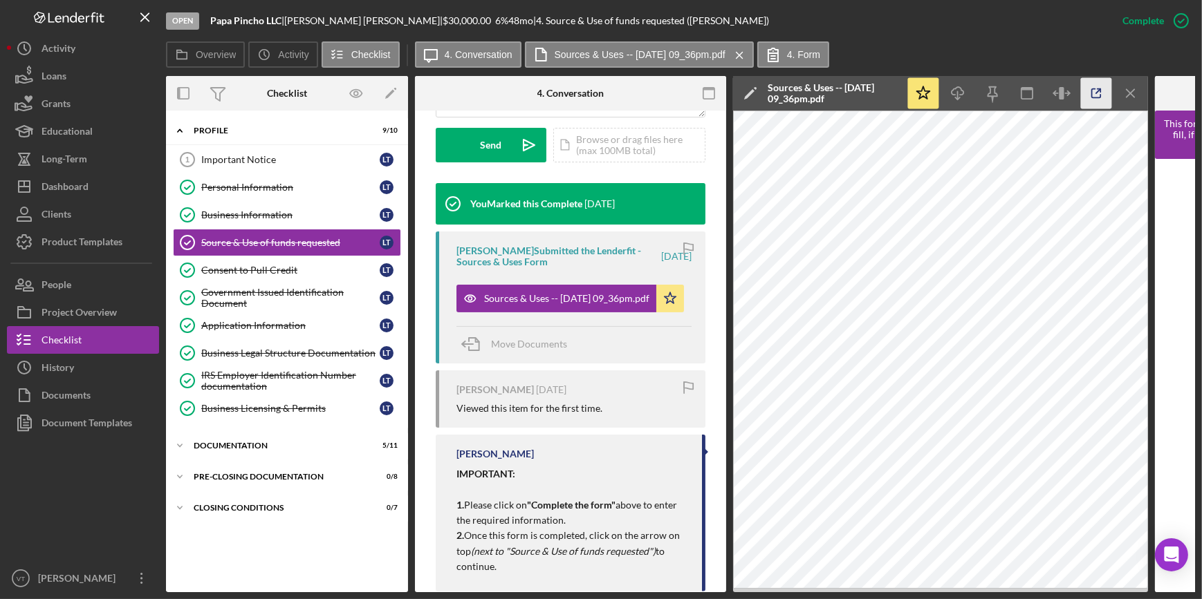
click at [1097, 95] on icon "button" at bounding box center [1096, 93] width 31 height 31
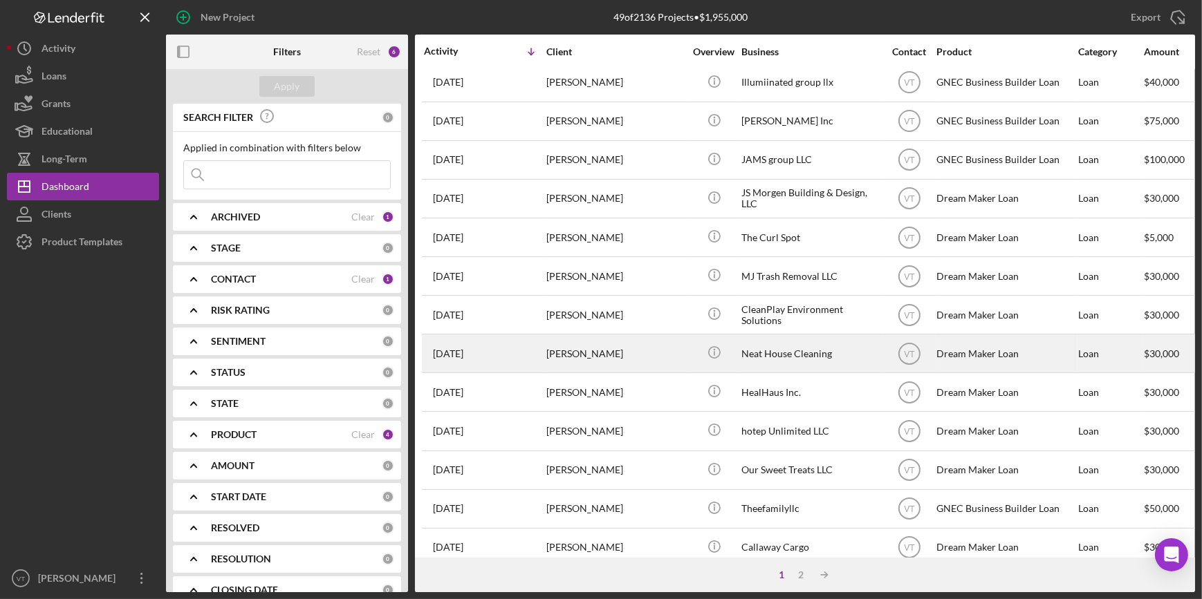
scroll to position [500, 0]
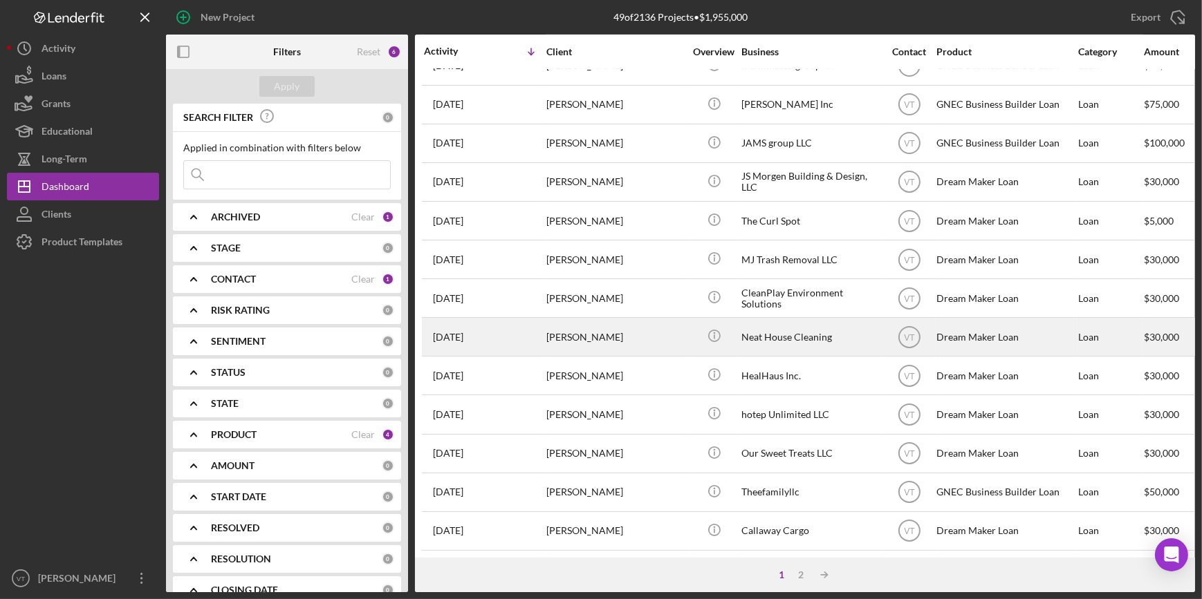
click at [585, 332] on div "[PERSON_NAME]" at bounding box center [615, 337] width 138 height 37
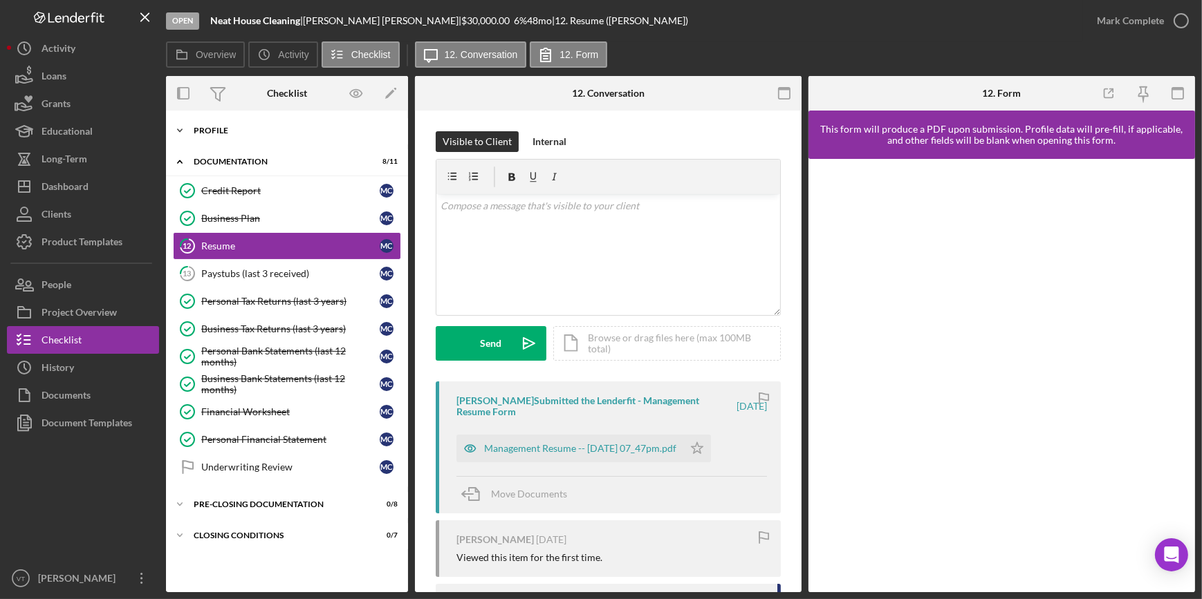
click at [182, 129] on icon "Icon/Expander" at bounding box center [180, 131] width 28 height 28
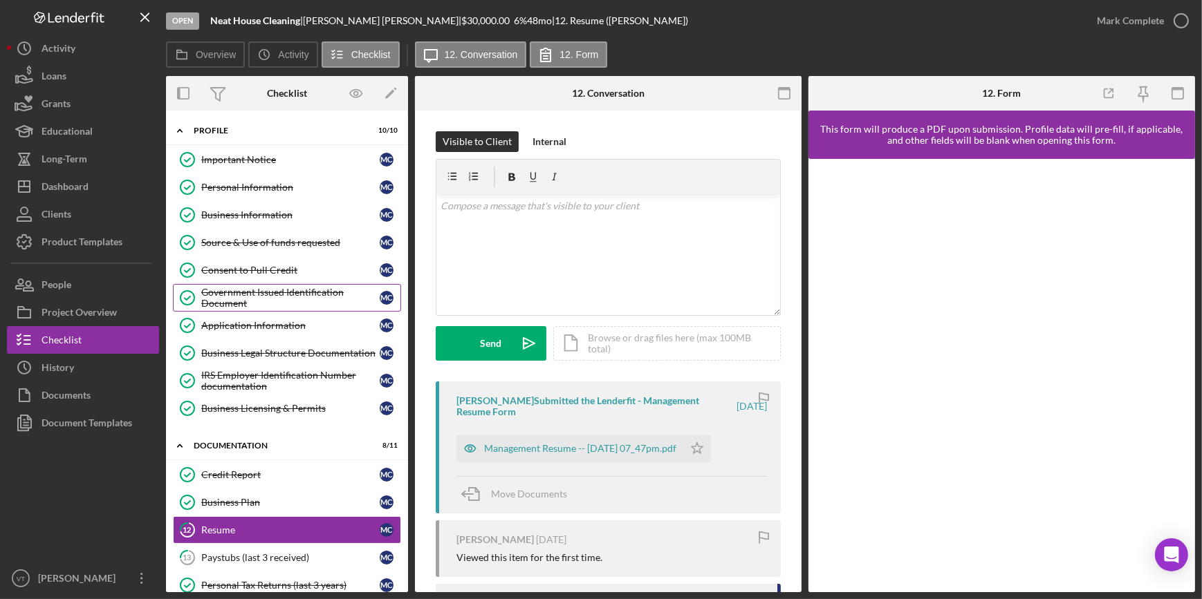
click at [260, 290] on div "Government Issued Identification Document" at bounding box center [290, 298] width 178 height 22
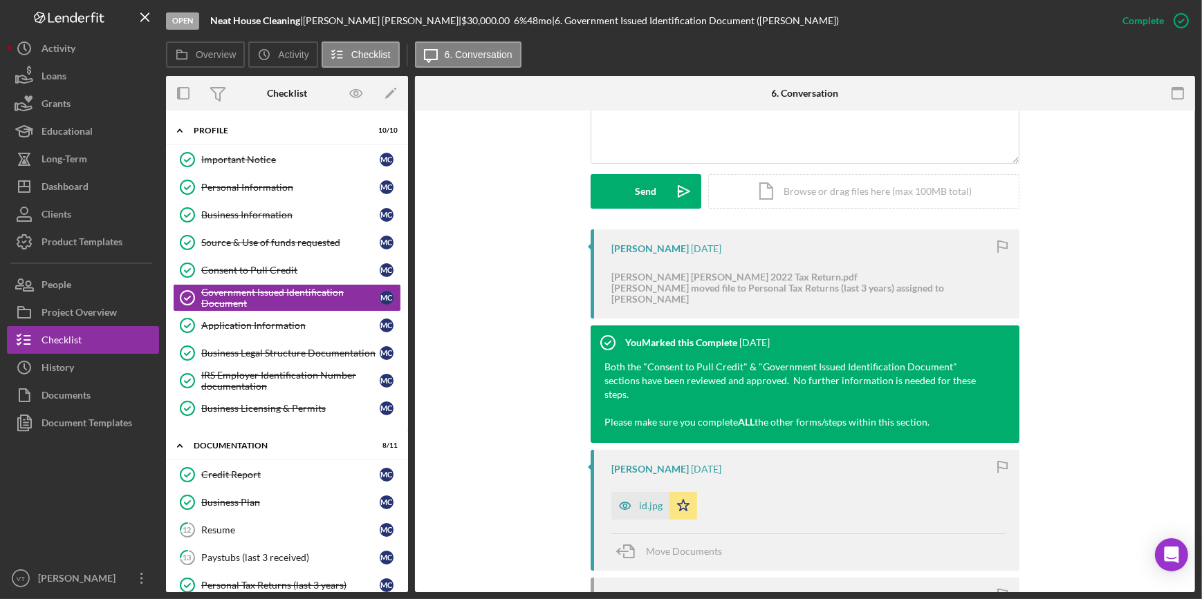
scroll to position [377, 0]
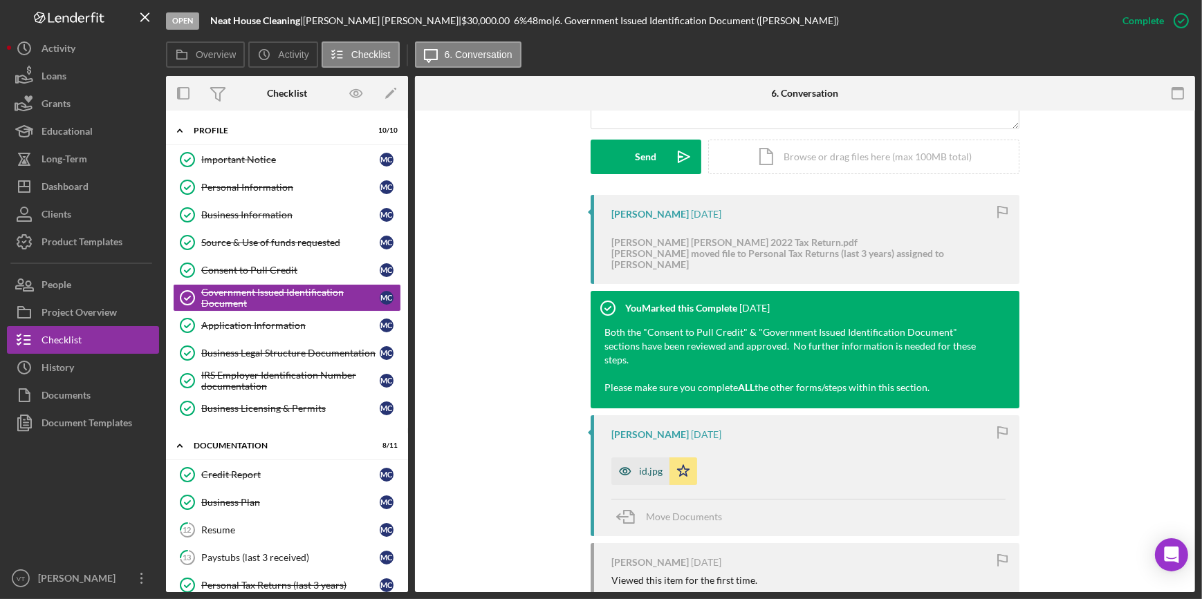
click at [629, 458] on icon "button" at bounding box center [625, 472] width 28 height 28
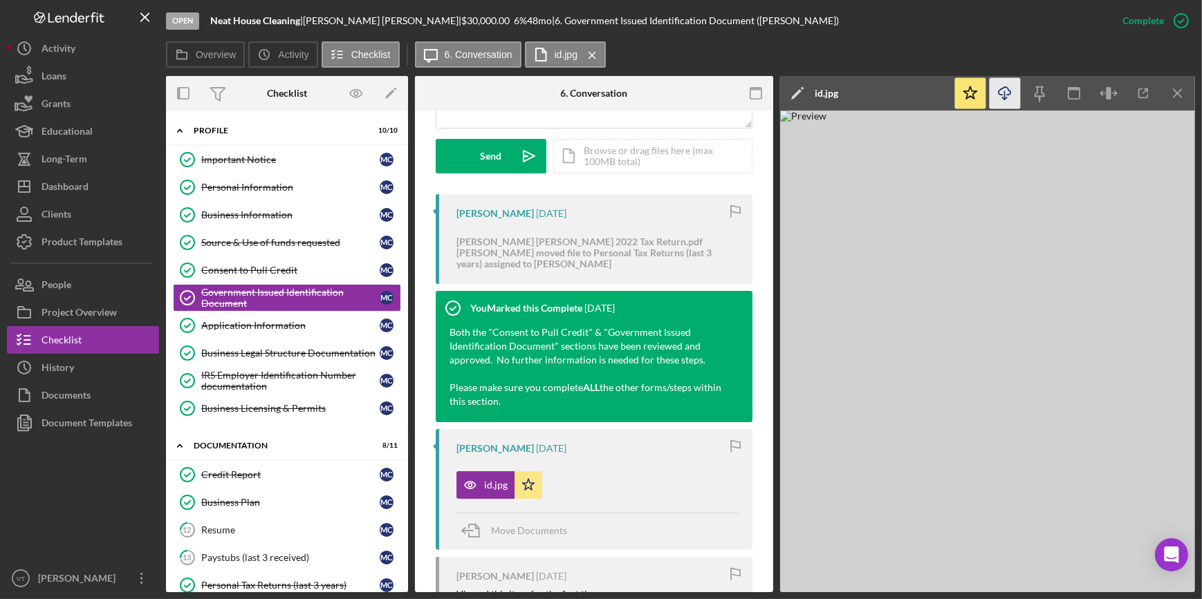
click at [1001, 94] on icon "button" at bounding box center [1004, 91] width 12 height 8
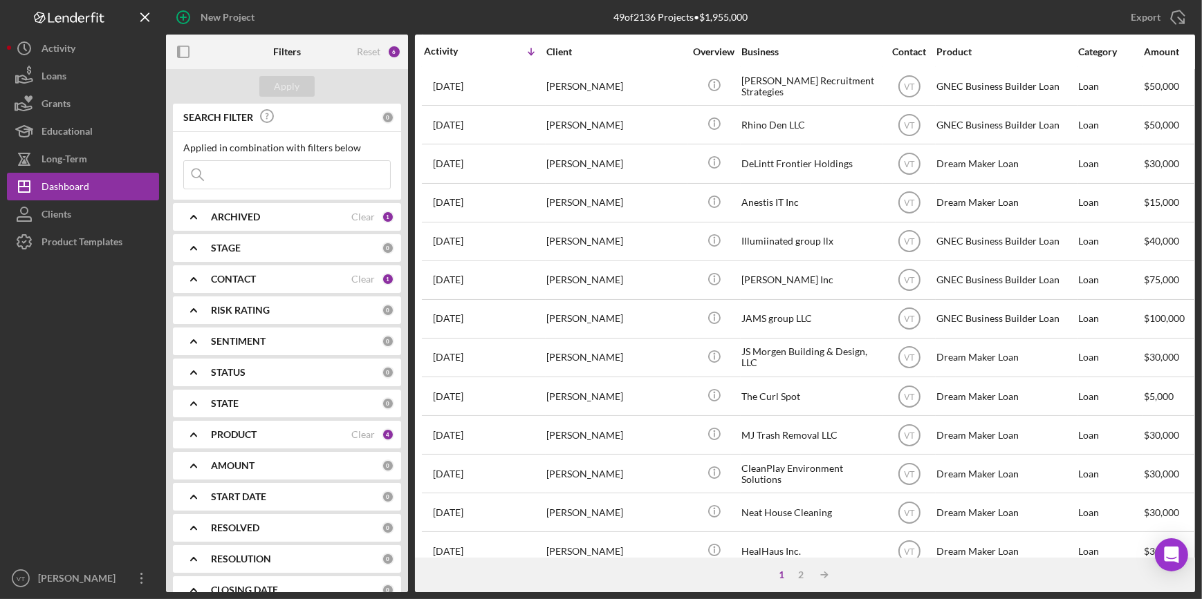
scroll to position [314, 0]
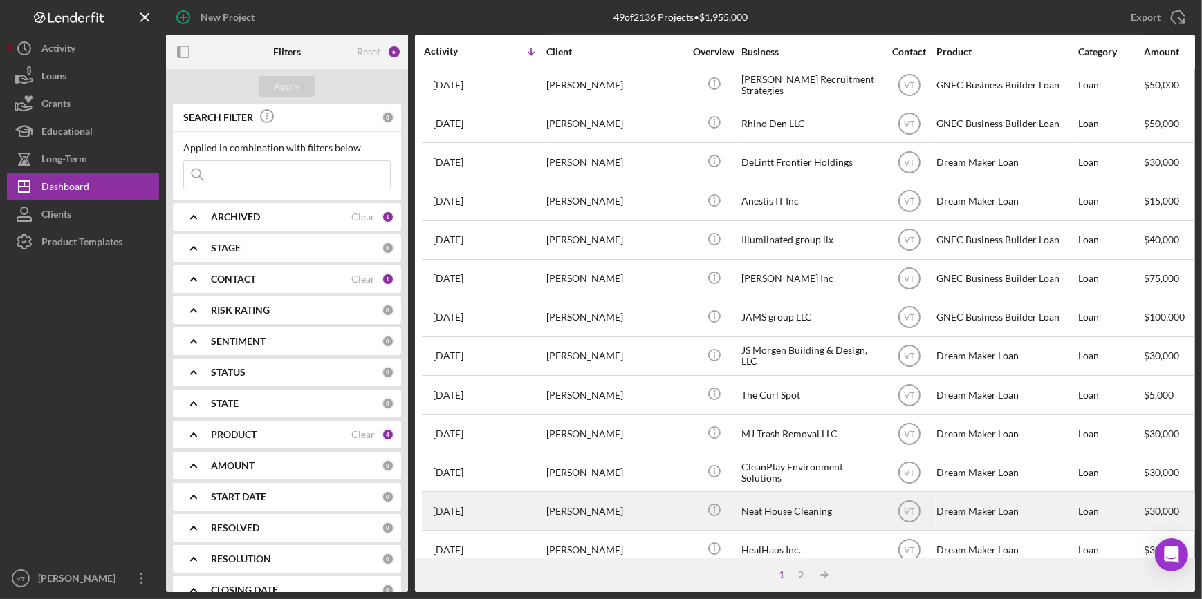
click at [597, 508] on div "[PERSON_NAME]" at bounding box center [615, 511] width 138 height 37
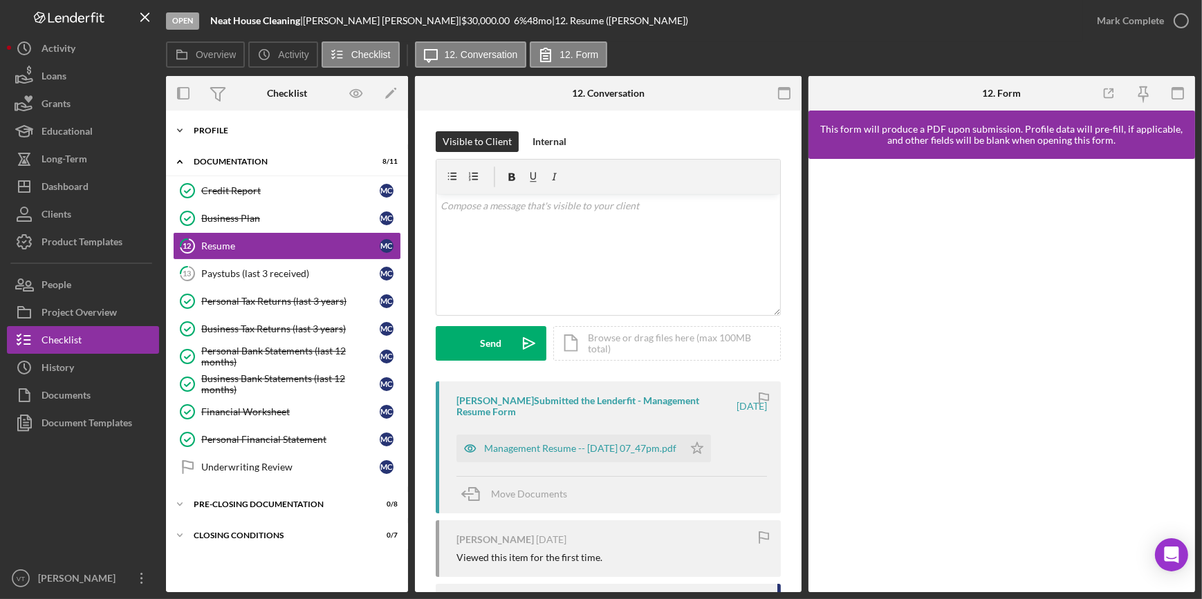
click at [183, 130] on icon "Icon/Expander" at bounding box center [180, 131] width 28 height 28
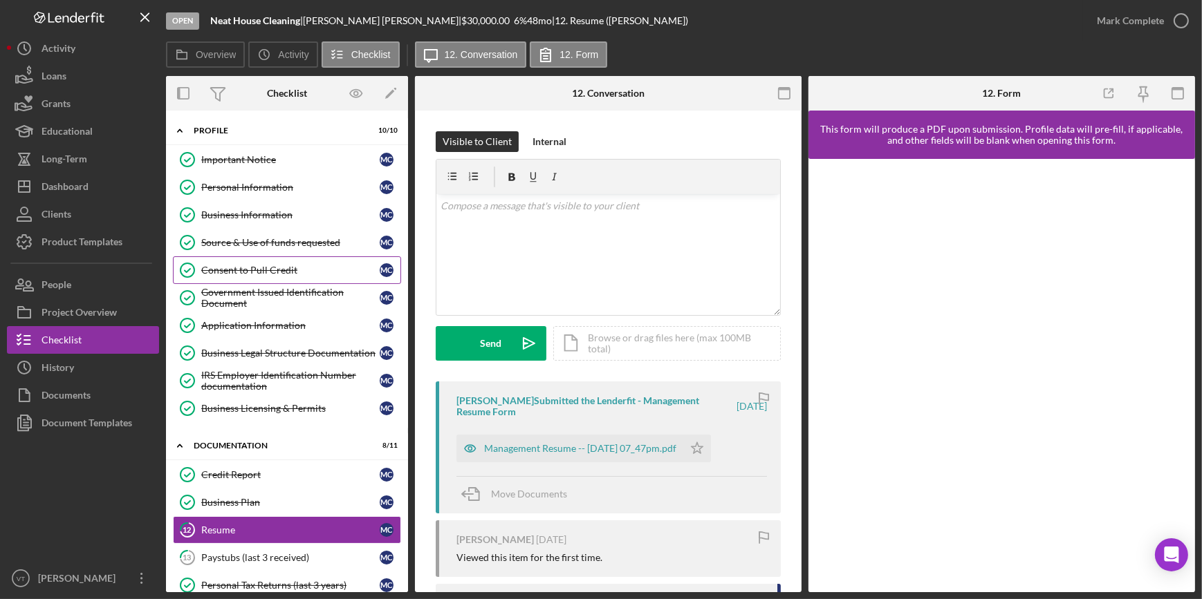
click at [245, 270] on div "Consent to Pull Credit" at bounding box center [290, 270] width 178 height 11
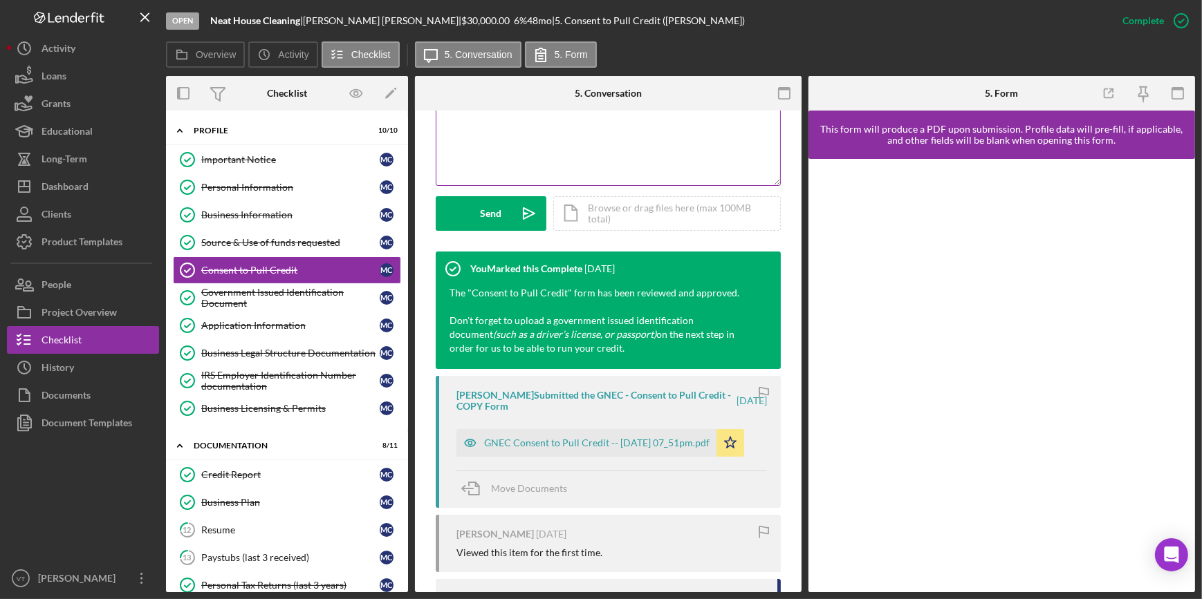
scroll to position [566, 0]
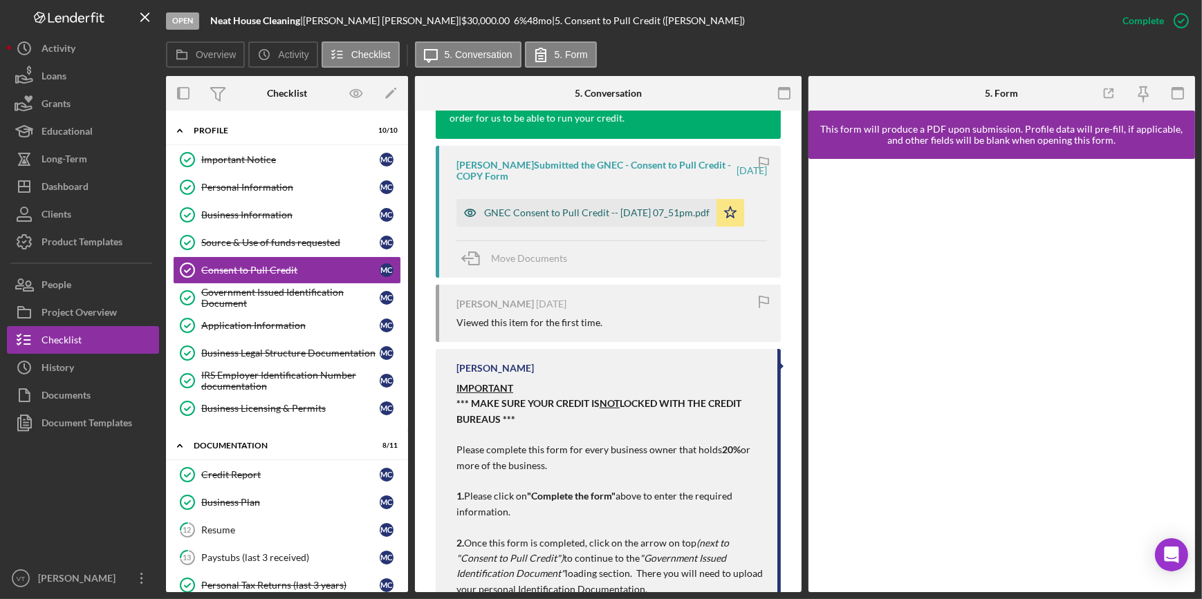
click at [510, 216] on div "GNEC Consent to Pull Credit -- 2025-07-29 07_51pm.pdf" at bounding box center [596, 212] width 225 height 11
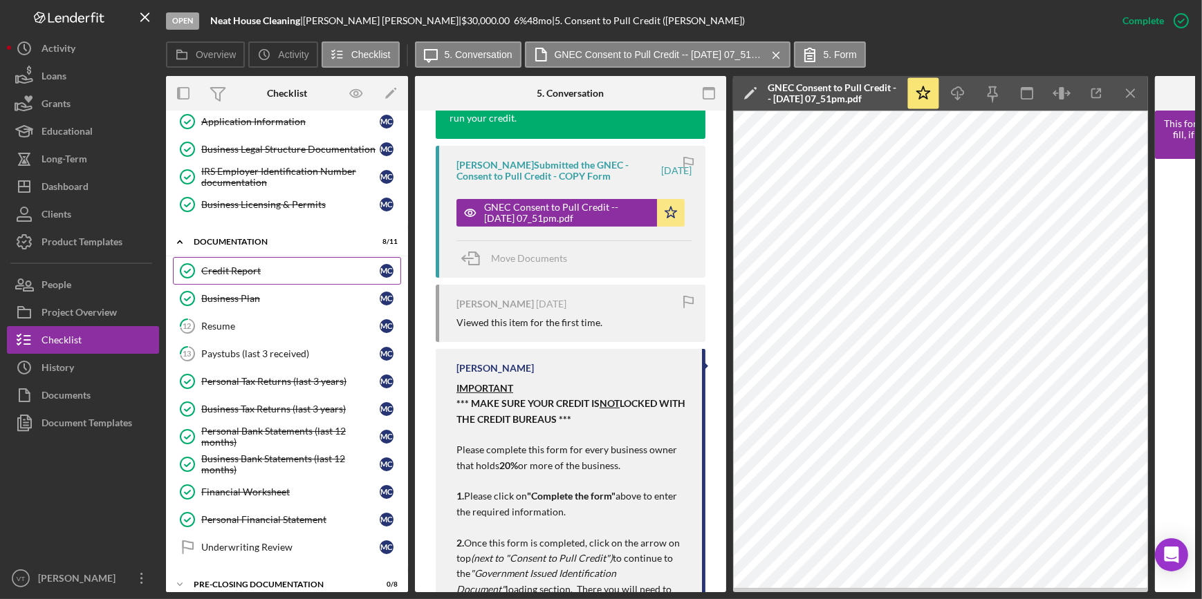
scroll to position [249, 0]
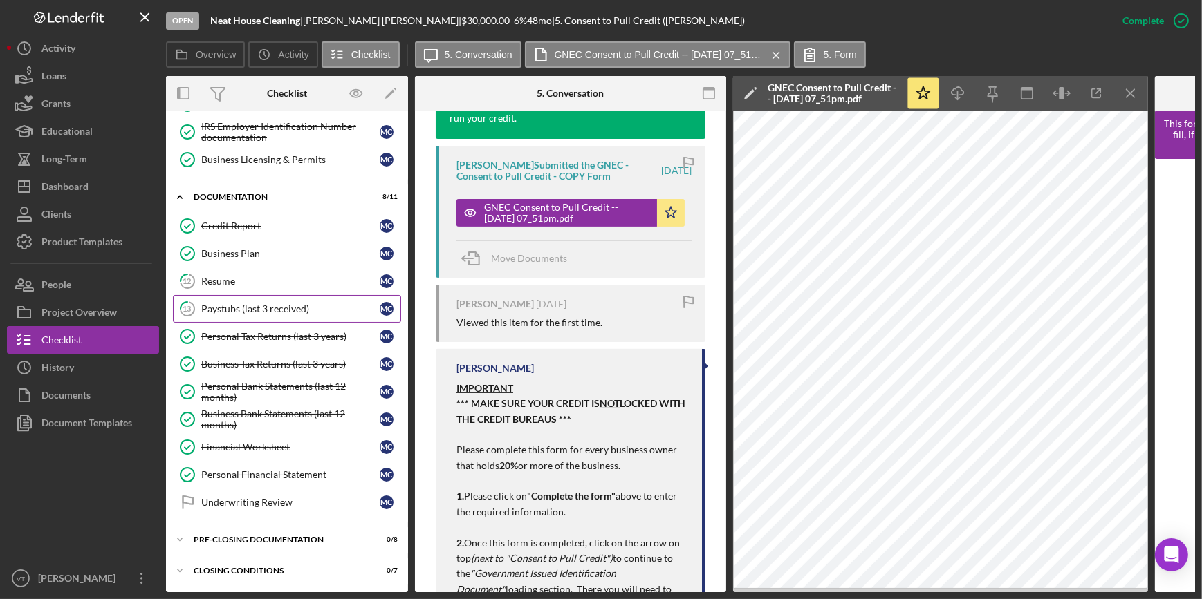
click at [256, 309] on div "Paystubs (last 3 received)" at bounding box center [290, 309] width 178 height 11
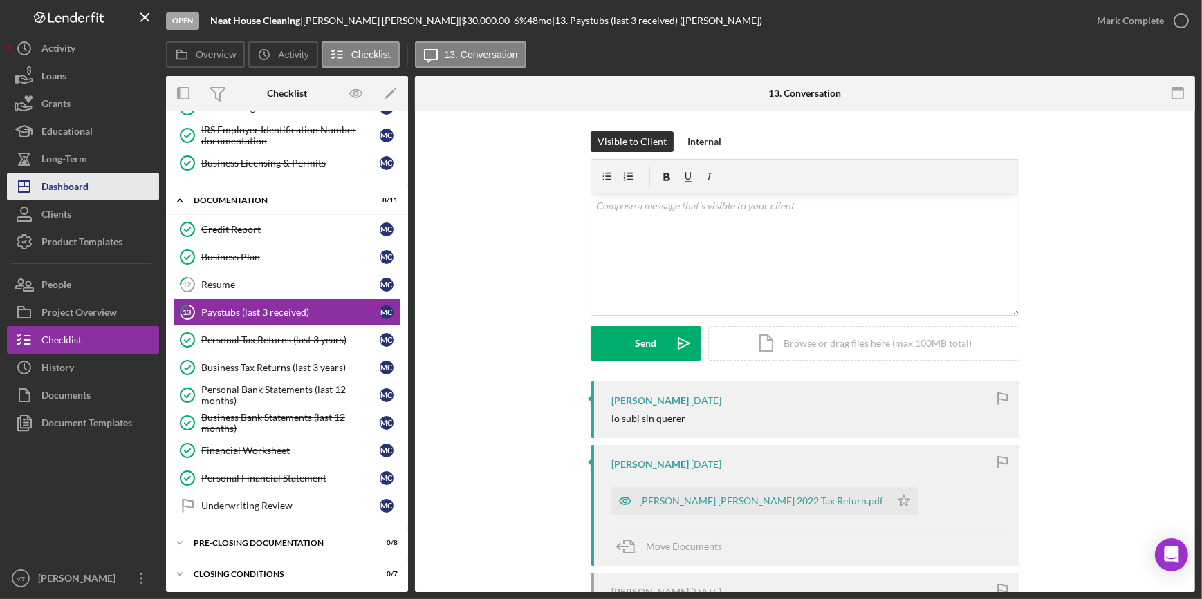
click at [75, 182] on div "Dashboard" at bounding box center [64, 188] width 47 height 31
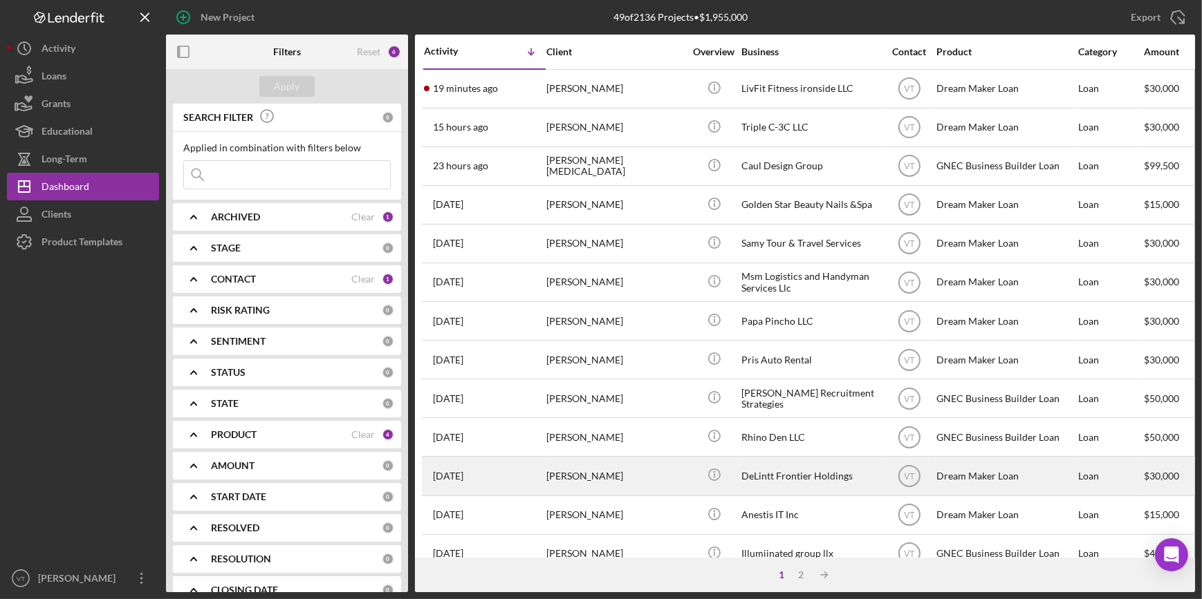
click at [588, 484] on div "[PERSON_NAME]" at bounding box center [615, 476] width 138 height 37
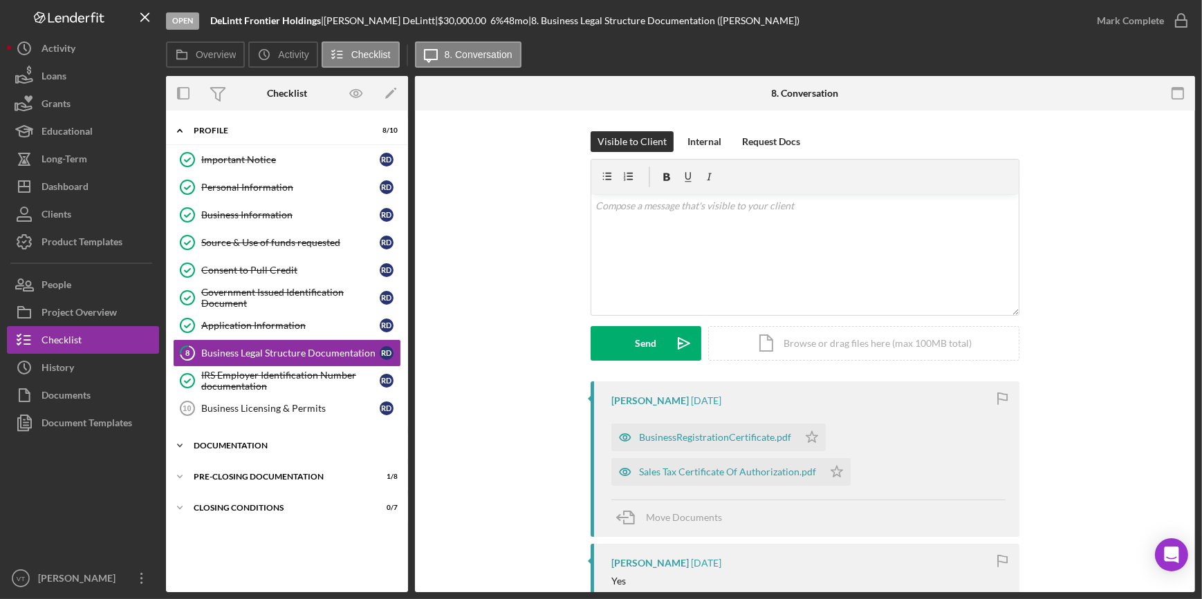
click at [183, 440] on icon "Icon/Expander" at bounding box center [180, 446] width 28 height 28
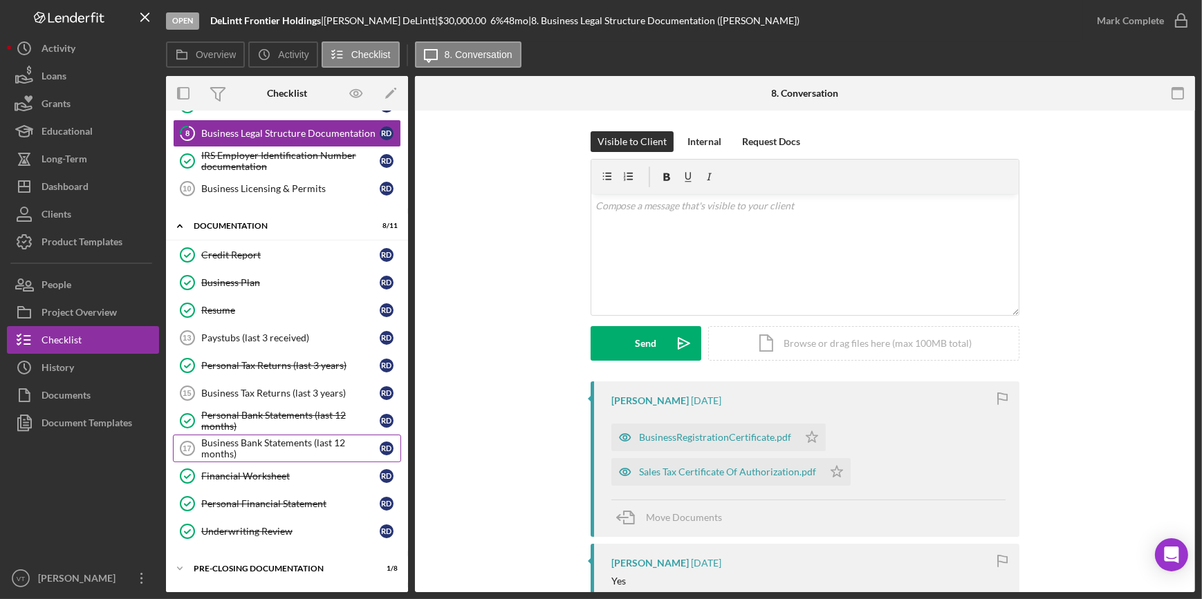
scroll to position [245, 0]
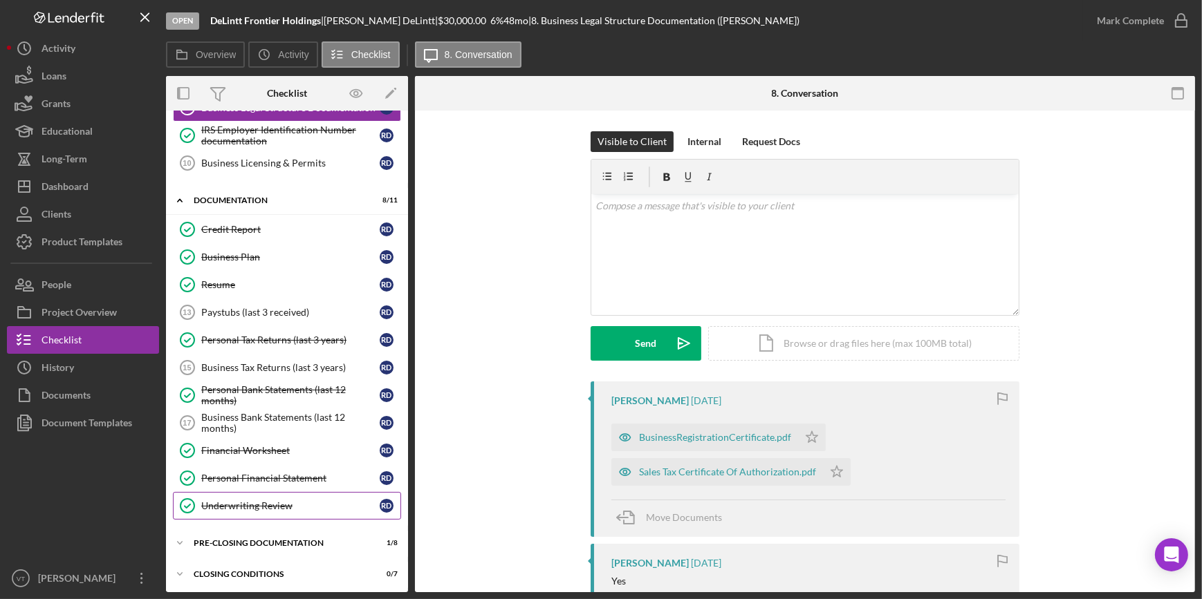
click at [212, 508] on div "Underwriting Review" at bounding box center [290, 506] width 178 height 11
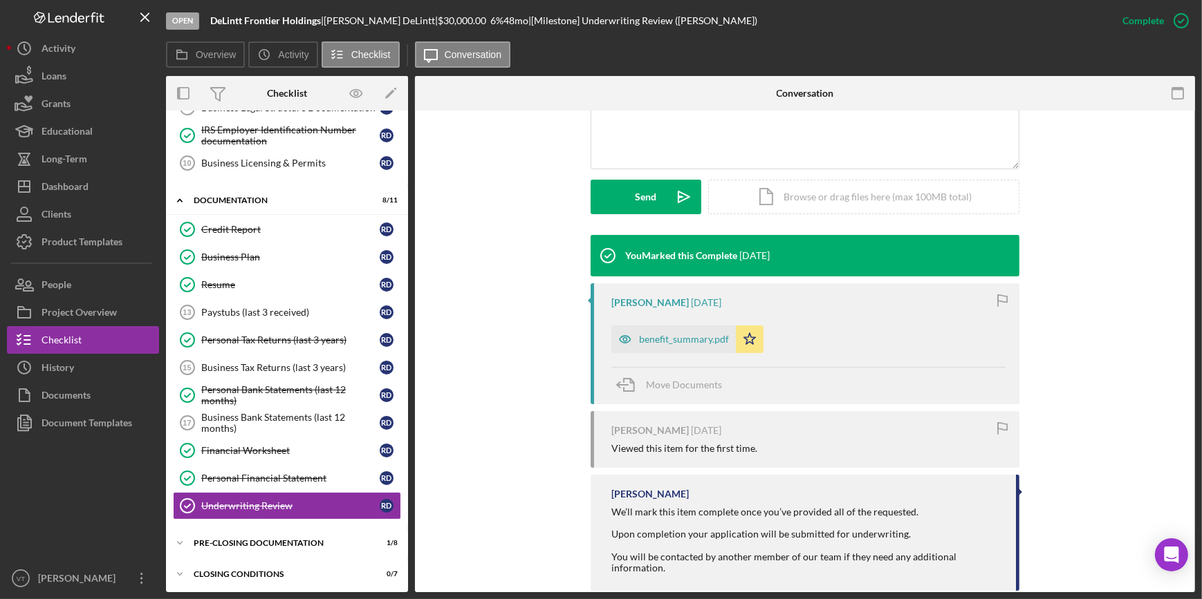
scroll to position [384, 0]
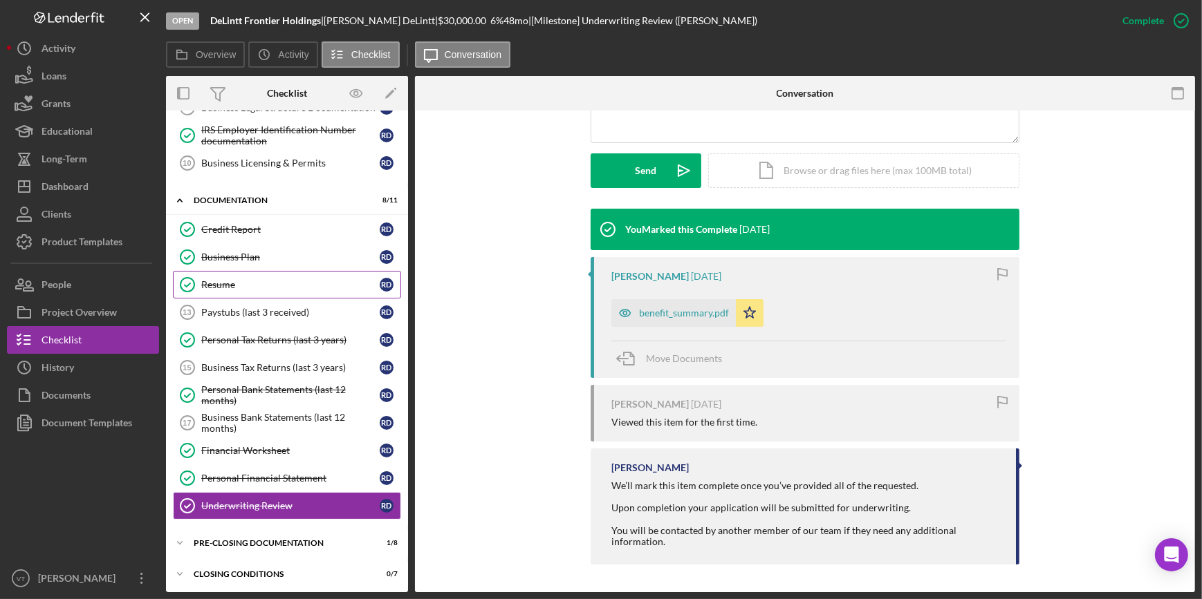
click at [242, 281] on div "Resume" at bounding box center [290, 284] width 178 height 11
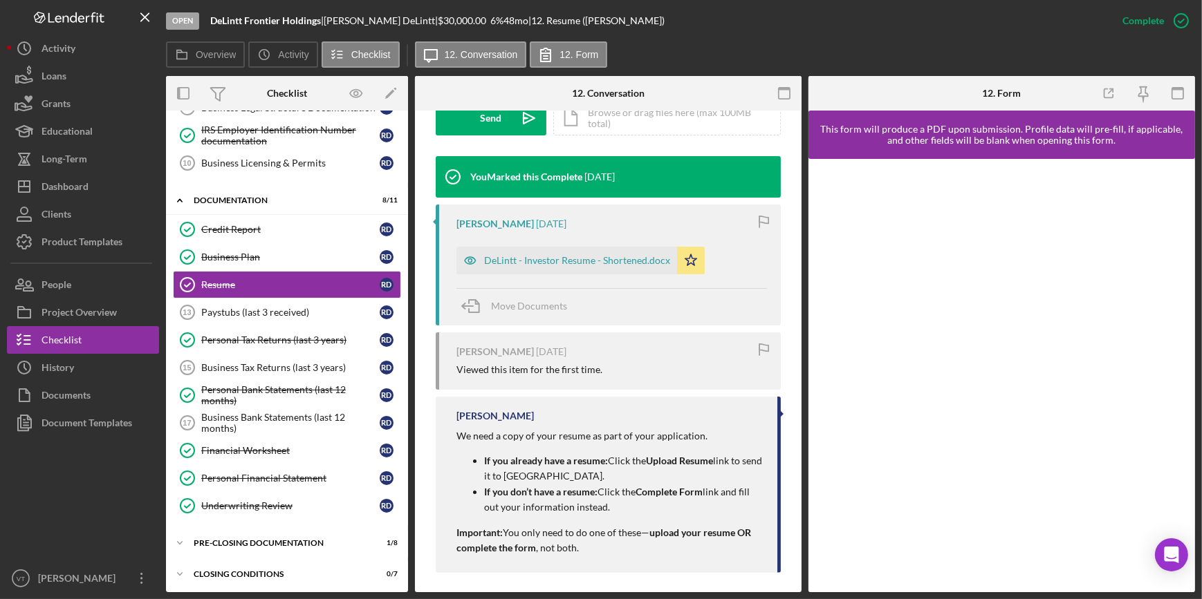
scroll to position [439, 0]
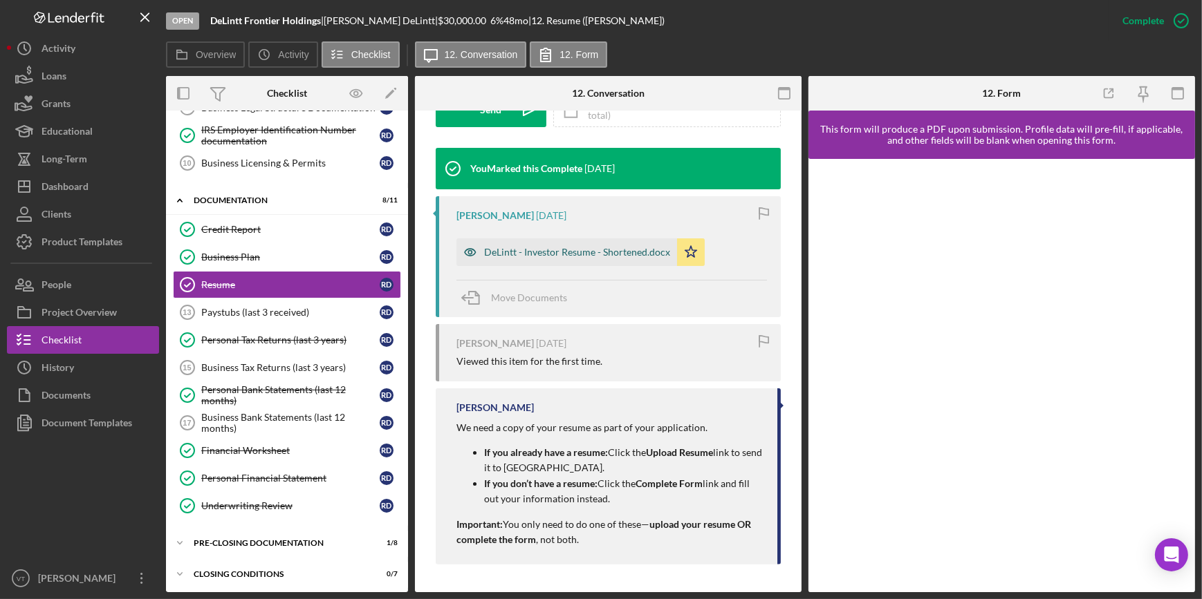
click at [559, 252] on div "DeLintt - Investor Resume - Shortened.docx" at bounding box center [577, 252] width 186 height 11
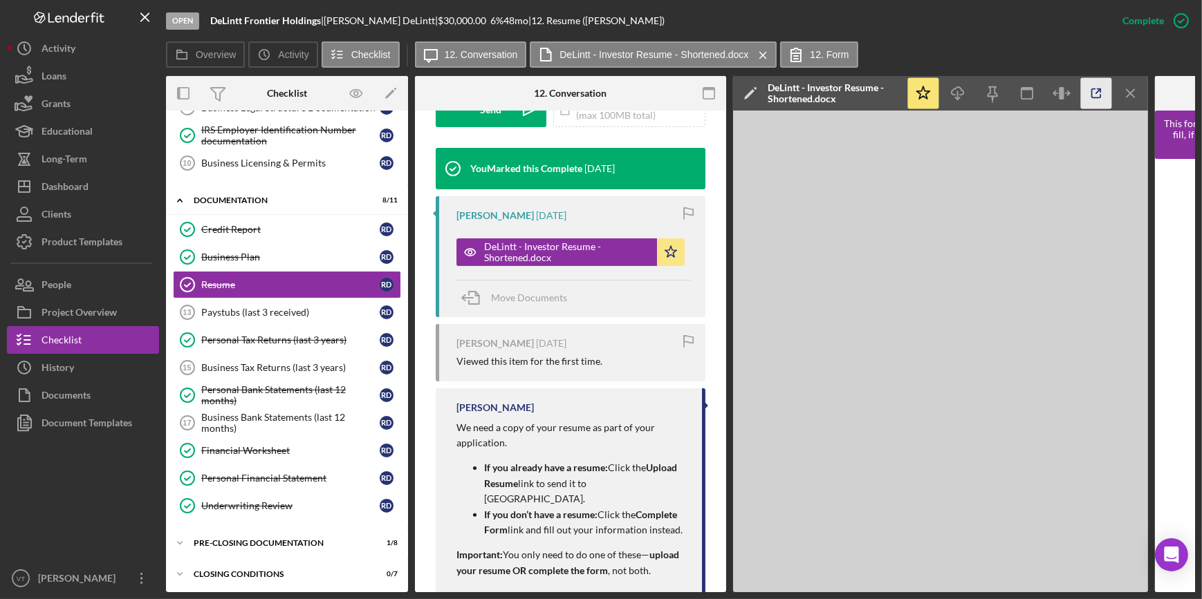
click at [1099, 89] on polyline "button" at bounding box center [1098, 90] width 3 height 3
click at [264, 254] on div "Business Plan" at bounding box center [290, 257] width 178 height 11
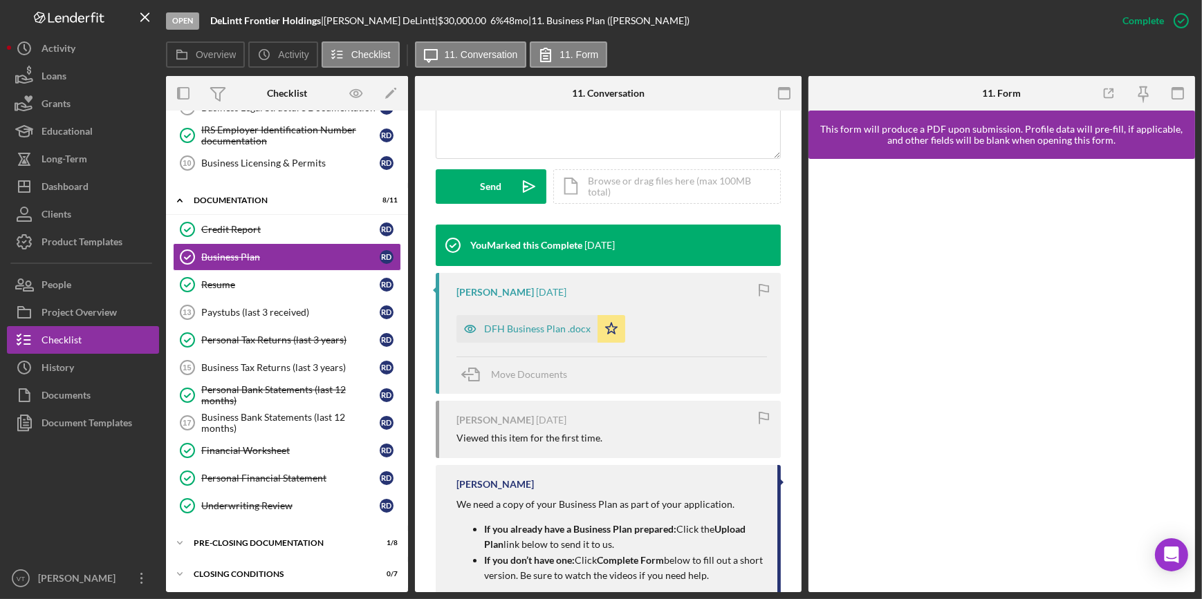
scroll to position [474, 0]
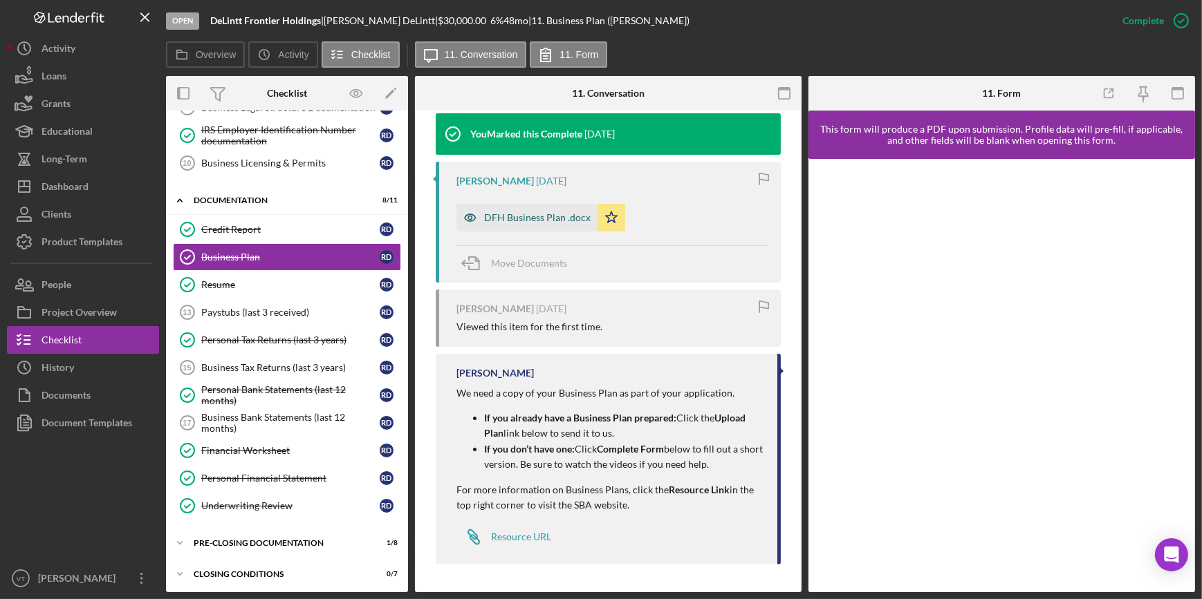
click at [508, 213] on div "DFH Business Plan .docx" at bounding box center [537, 217] width 106 height 11
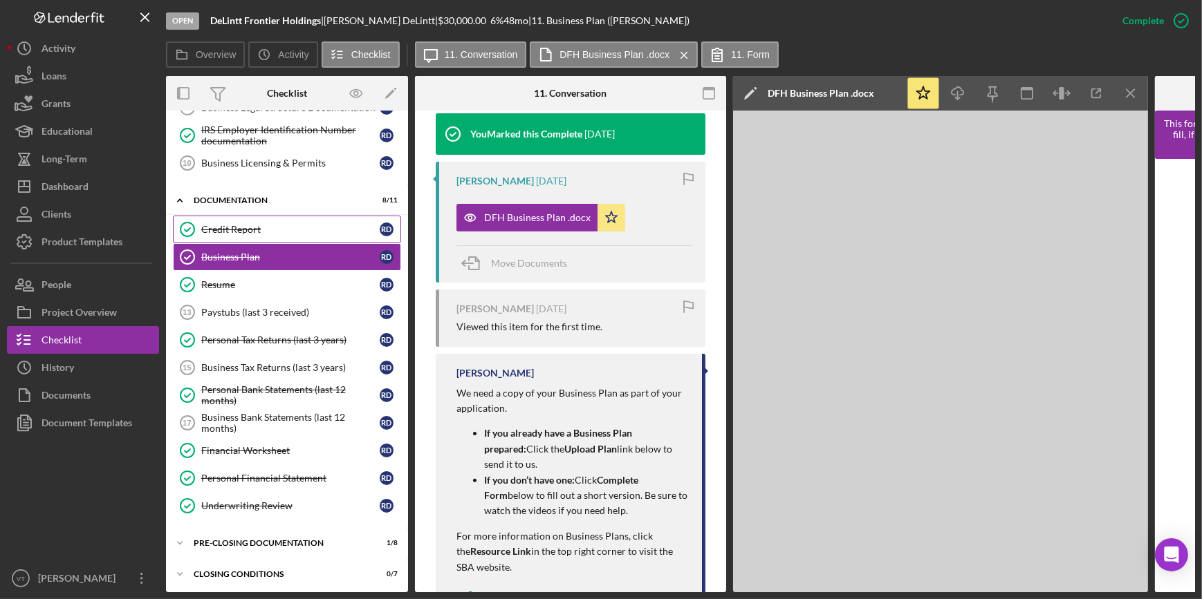
click at [304, 224] on div "Credit Report" at bounding box center [290, 229] width 178 height 11
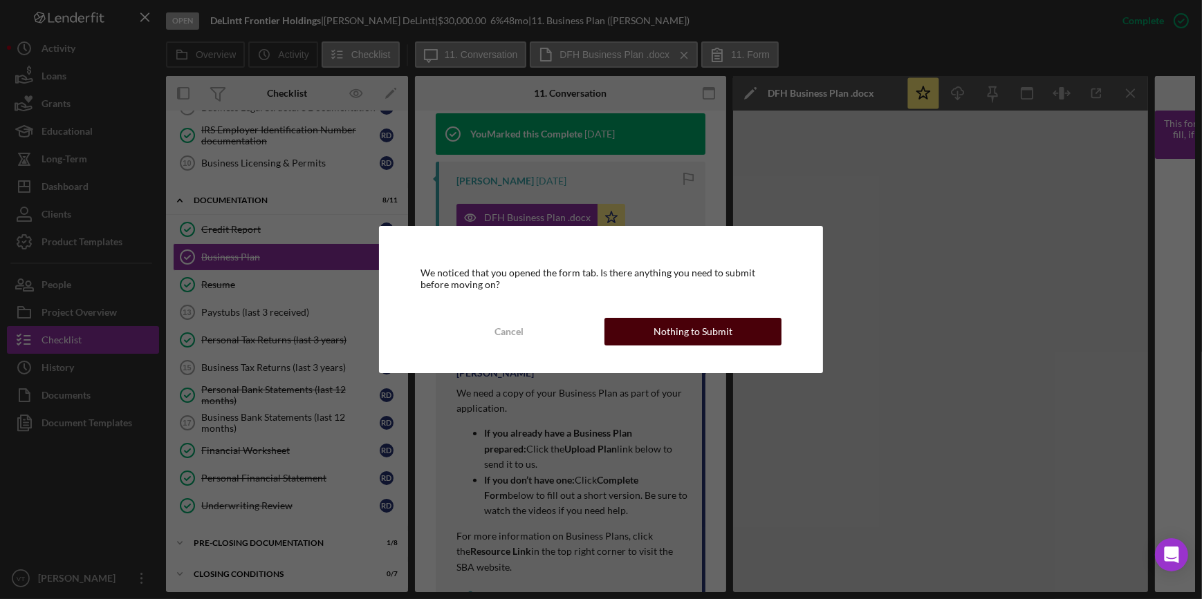
click at [696, 326] on div "Nothing to Submit" at bounding box center [692, 332] width 79 height 28
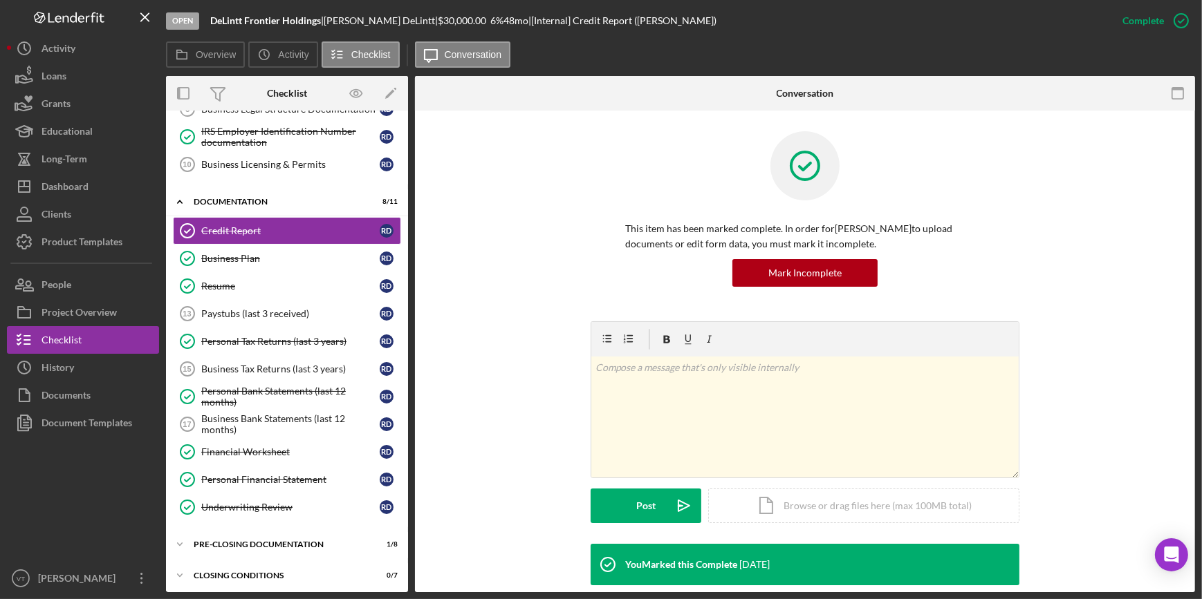
scroll to position [245, 0]
click at [276, 478] on div "Personal Financial Statement" at bounding box center [290, 478] width 178 height 11
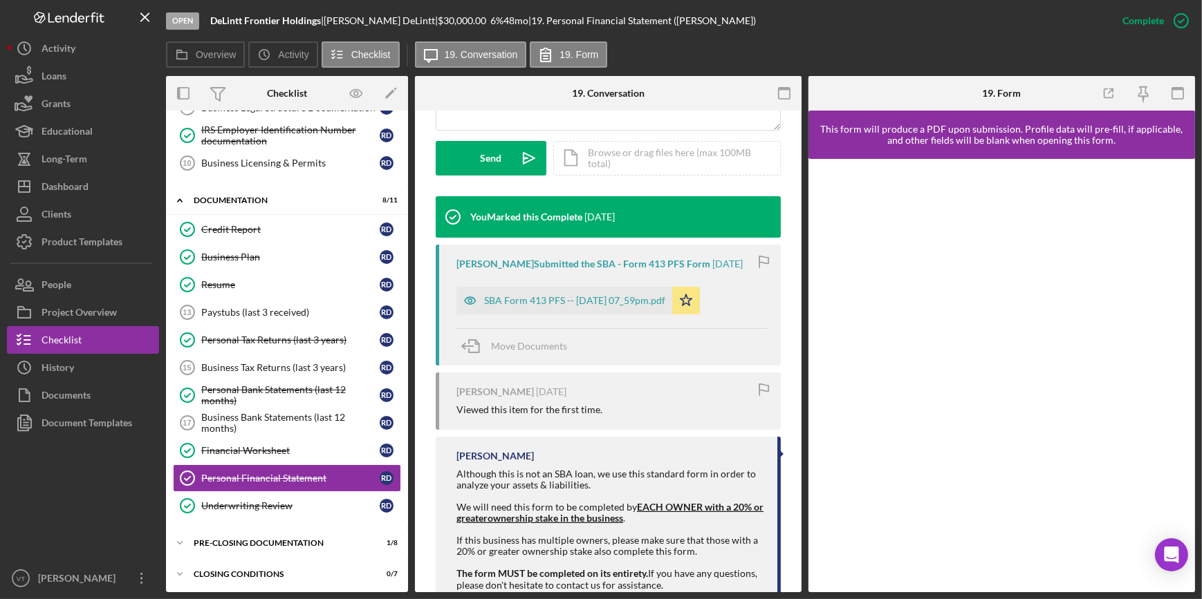
scroll to position [434, 0]
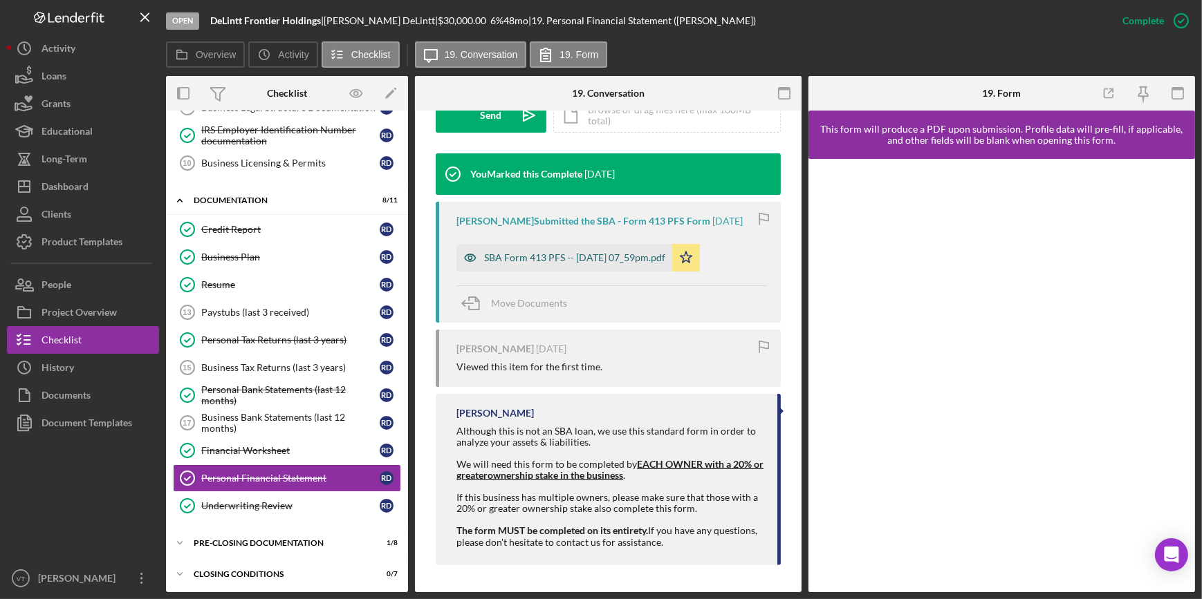
click at [528, 254] on div "SBA Form 413 PFS -- 2025-08-05 07_59pm.pdf" at bounding box center [574, 257] width 181 height 11
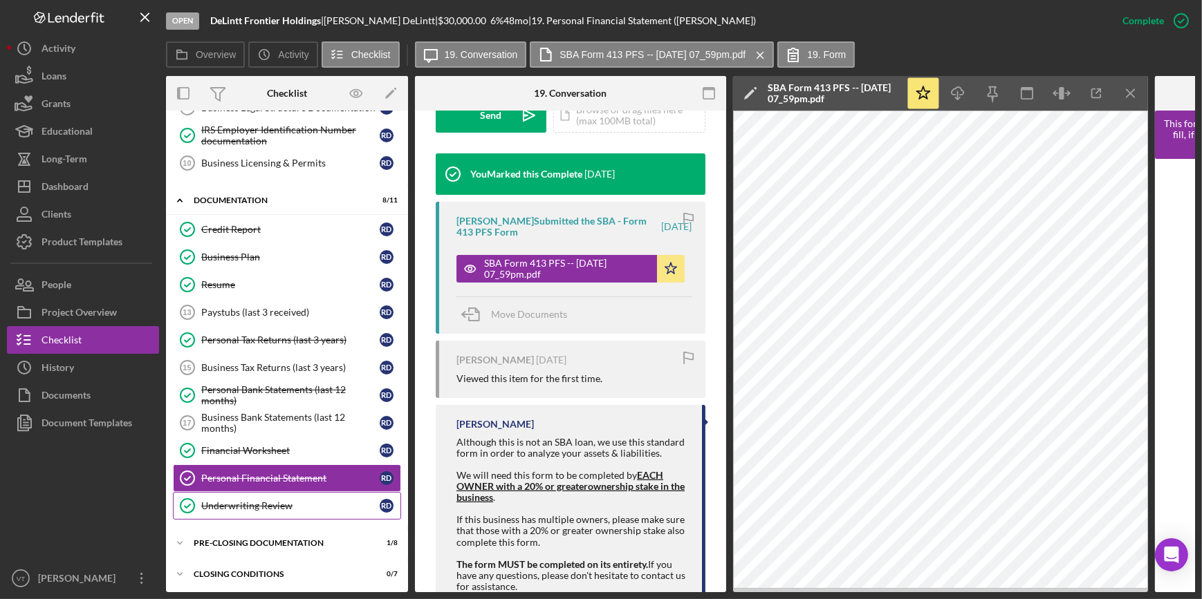
click at [268, 495] on link "Underwriting Review Underwriting Review R D" at bounding box center [287, 506] width 228 height 28
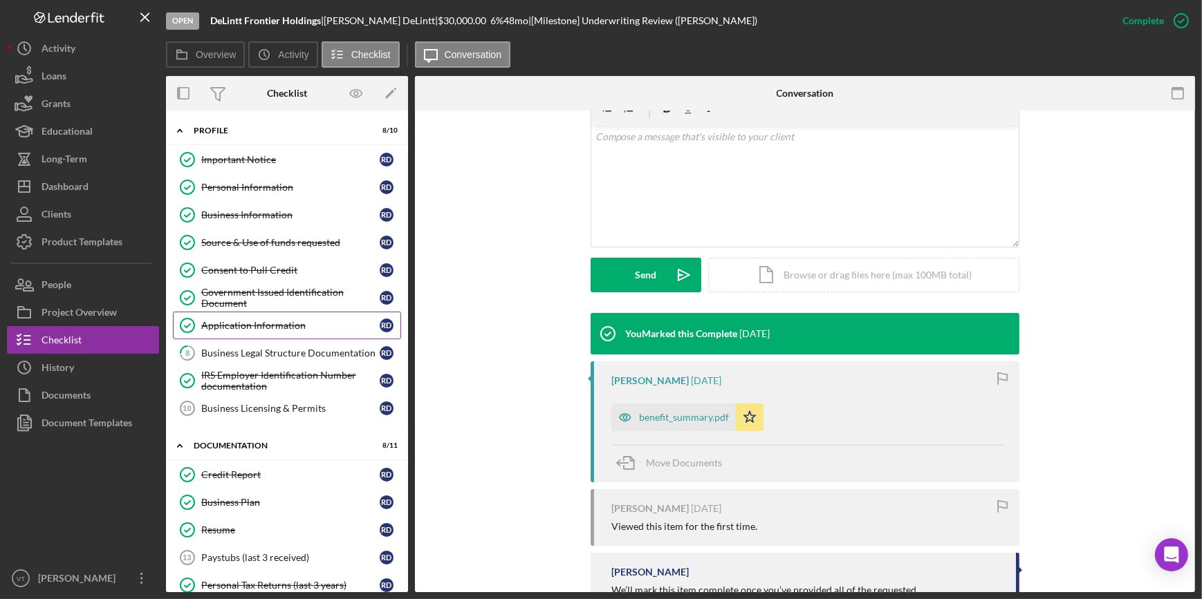
click at [263, 328] on div "Application Information" at bounding box center [290, 325] width 178 height 11
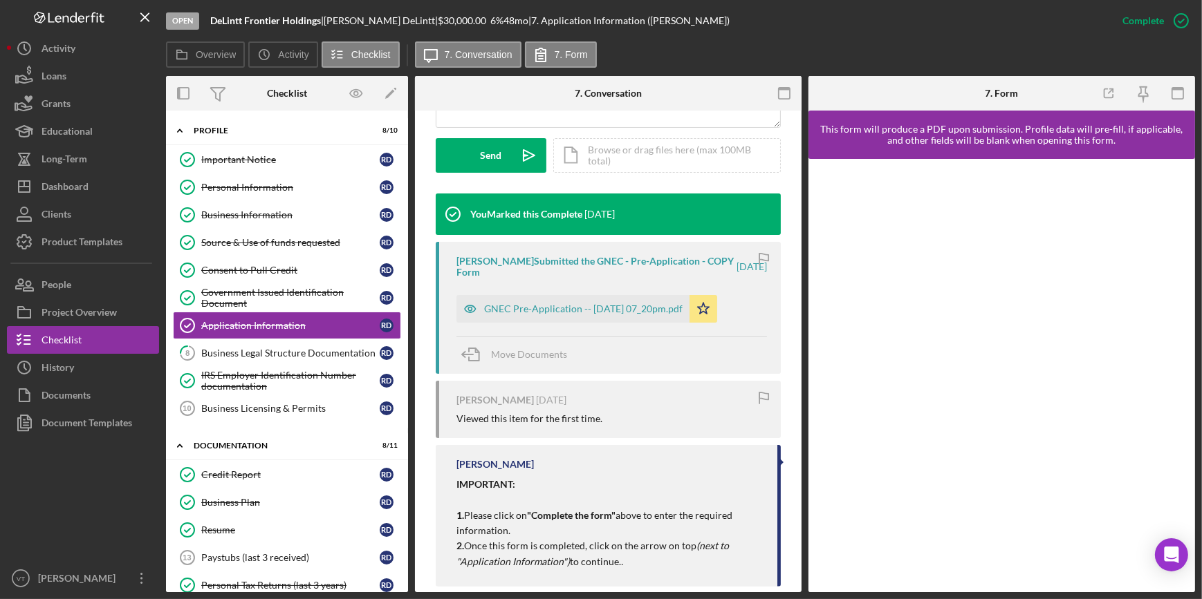
scroll to position [415, 0]
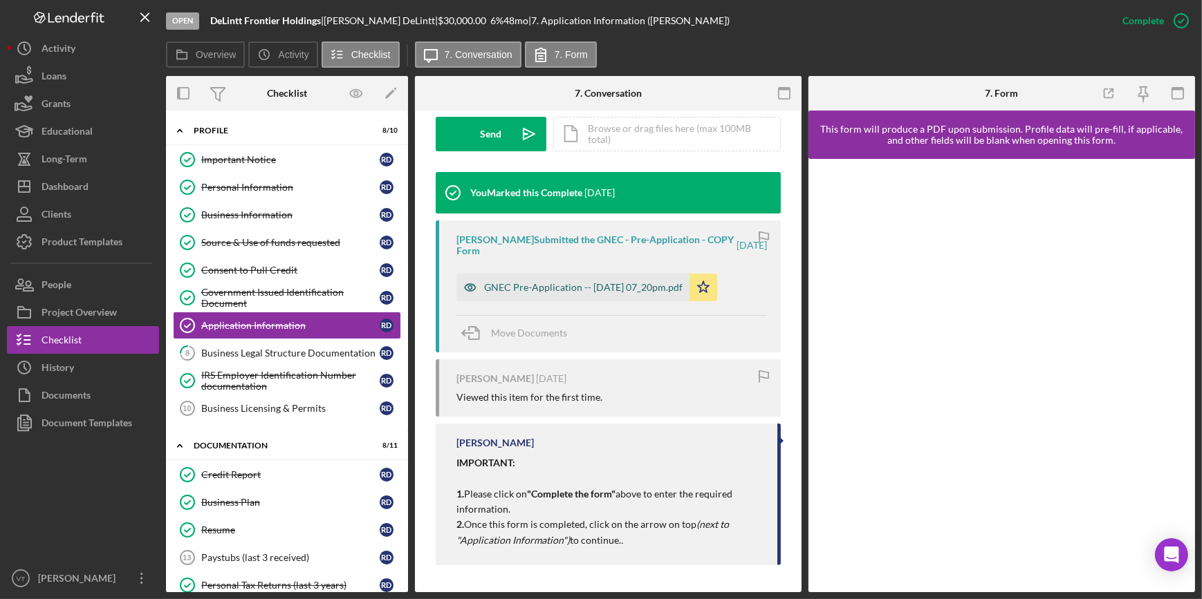
click at [543, 284] on div "GNEC Pre-Application -- 2025-08-05 07_20pm.pdf" at bounding box center [583, 287] width 198 height 11
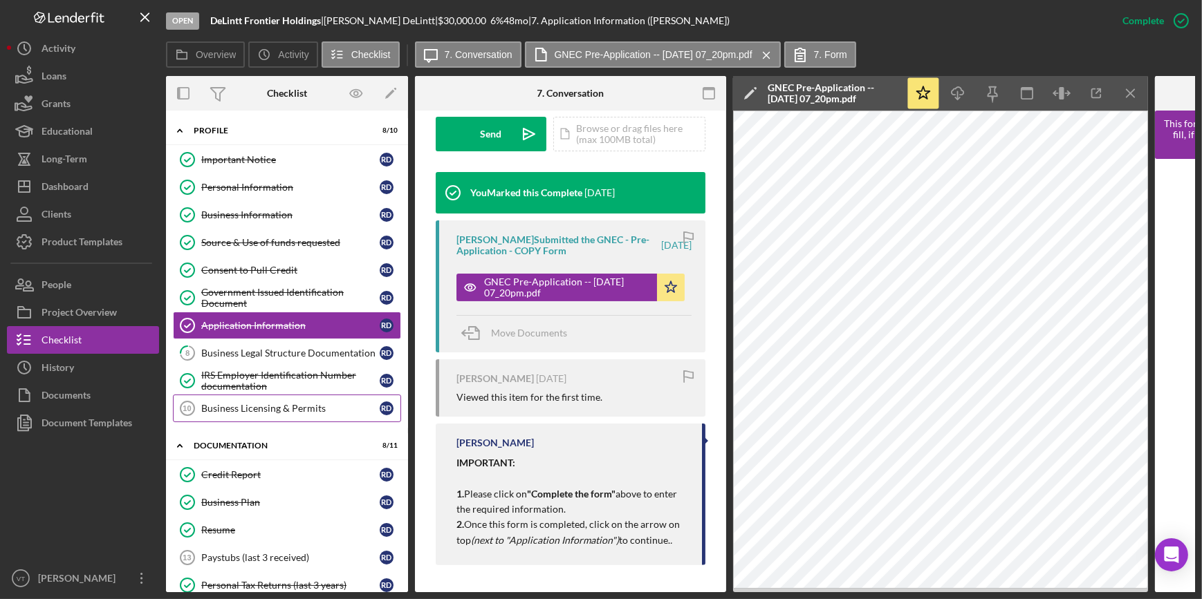
click at [261, 404] on div "Business Licensing & Permits" at bounding box center [290, 408] width 178 height 11
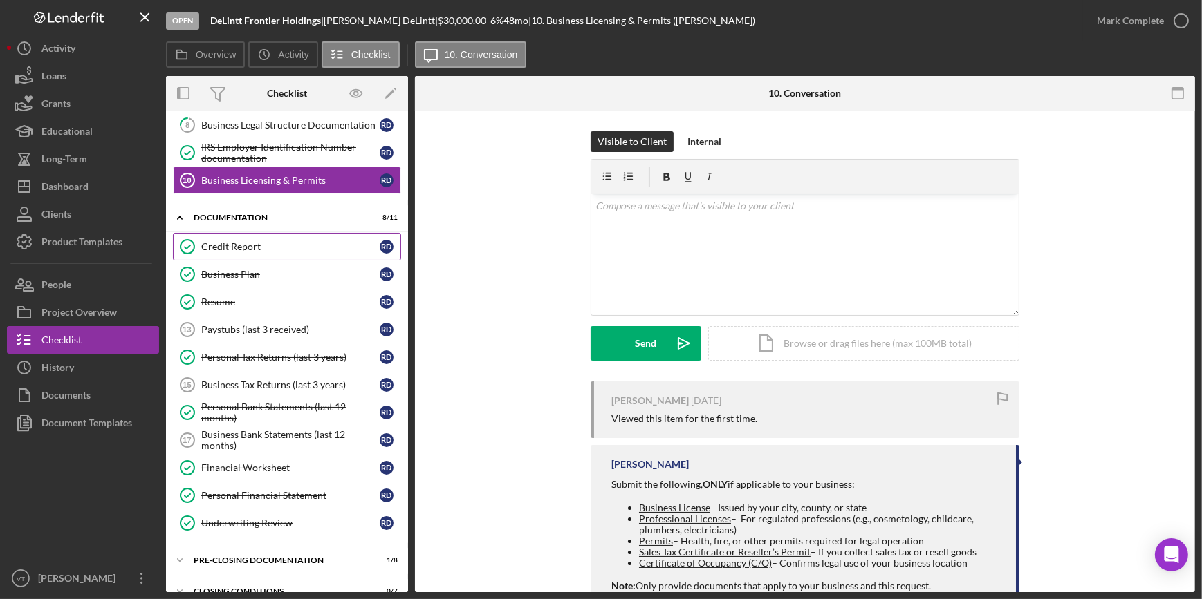
scroll to position [245, 0]
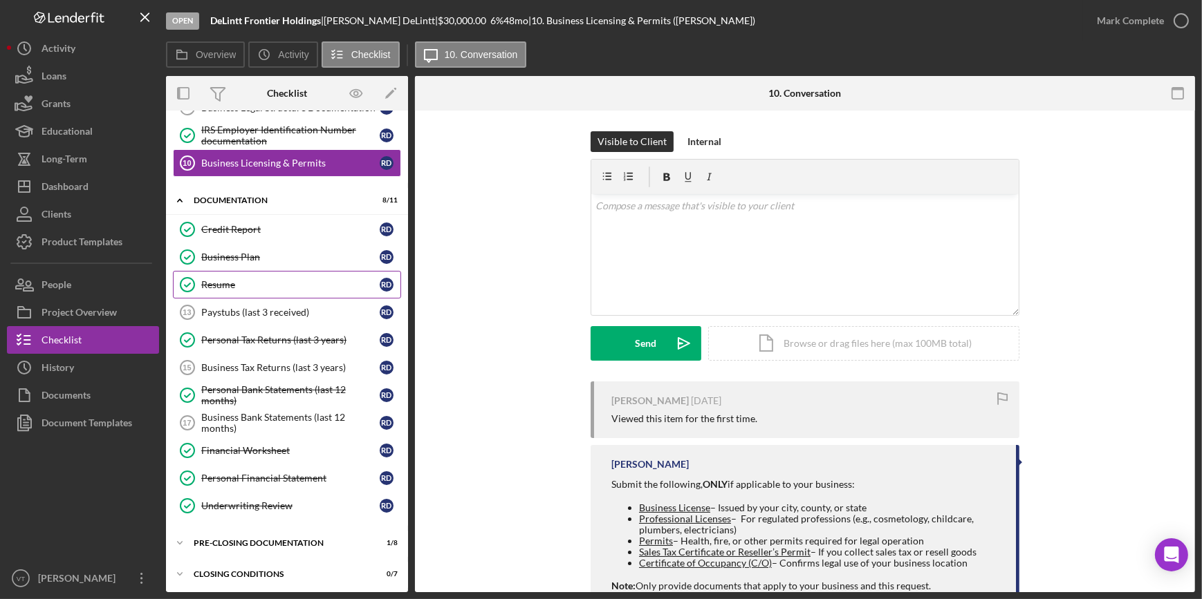
click at [232, 283] on div "Resume" at bounding box center [290, 284] width 178 height 11
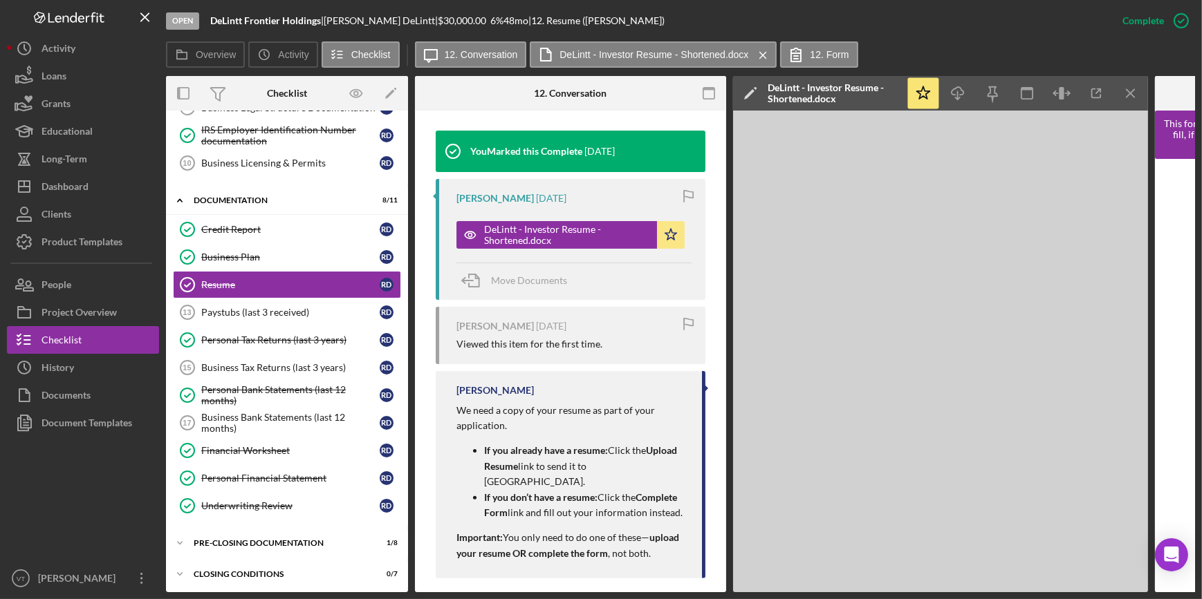
scroll to position [458, 0]
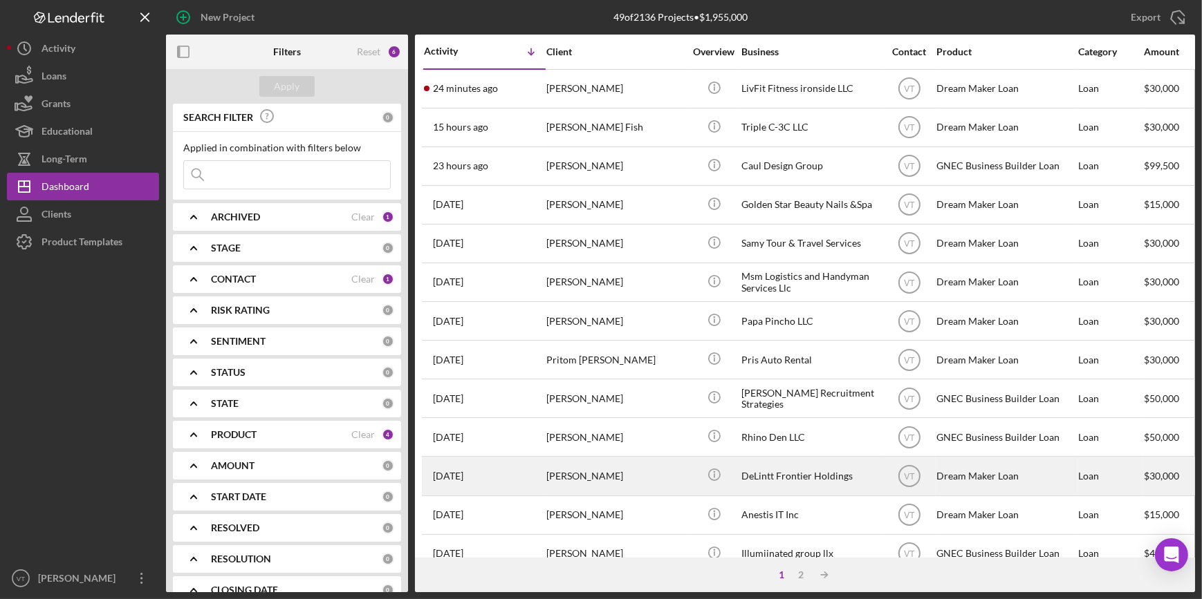
click at [597, 471] on div "[PERSON_NAME]" at bounding box center [615, 476] width 138 height 37
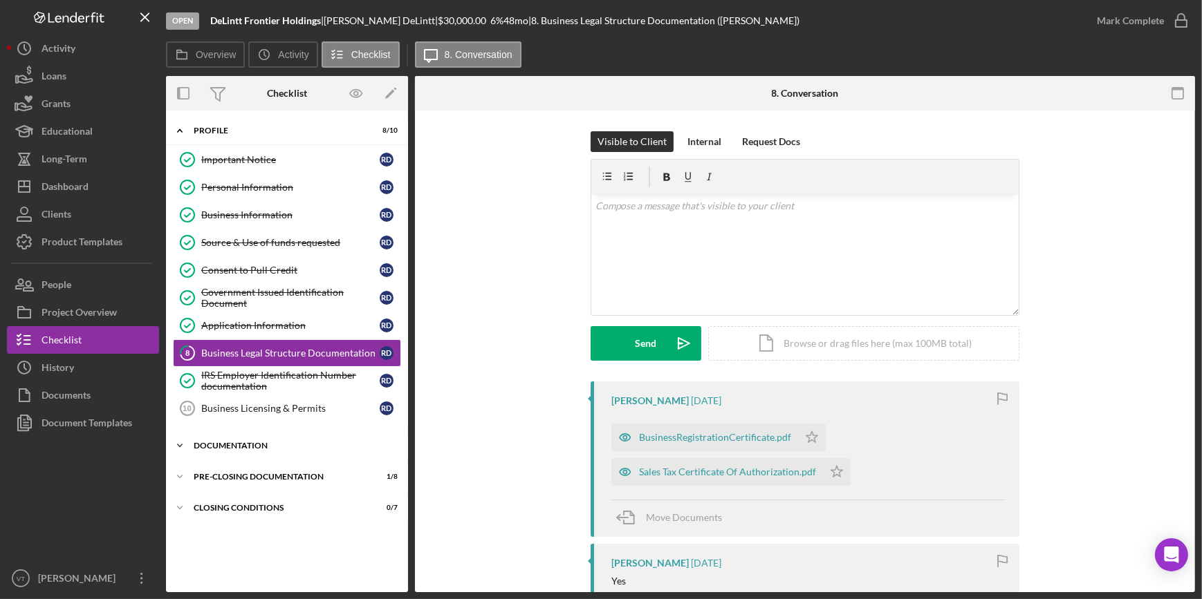
click at [196, 447] on div "Documentation" at bounding box center [292, 446] width 197 height 8
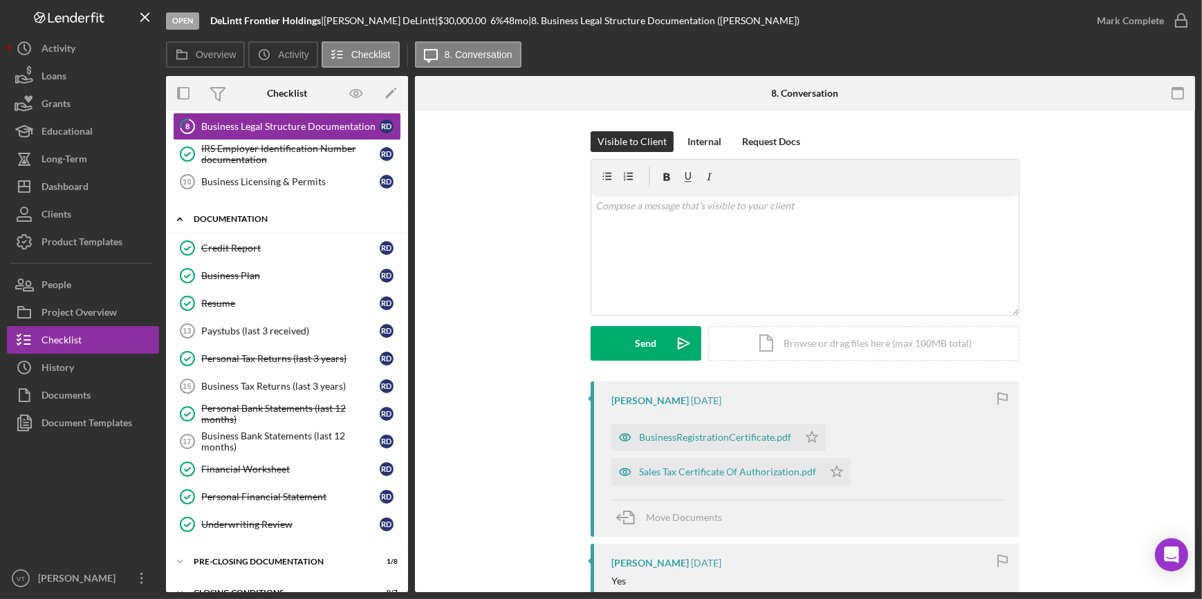
scroll to position [245, 0]
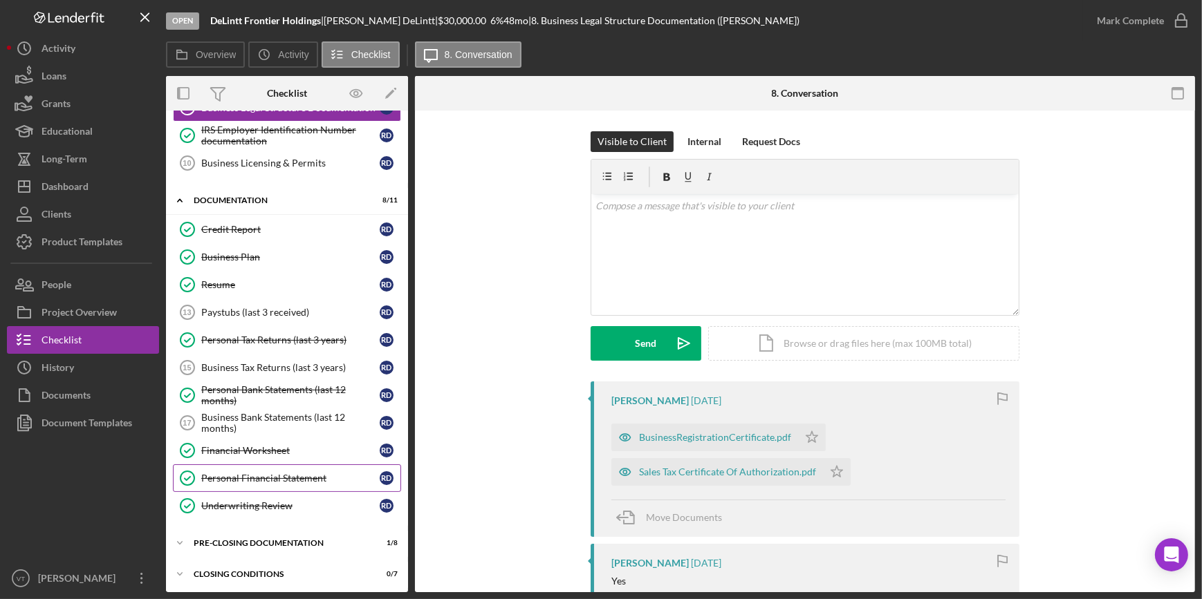
click at [256, 468] on link "Personal Financial Statement Personal Financial Statement R D" at bounding box center [287, 479] width 228 height 28
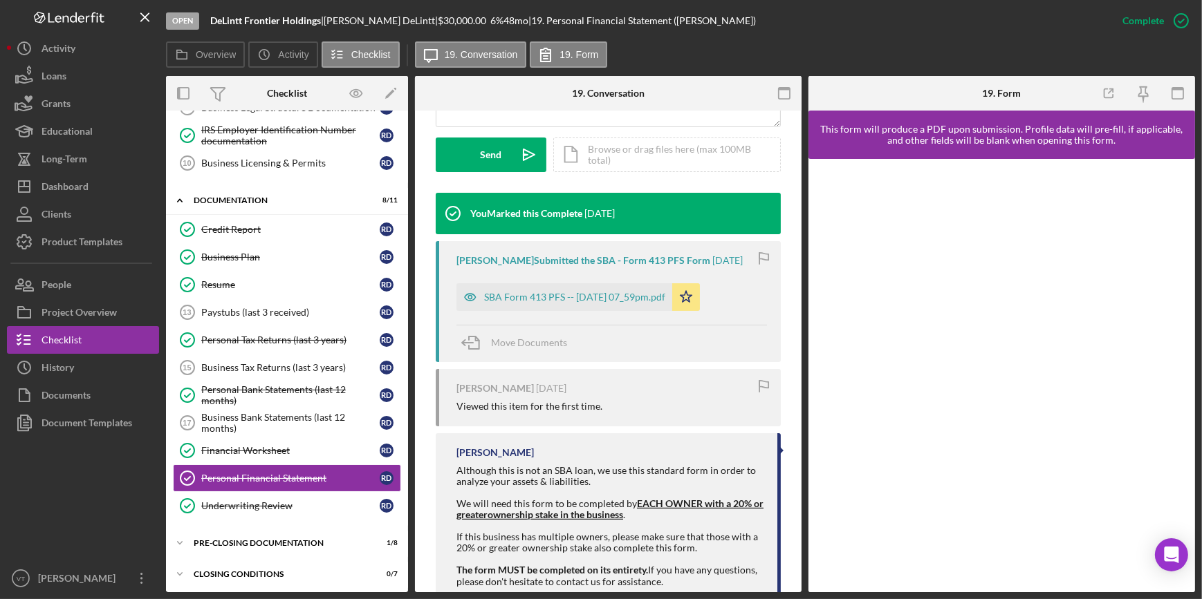
scroll to position [434, 0]
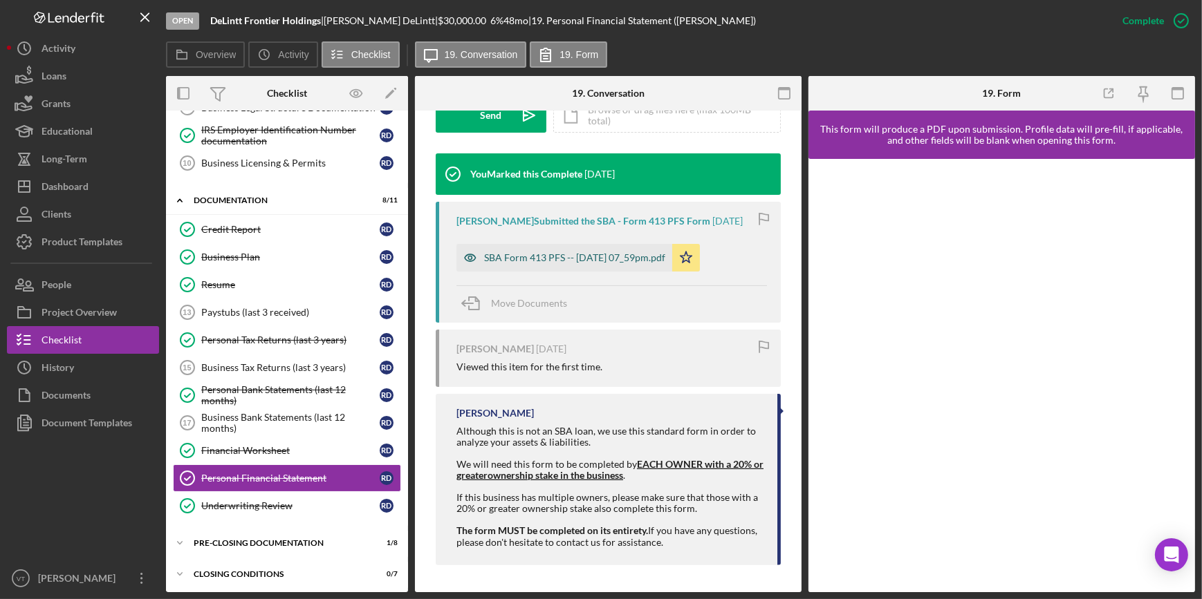
click at [580, 250] on div "SBA Form 413 PFS -- [DATE] 07_59pm.pdf" at bounding box center [564, 258] width 216 height 28
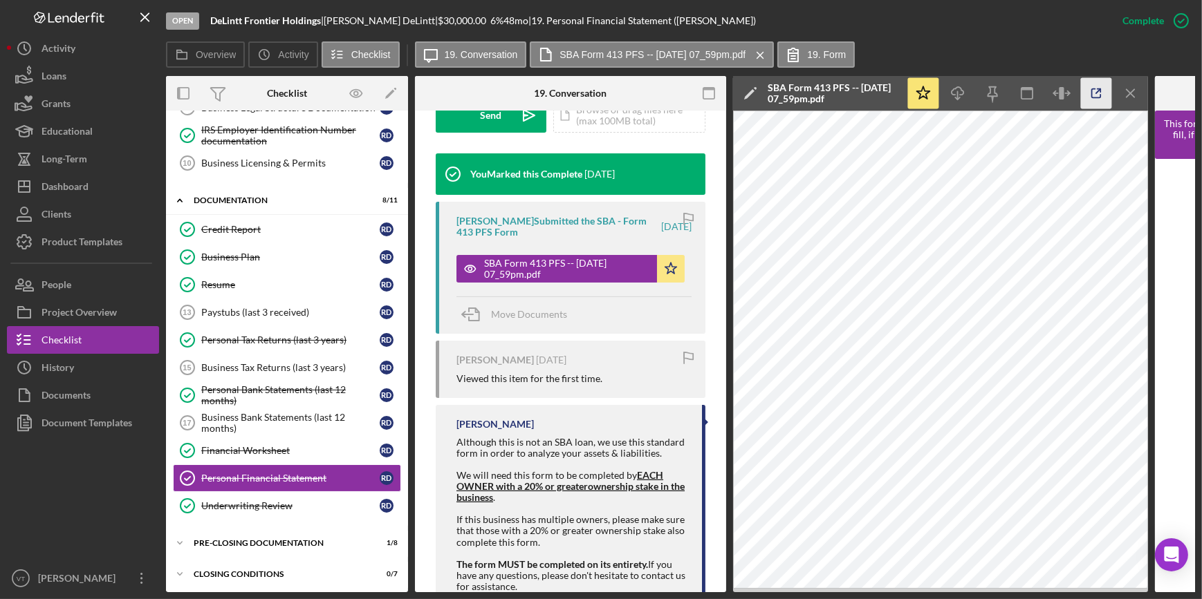
click at [1097, 91] on icon "button" at bounding box center [1096, 93] width 31 height 31
click at [272, 271] on link "Resume Resume R D" at bounding box center [287, 285] width 228 height 28
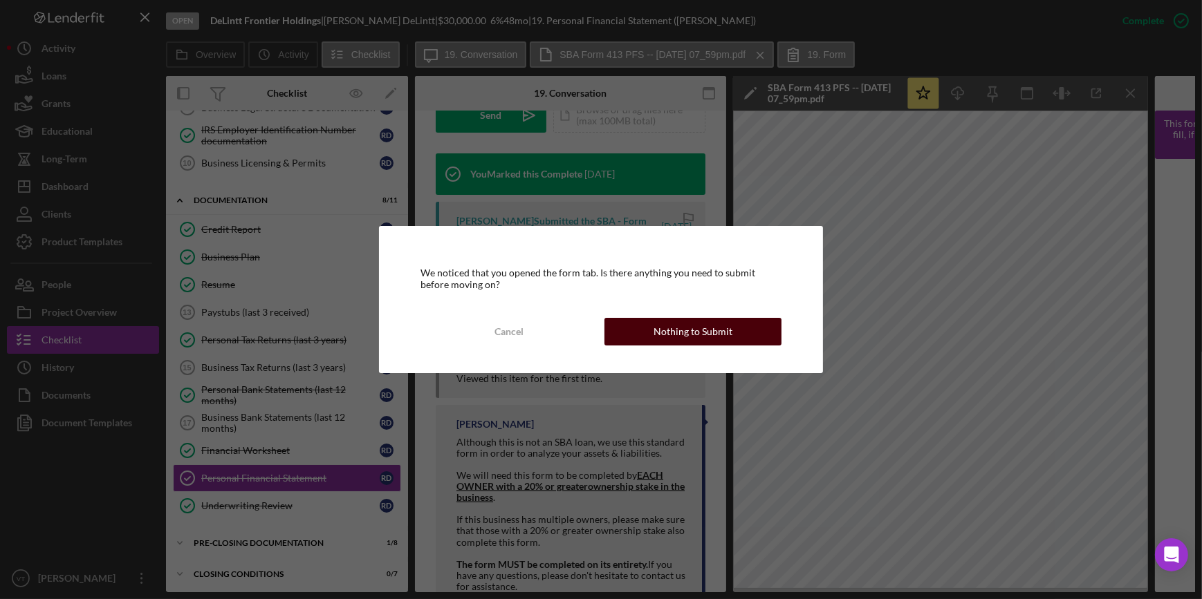
click at [626, 333] on button "Nothing to Submit" at bounding box center [692, 332] width 177 height 28
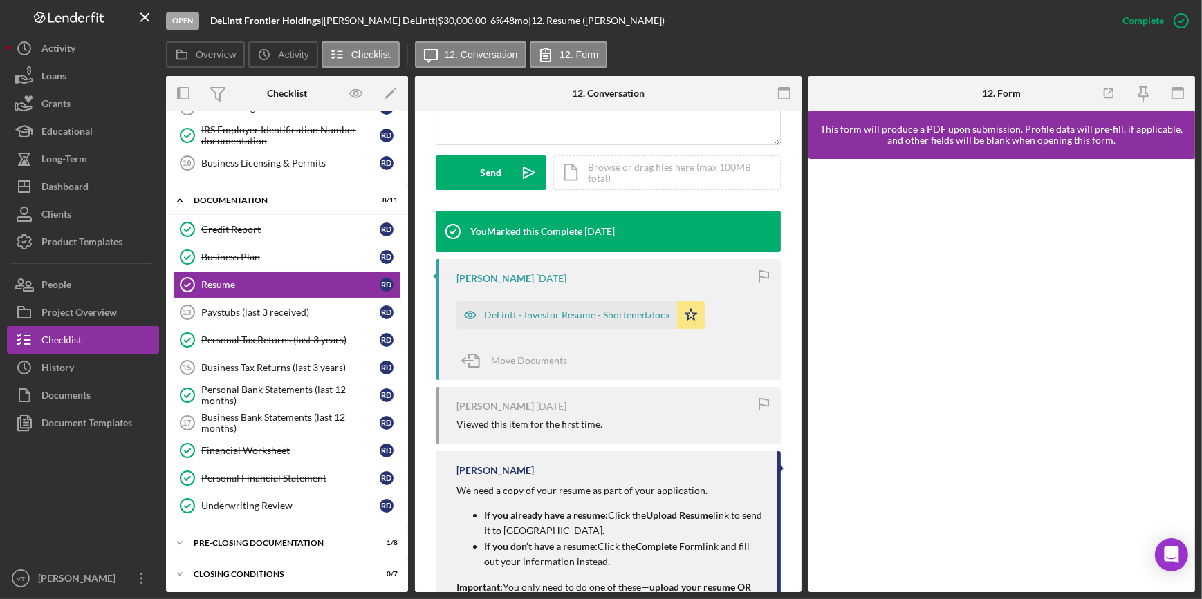
scroll to position [439, 0]
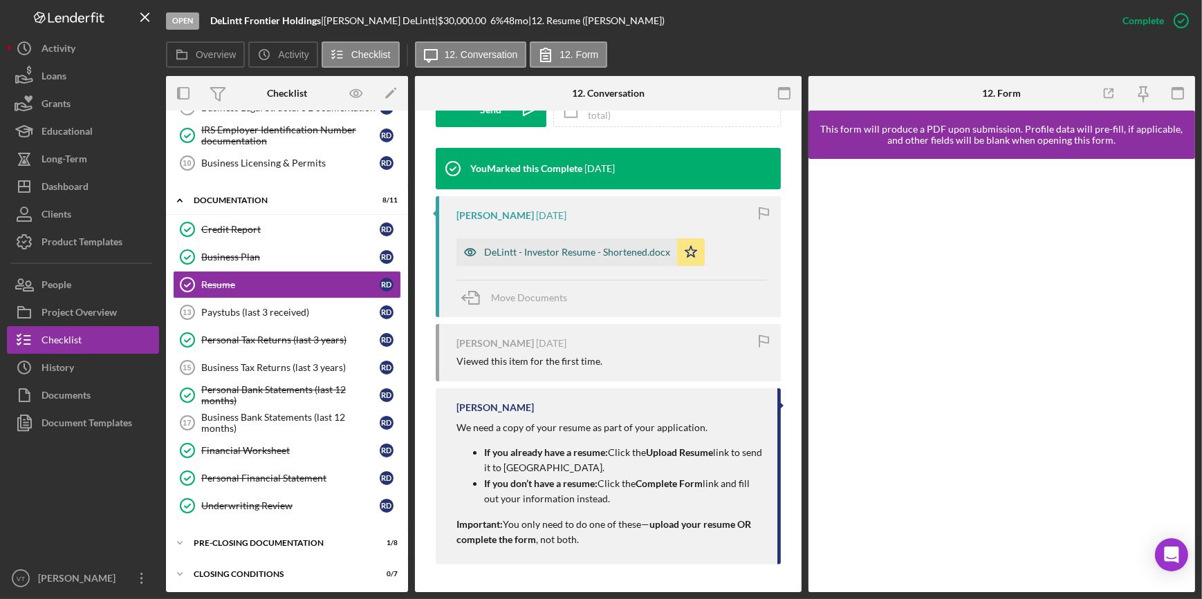
click at [527, 252] on div "DeLintt - Investor Resume - Shortened.docx" at bounding box center [577, 252] width 186 height 11
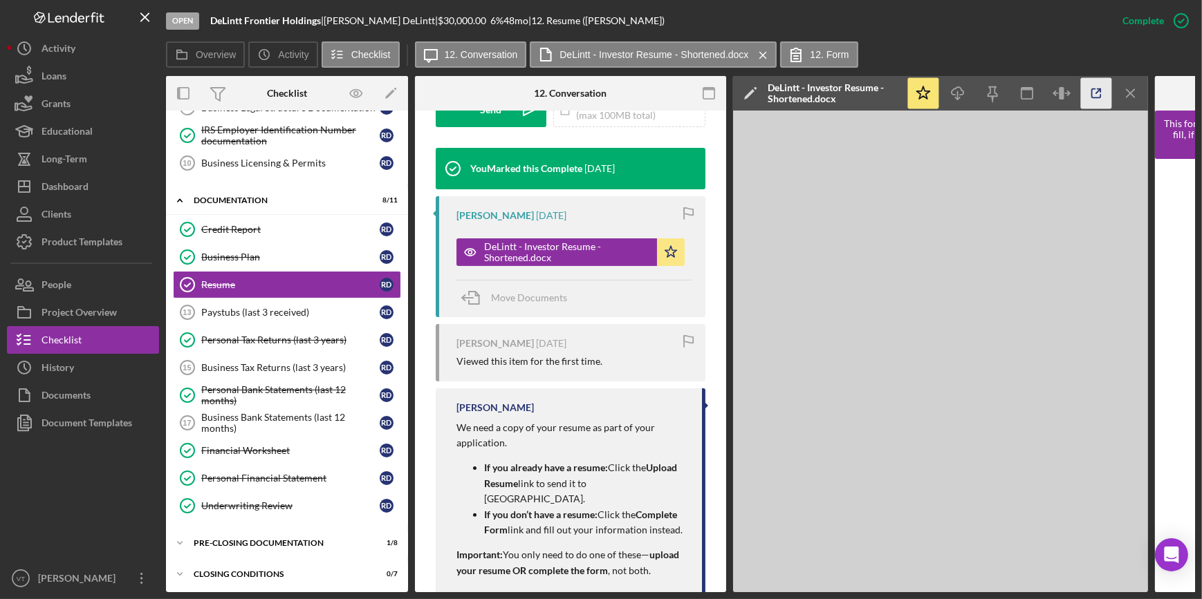
click at [1099, 93] on icon "button" at bounding box center [1096, 93] width 31 height 31
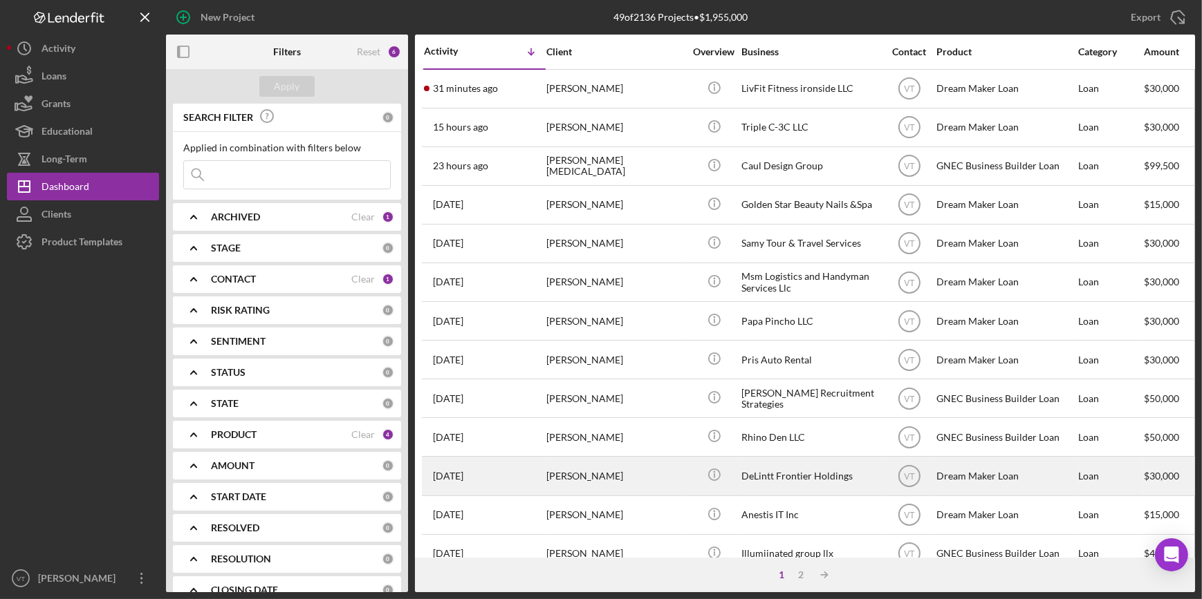
click at [594, 475] on div "[PERSON_NAME]" at bounding box center [615, 476] width 138 height 37
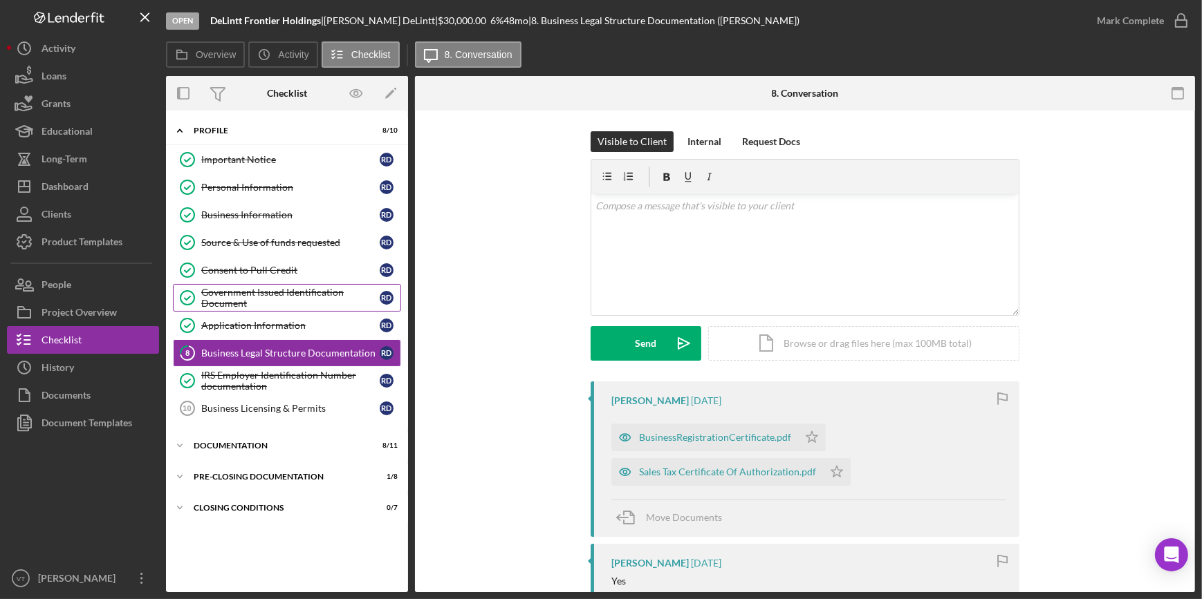
click at [245, 297] on div "Government Issued Identification Document" at bounding box center [290, 298] width 178 height 22
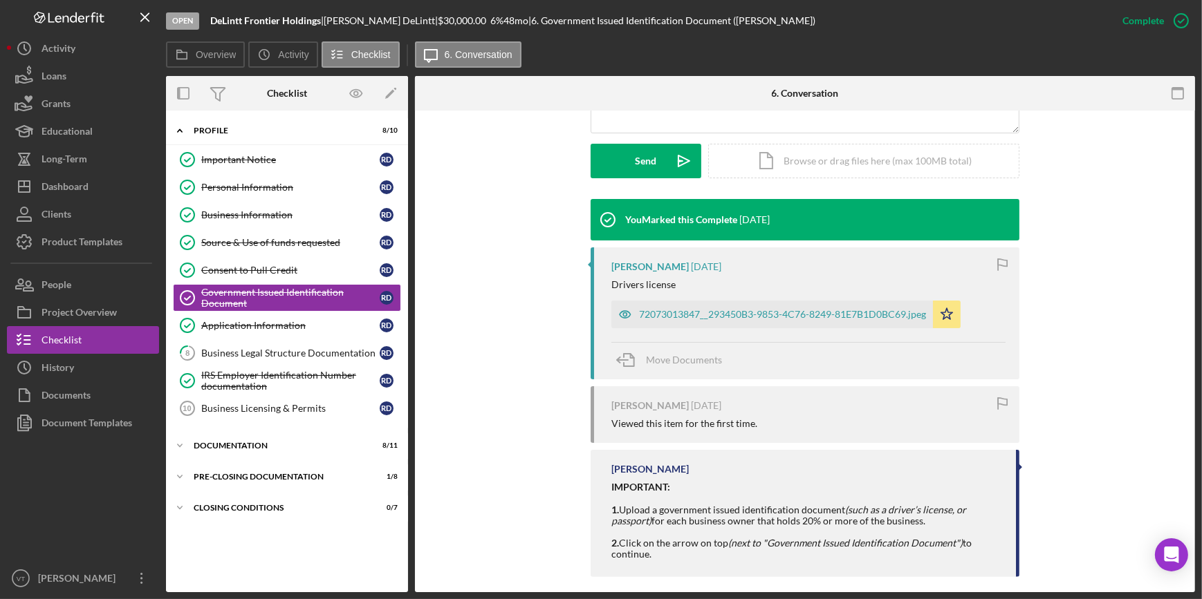
scroll to position [384, 0]
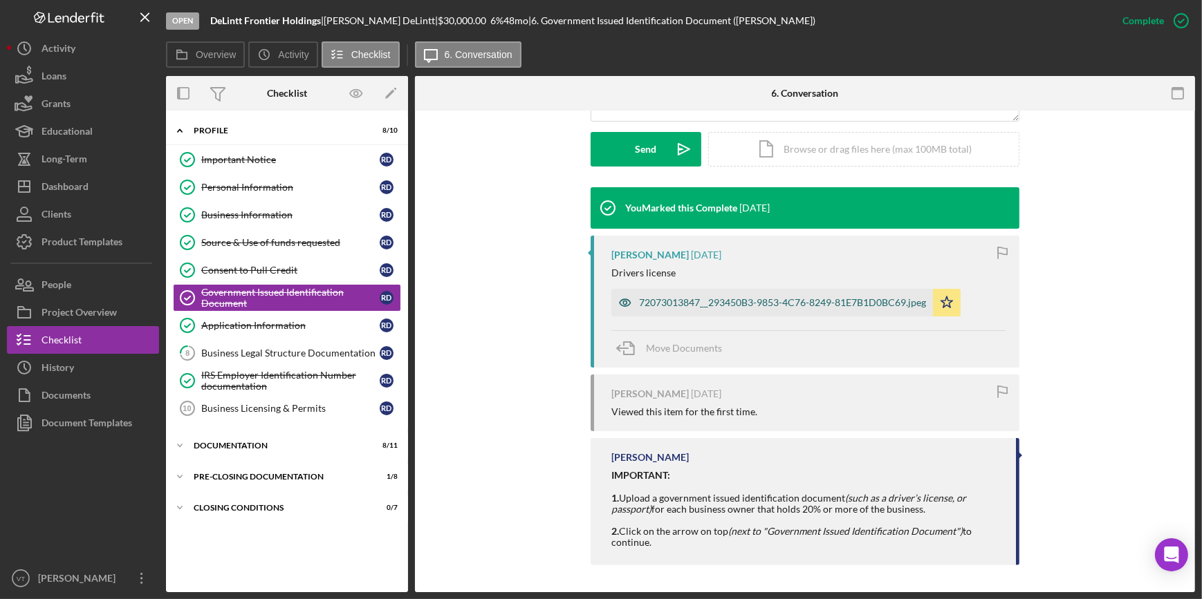
click at [702, 295] on div "72073013847__293450B3-9853-4C76-8249-81E7B1D0BC69.jpeg" at bounding box center [772, 303] width 322 height 28
